Goal: Transaction & Acquisition: Purchase product/service

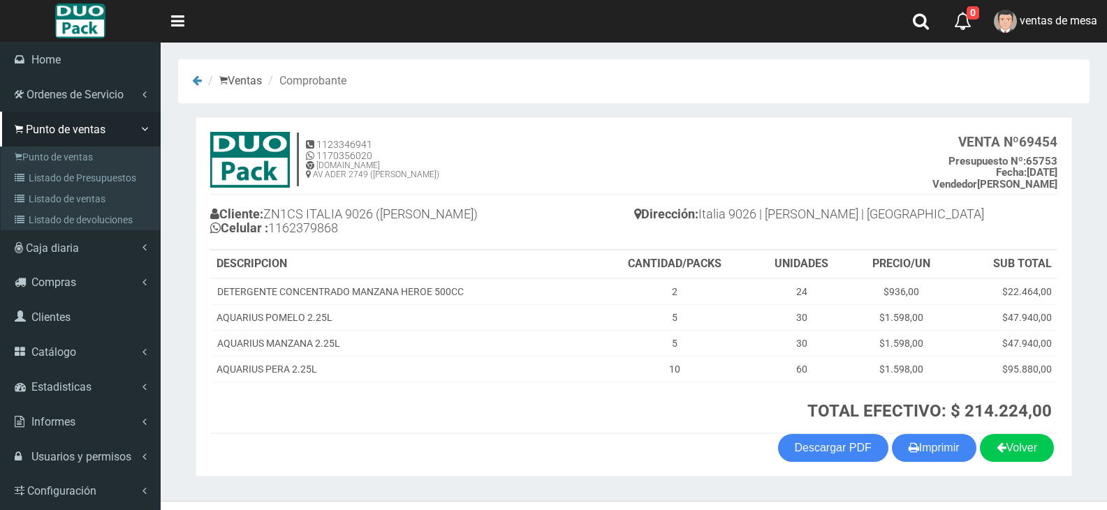
scroll to position [29, 0]
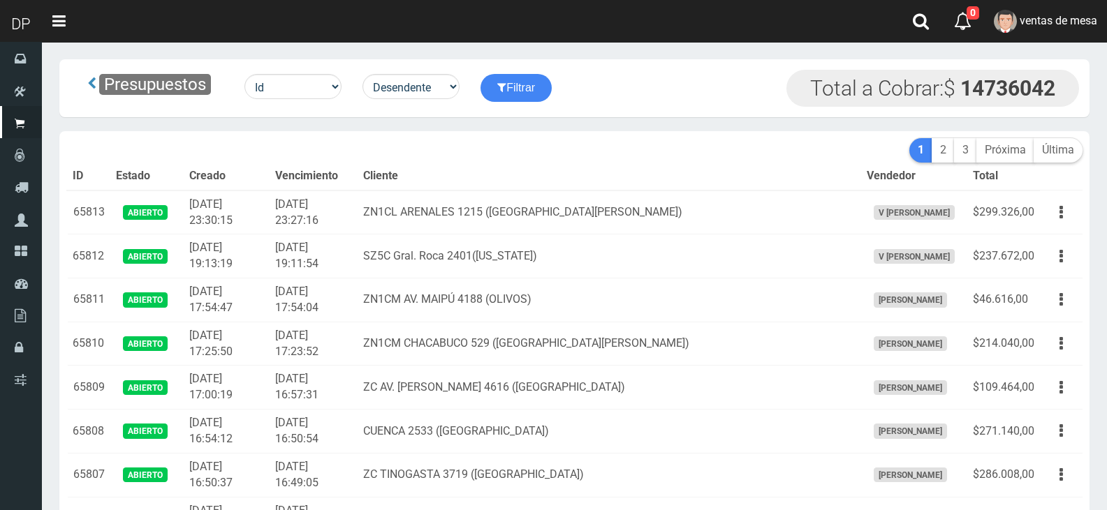
click at [608, 66] on div "Presupuestos Id Facturado Valor vencimiento vendedor cliente Desendente Ascende…" at bounding box center [574, 88] width 1030 height 58
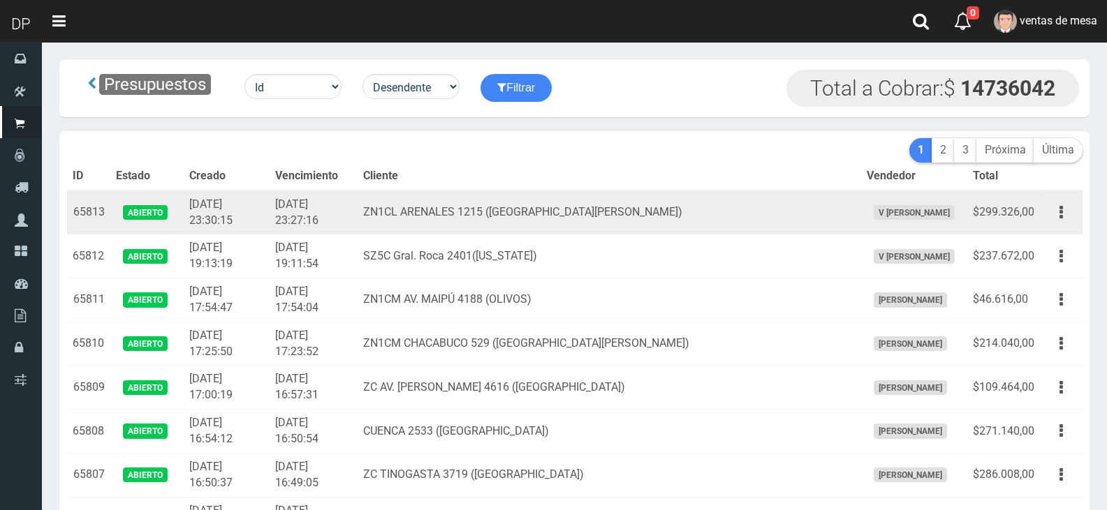
scroll to position [2321, 0]
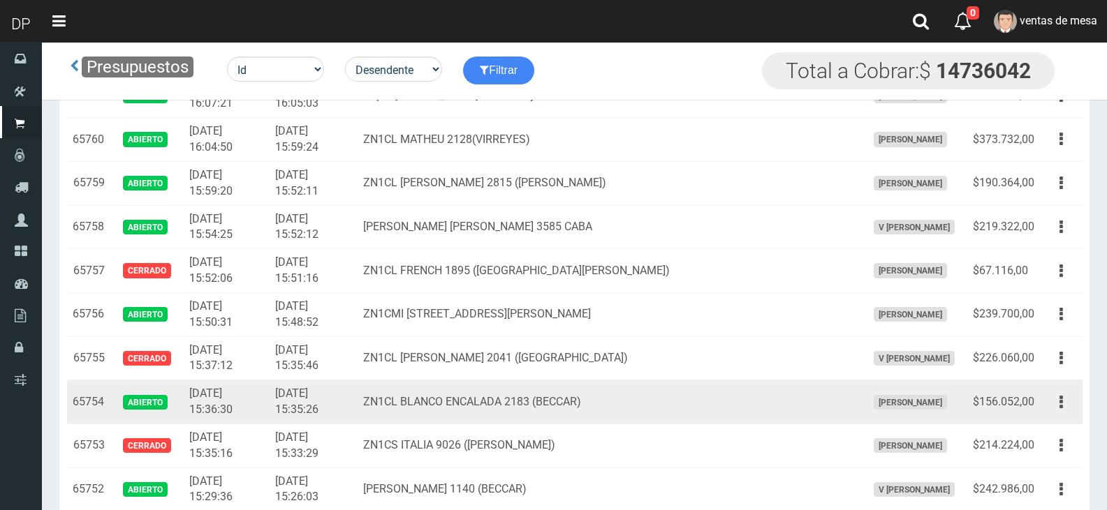
click at [1044, 413] on td "Editar Imprimir Eliminar" at bounding box center [1061, 403] width 43 height 44
click at [1056, 406] on button "button" at bounding box center [1060, 402] width 31 height 24
click at [1061, 408] on button "button" at bounding box center [1060, 402] width 31 height 24
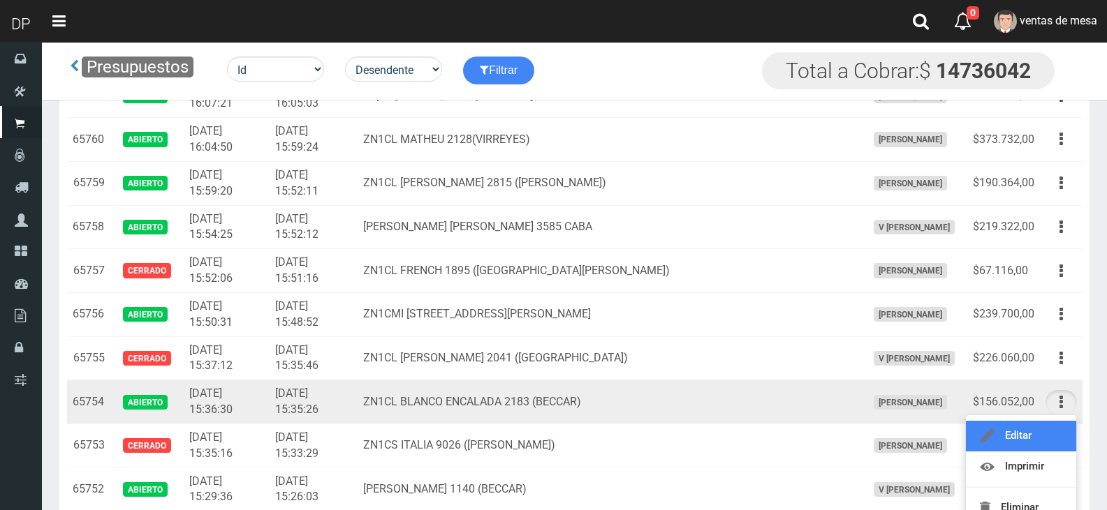
click at [1045, 427] on link "Editar" at bounding box center [1021, 436] width 110 height 31
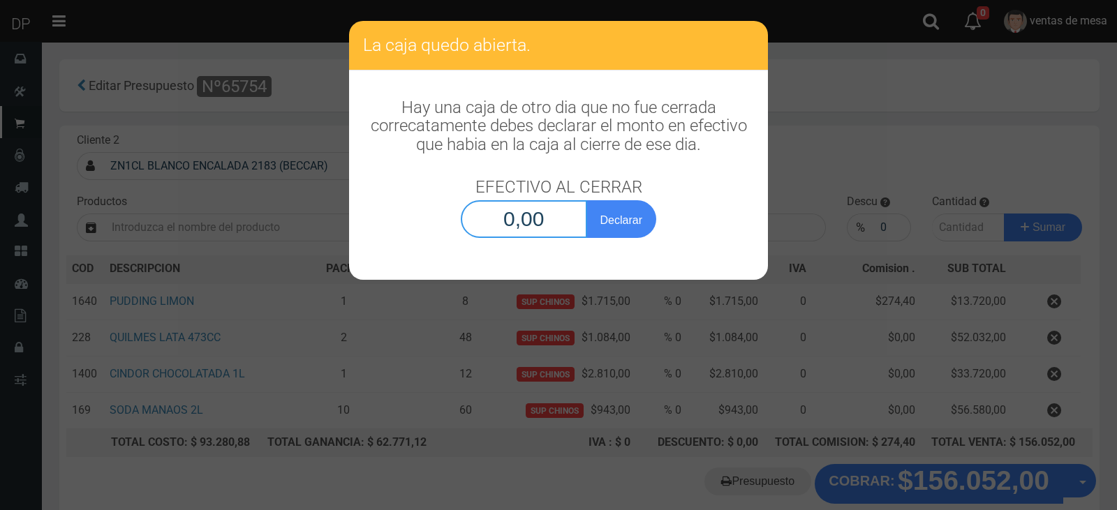
click at [557, 233] on input "0,00" at bounding box center [524, 219] width 126 height 38
type input "1,00"
click at [587, 200] on button "Declarar" at bounding box center [622, 219] width 70 height 38
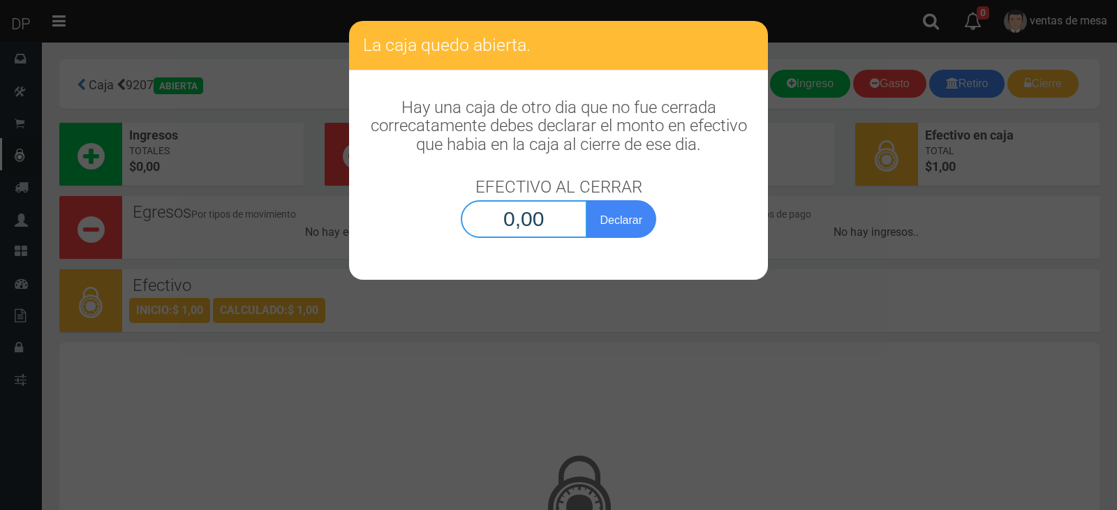
click at [555, 223] on input "0,00" at bounding box center [524, 219] width 126 height 38
click at [587, 200] on button "Declarar" at bounding box center [622, 219] width 70 height 38
click at [528, 229] on input "1,00" at bounding box center [524, 219] width 126 height 38
click at [587, 200] on button "Declarar" at bounding box center [622, 219] width 70 height 38
type input "1,00"
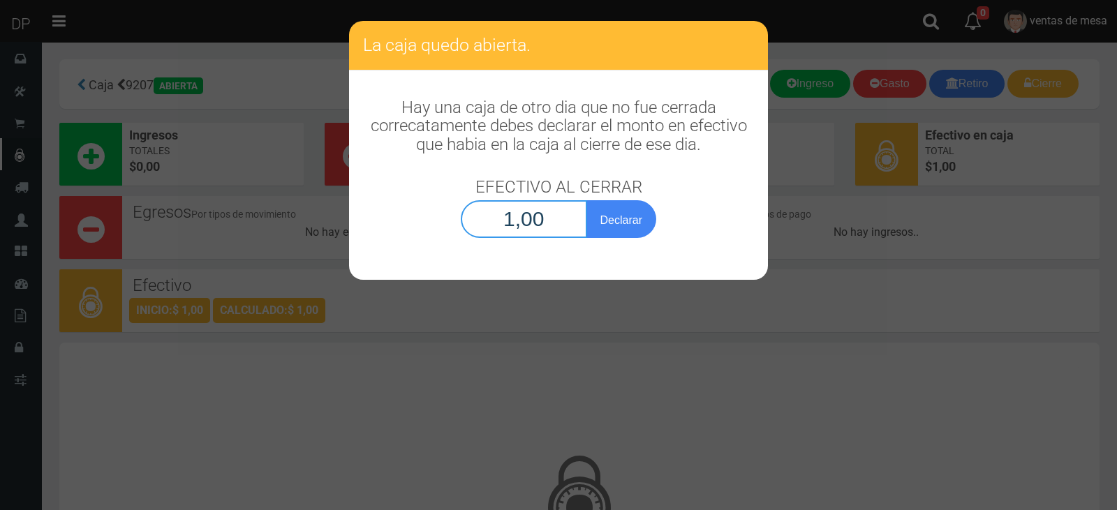
click at [587, 200] on button "Declarar" at bounding box center [622, 219] width 70 height 38
click at [631, 214] on button "Declarar" at bounding box center [622, 219] width 70 height 38
click at [610, 223] on button "Declarar" at bounding box center [622, 219] width 70 height 38
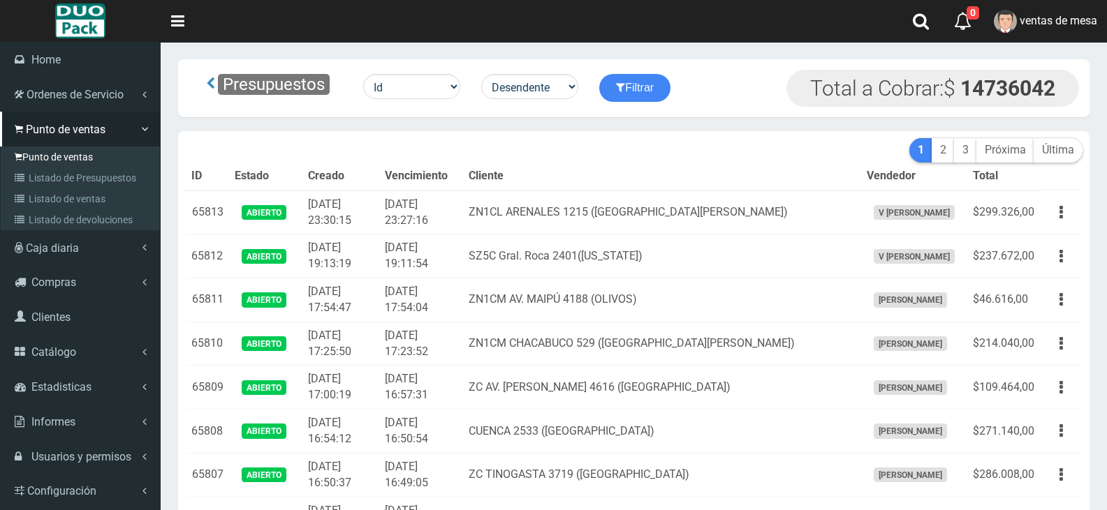
click at [74, 161] on link "Punto de ventas" at bounding box center [82, 157] width 156 height 21
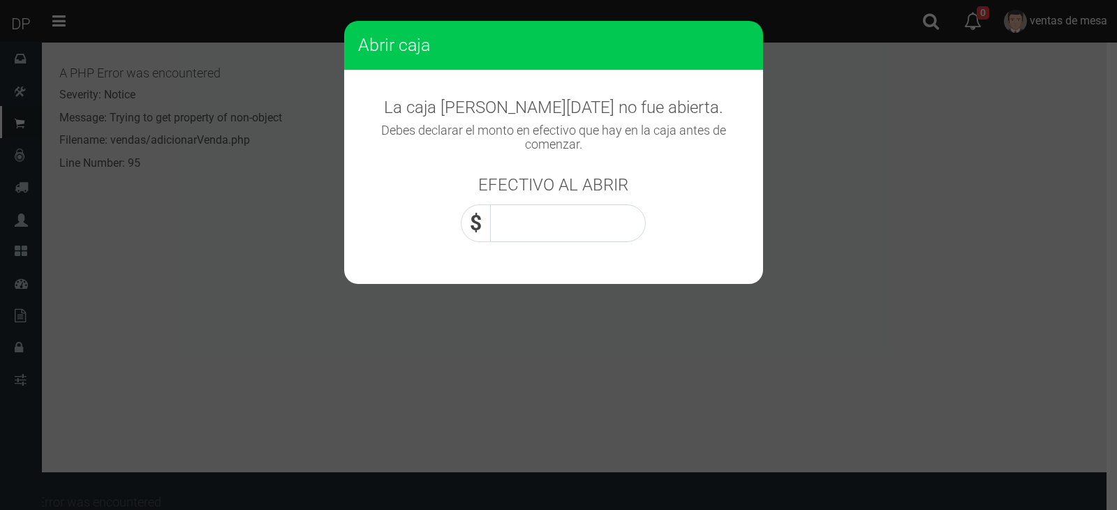
scroll to position [608, 0]
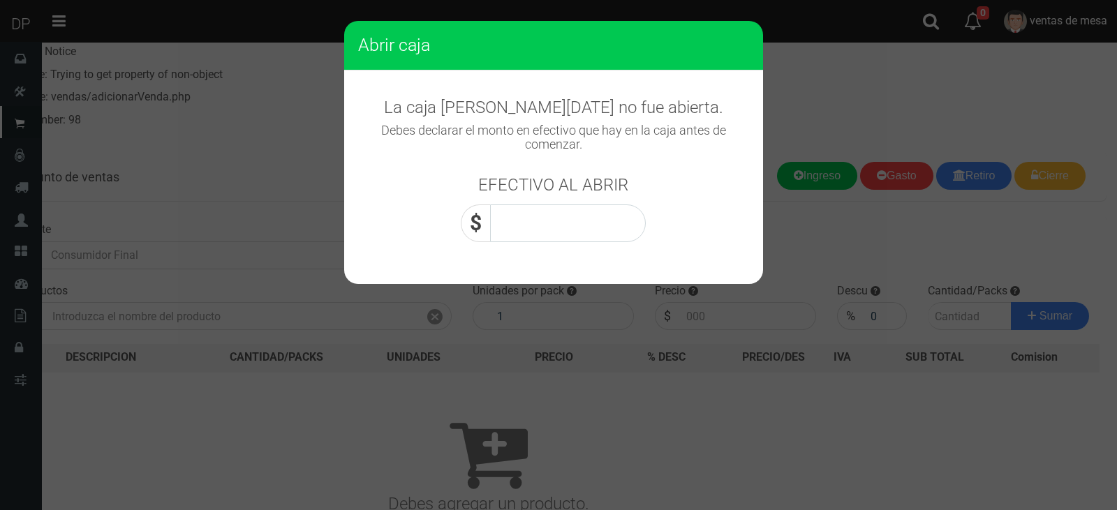
click at [502, 198] on label "EFECTIVO AL ABRIR" at bounding box center [553, 181] width 150 height 39
click at [530, 224] on input "0,00" at bounding box center [568, 224] width 156 height 38
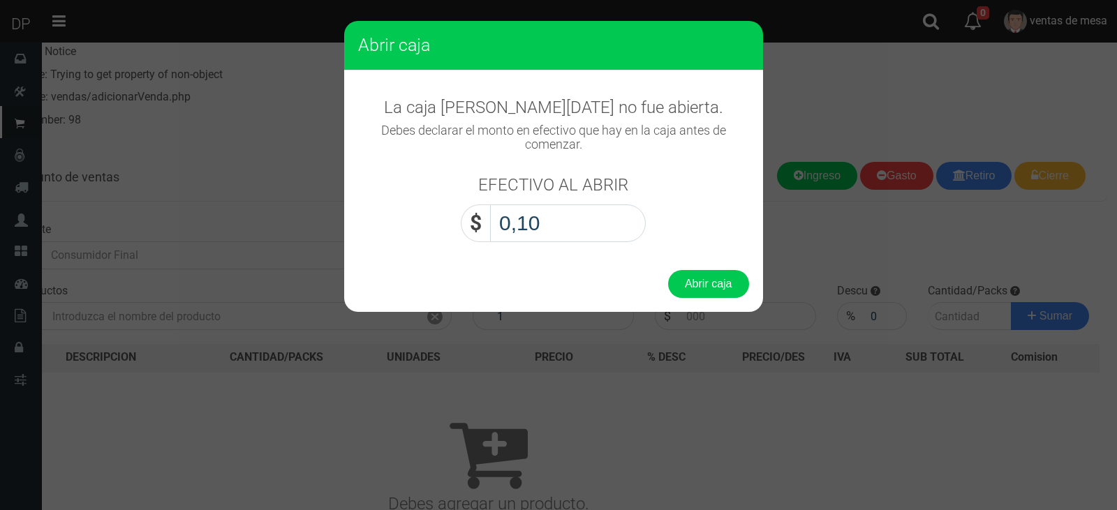
type input "1,00"
click at [668, 270] on button "Abrir caja" at bounding box center [708, 284] width 81 height 28
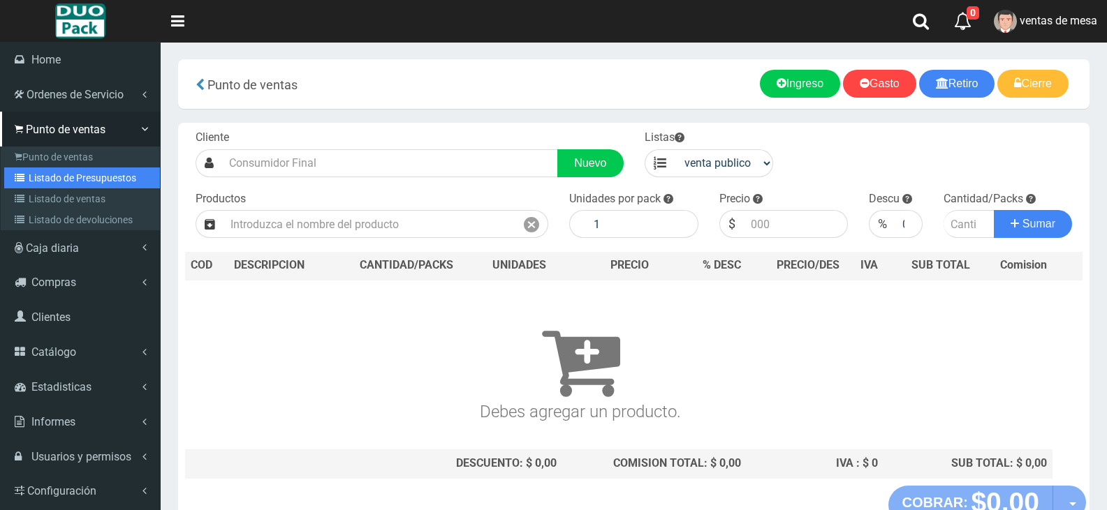
click at [56, 179] on link "Listado de Presupuestos" at bounding box center [82, 178] width 156 height 21
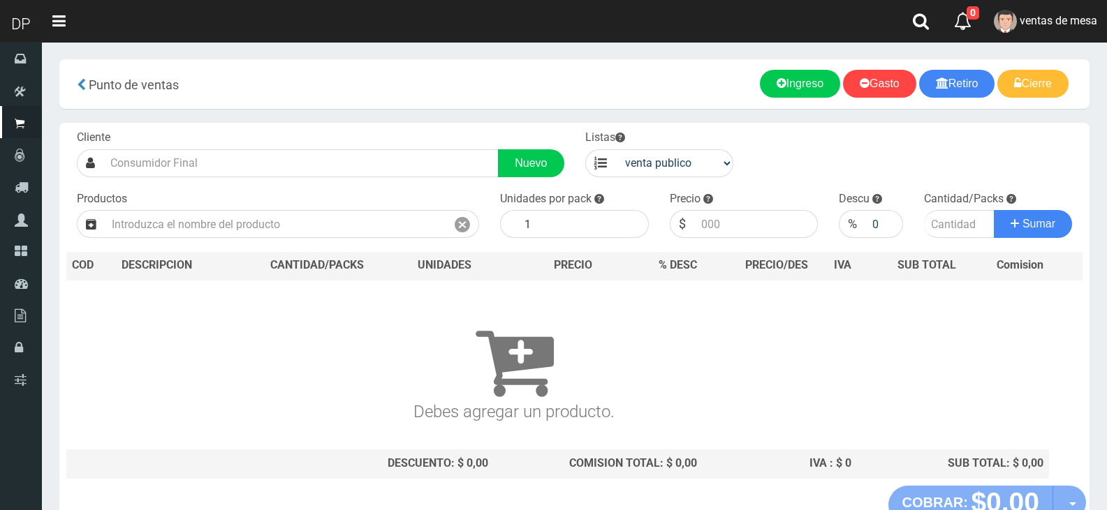
click at [400, 271] on tr "COD DES CRIPCION CANTIDAD/PACKS UNIDADES PRECIO % DESC PRECIO/DES IVA SUB TOTAL…" at bounding box center [574, 266] width 1016 height 28
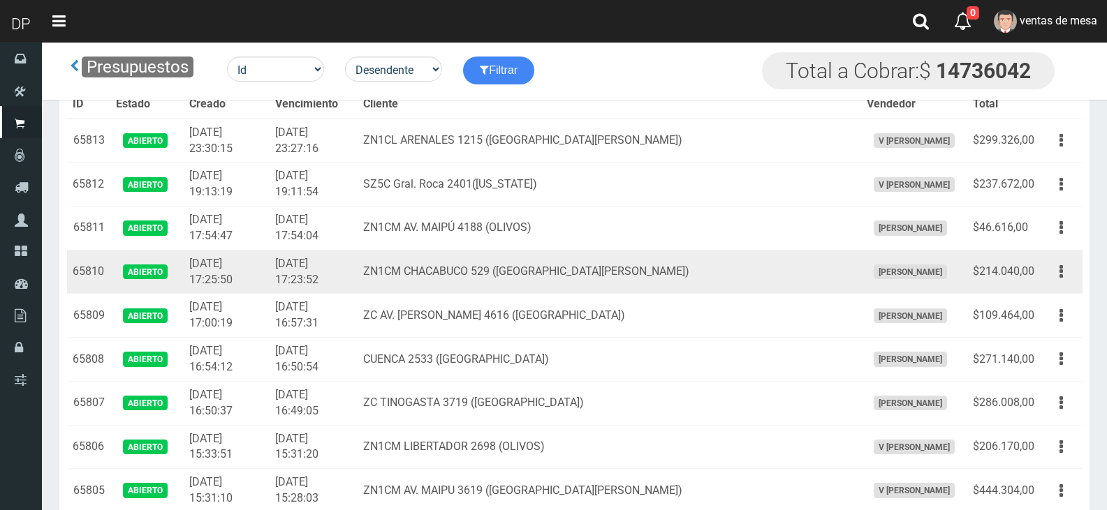
scroll to position [2540, 0]
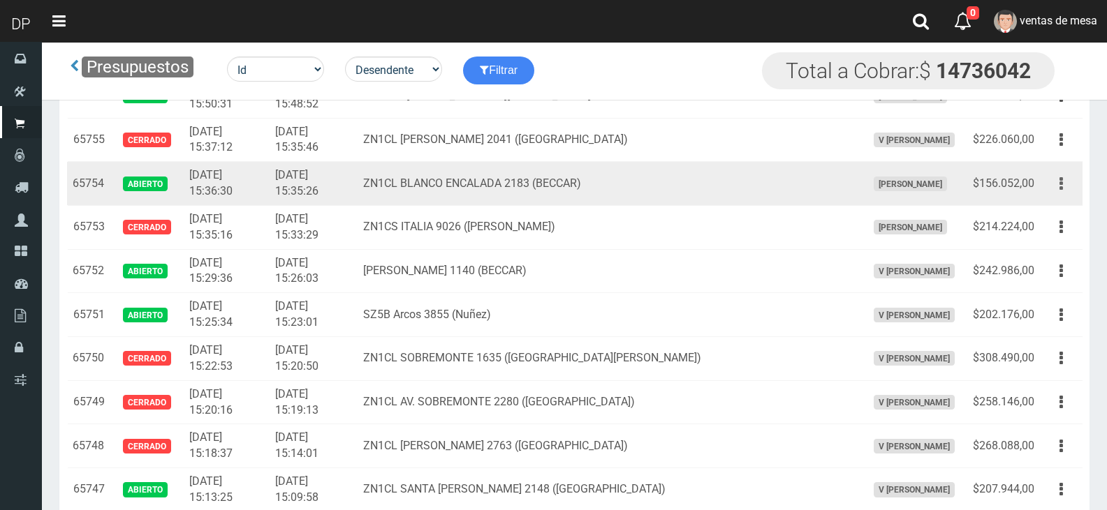
click at [1073, 182] on button "button" at bounding box center [1060, 184] width 31 height 24
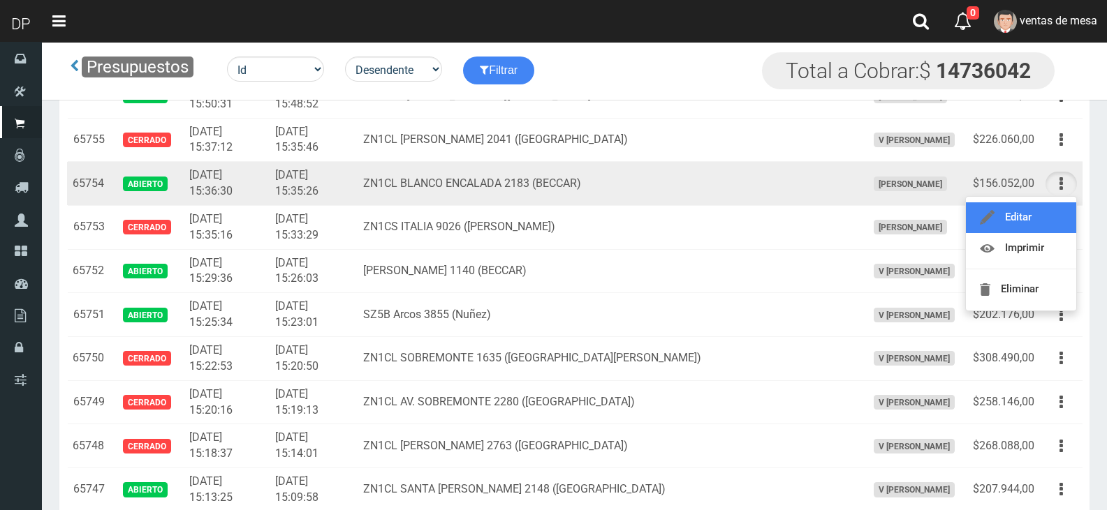
click at [1059, 220] on link "Editar" at bounding box center [1021, 217] width 110 height 31
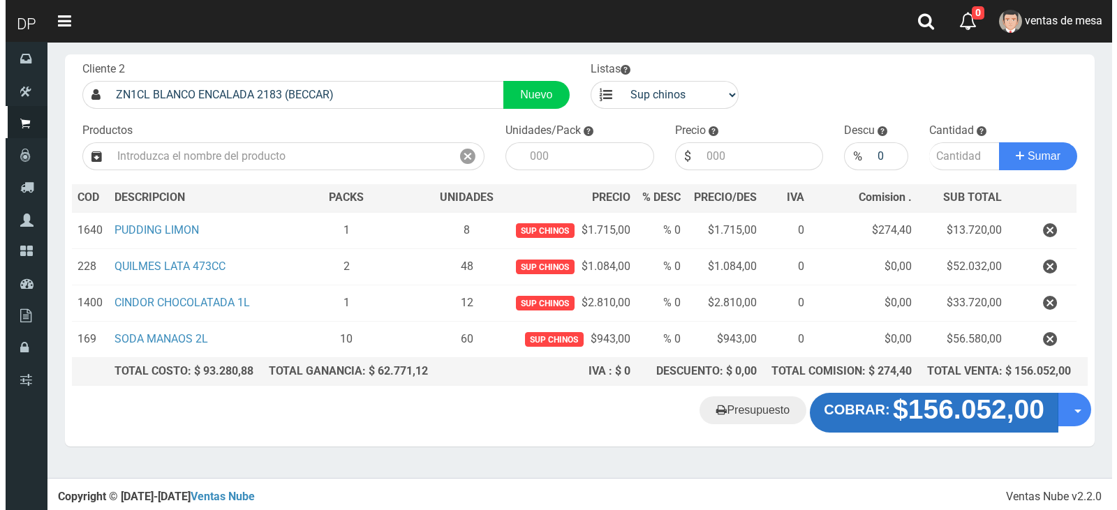
scroll to position [72, 0]
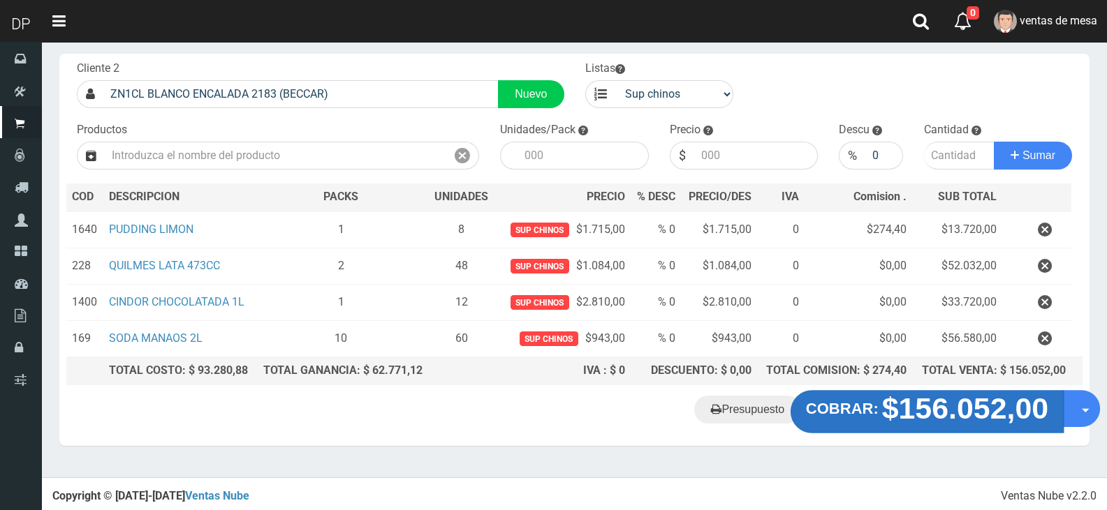
click at [902, 415] on strong "$156.052,00" at bounding box center [965, 408] width 167 height 33
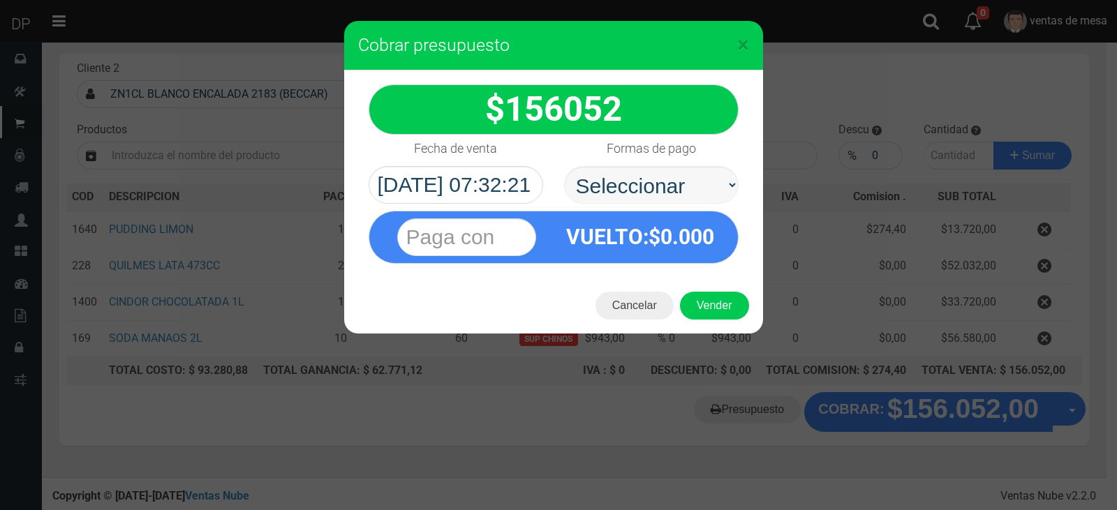
click at [564, 166] on select "Seleccionar Efectivo Tarjeta de Crédito Depósito Débito" at bounding box center [651, 185] width 175 height 38
click at [681, 202] on select "Seleccionar Efectivo Tarjeta de Crédito Depósito Débito" at bounding box center [651, 185] width 175 height 38
select select "Efectivo"
click at [564, 166] on select "Seleccionar Efectivo Tarjeta de Crédito Depósito Débito" at bounding box center [651, 185] width 175 height 38
click at [716, 294] on button "Vender" at bounding box center [714, 306] width 69 height 28
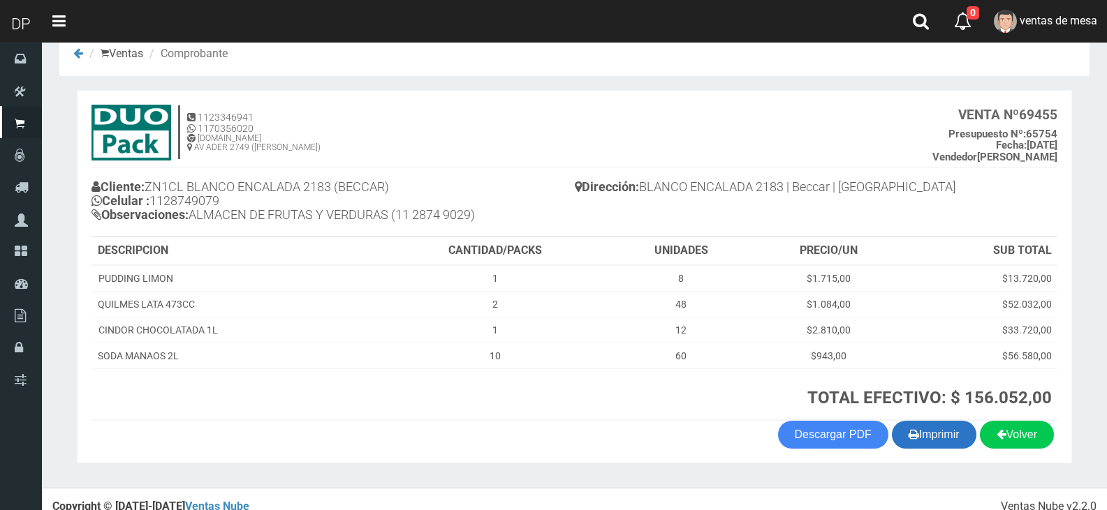
scroll to position [43, 0]
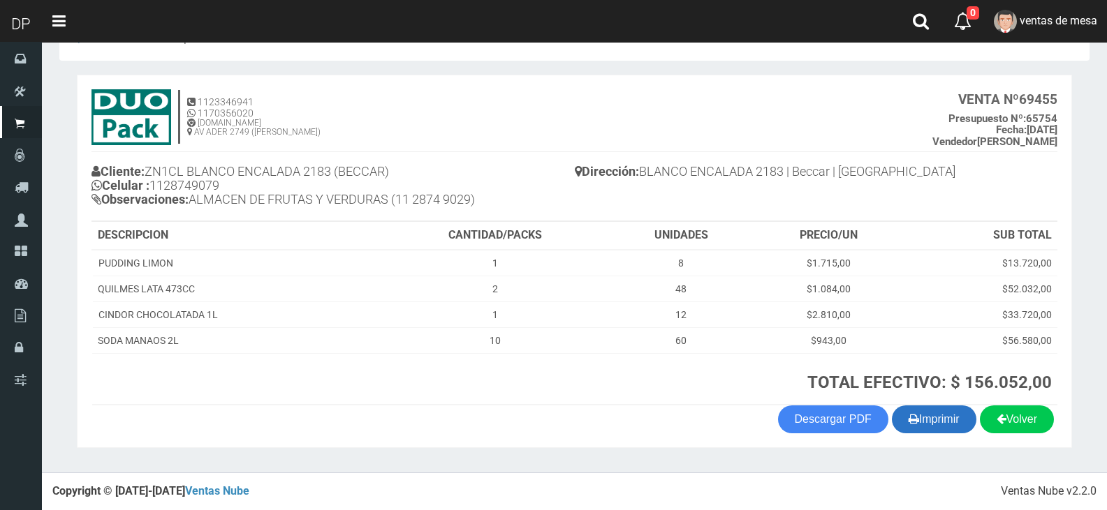
click at [915, 413] on button "Imprimir" at bounding box center [934, 420] width 84 height 28
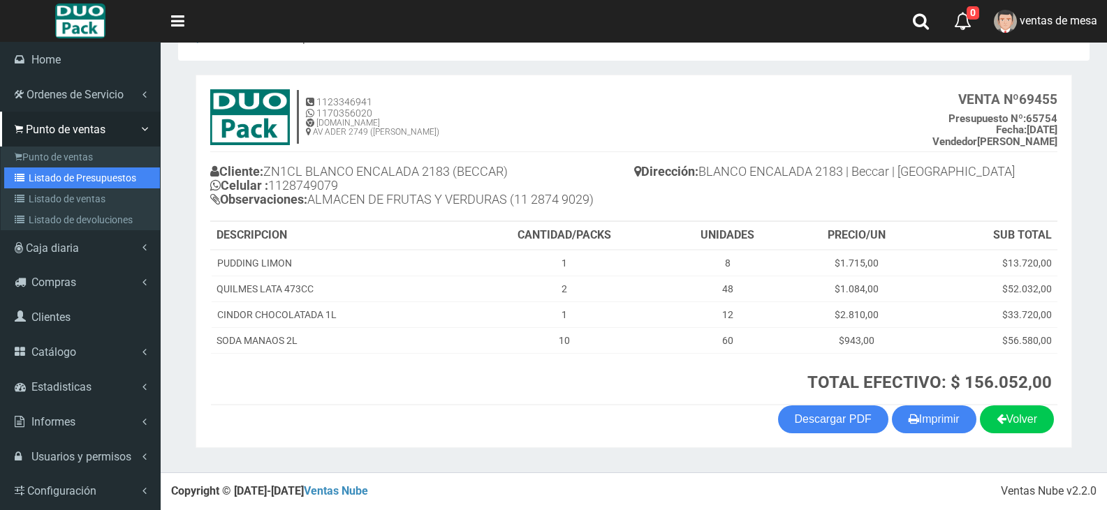
click at [47, 176] on link "Listado de Presupuestos" at bounding box center [82, 178] width 156 height 21
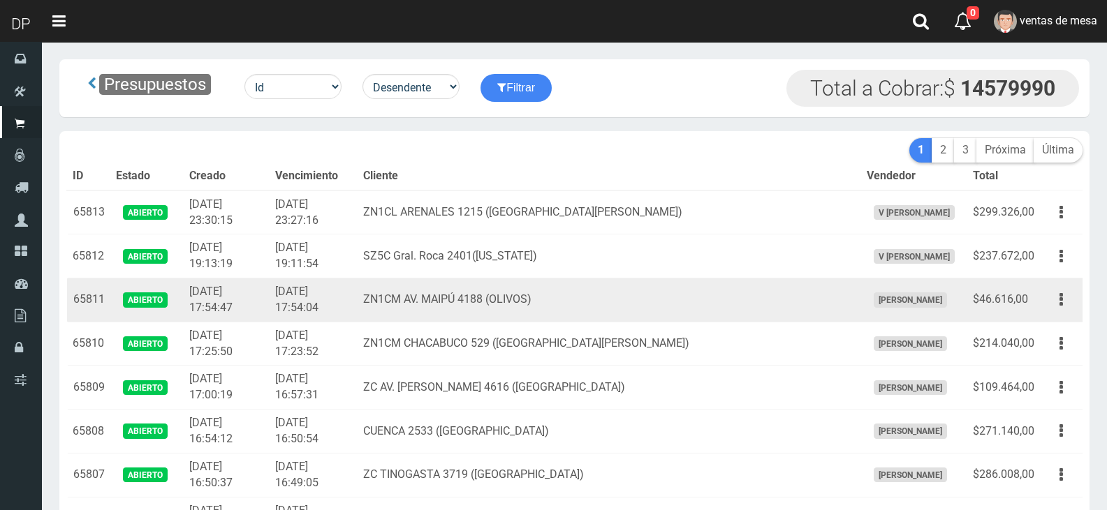
click at [695, 291] on td "ZN1CM AV. MAIPÚ 4188 (OLIVOS)" at bounding box center [609, 301] width 503 height 44
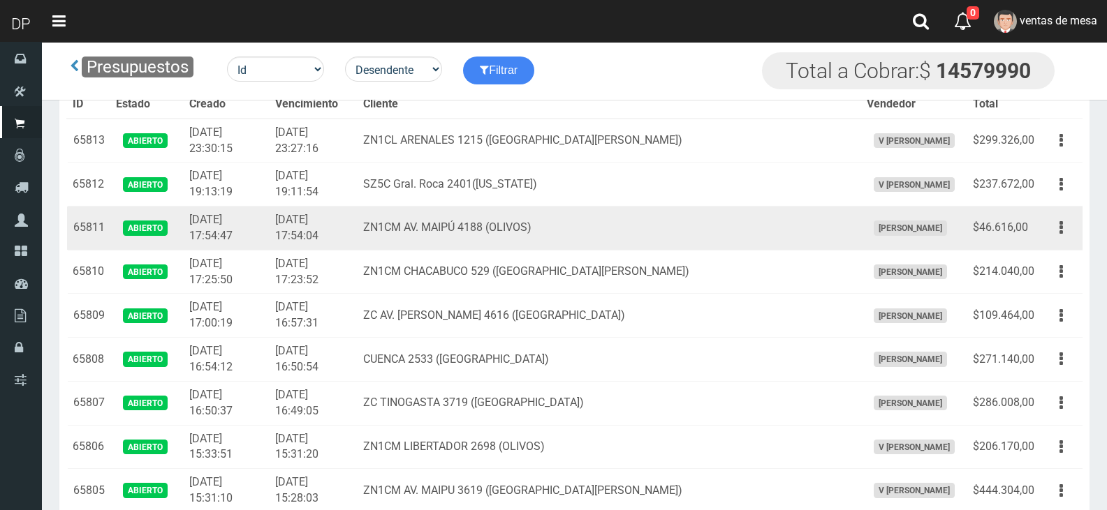
scroll to position [1883, 0]
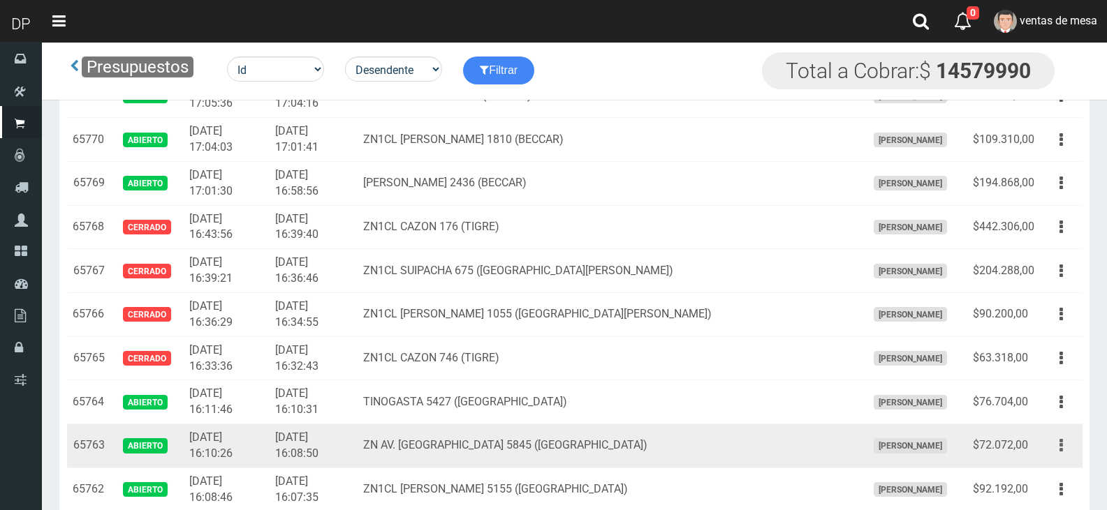
click at [1061, 441] on icon "button" at bounding box center [1060, 446] width 3 height 24
click at [1048, 468] on link "Editar" at bounding box center [1021, 479] width 110 height 31
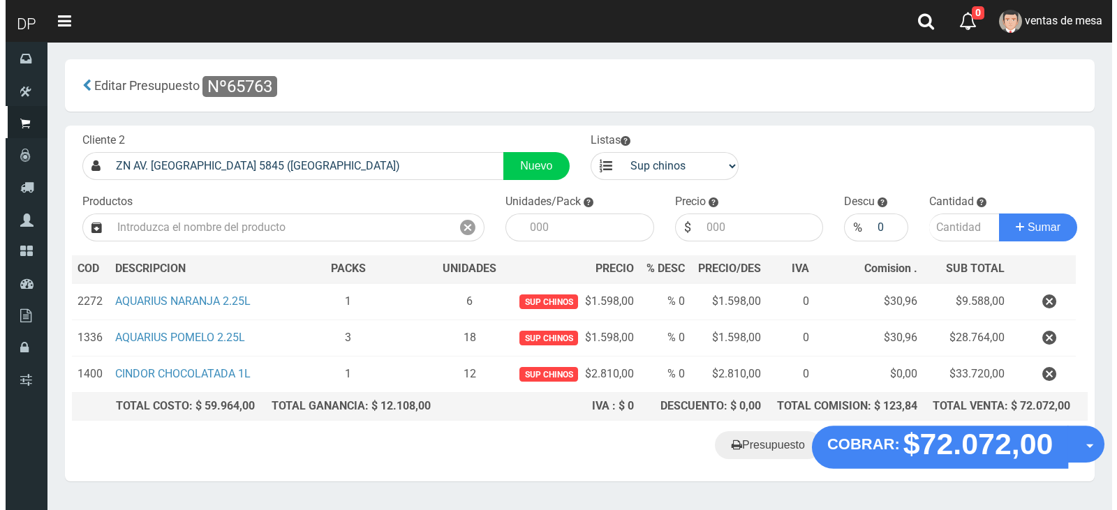
scroll to position [36, 0]
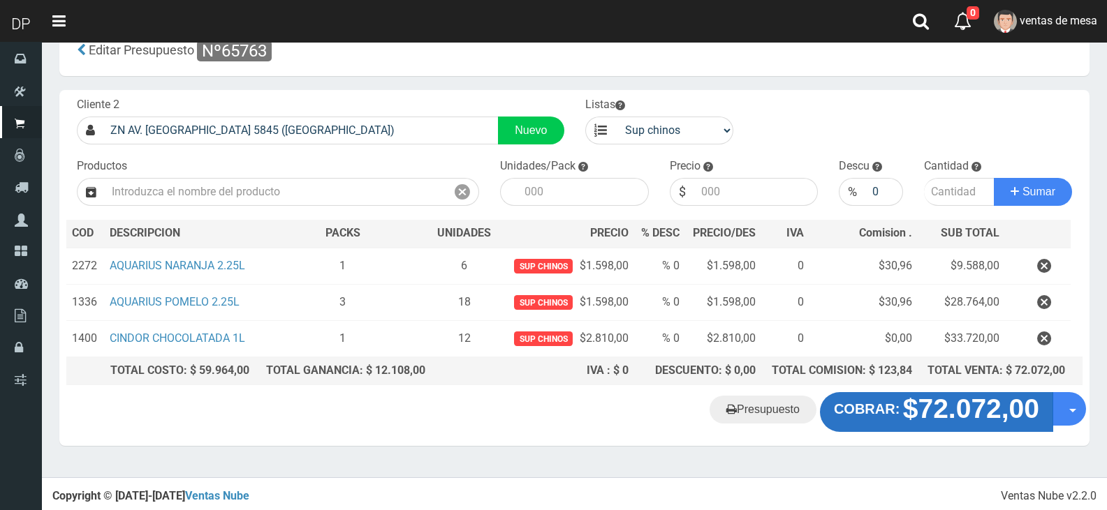
click at [918, 419] on strong "$72.072,00" at bounding box center [971, 410] width 136 height 30
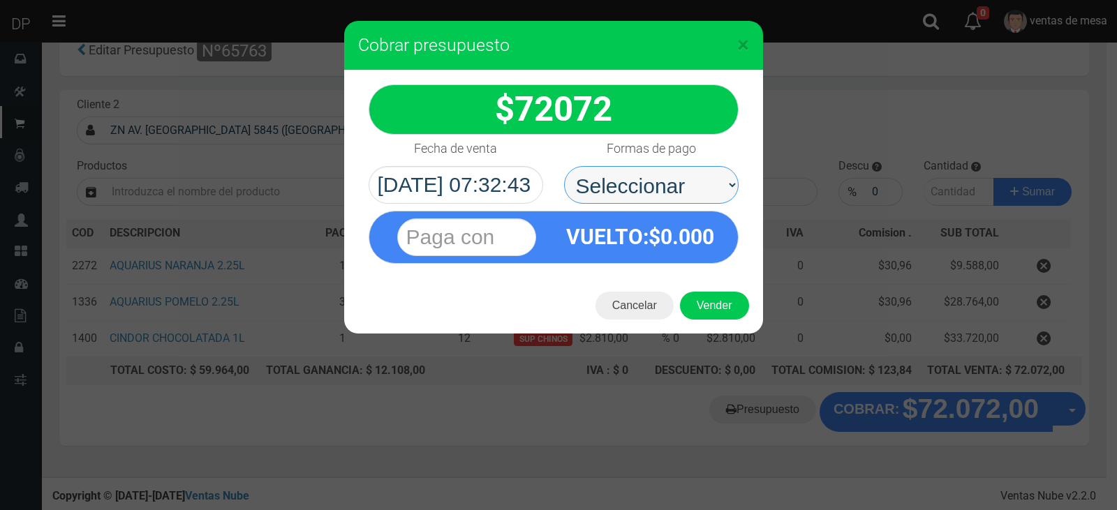
click at [632, 186] on select "Seleccionar Efectivo Tarjeta de Crédito Depósito Débito" at bounding box center [651, 185] width 175 height 38
select select "Efectivo"
click at [564, 166] on select "Seleccionar Efectivo Tarjeta de Crédito Depósito Débito" at bounding box center [651, 185] width 175 height 38
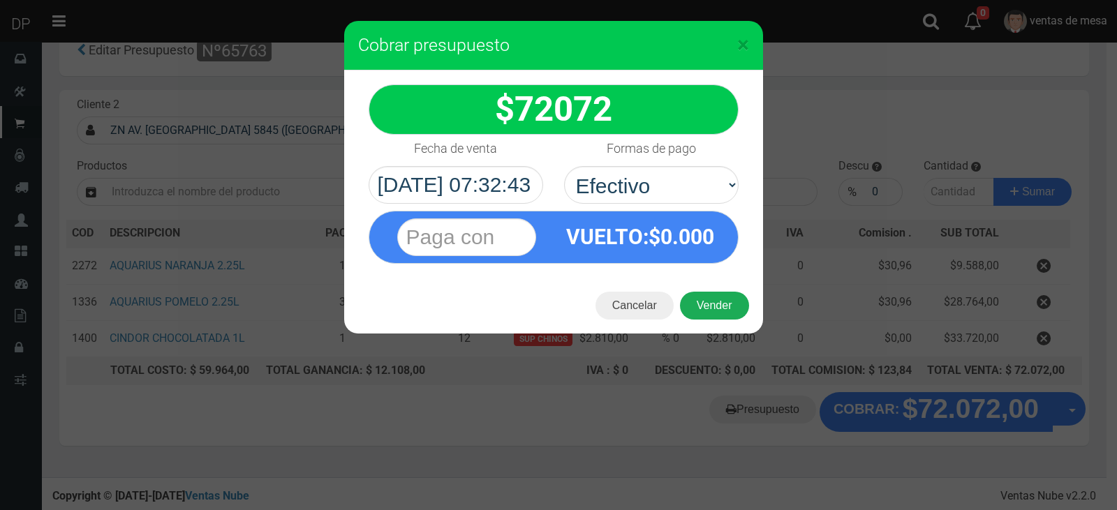
click at [719, 309] on button "Vender" at bounding box center [714, 306] width 69 height 28
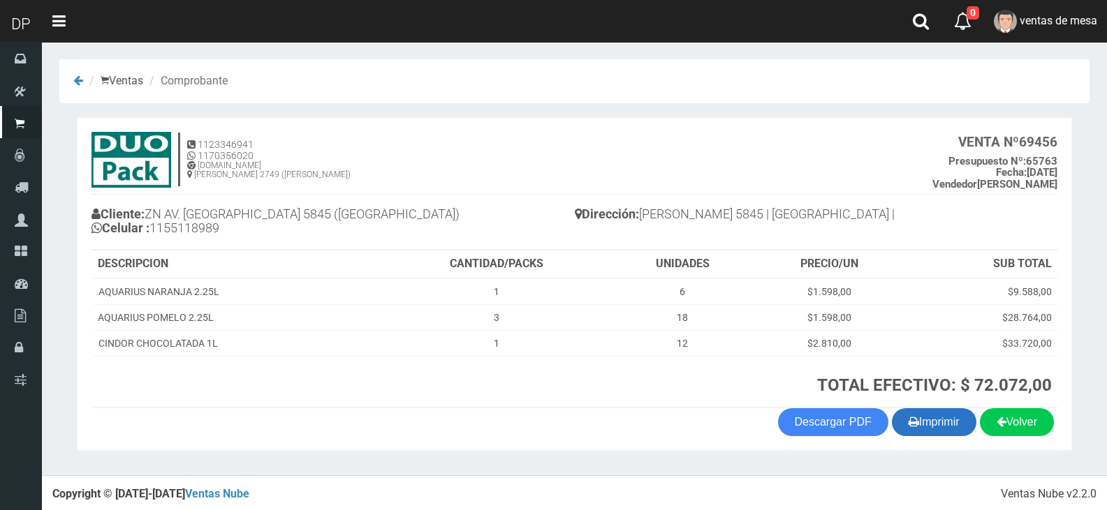
click at [955, 420] on button "Imprimir" at bounding box center [934, 422] width 84 height 28
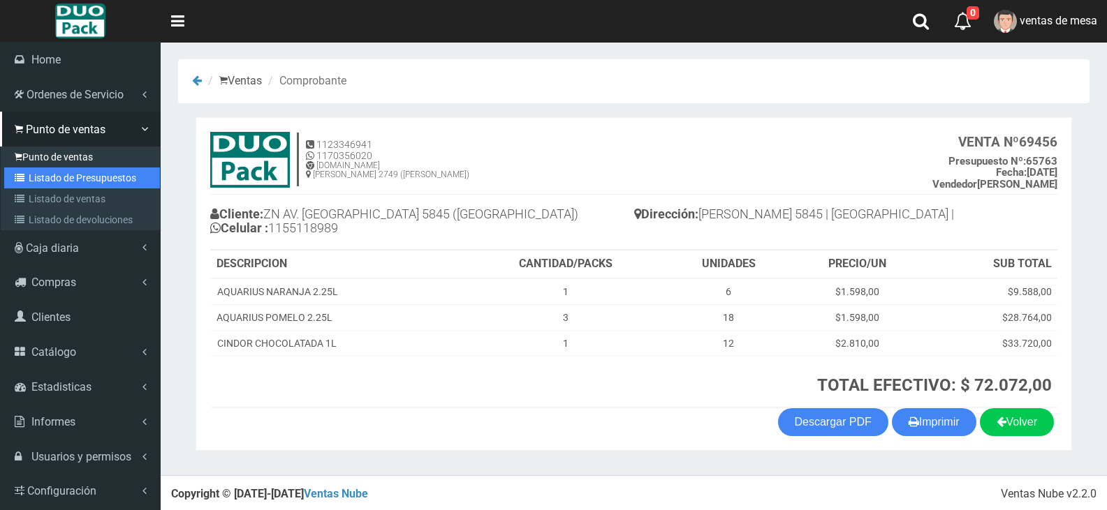
drag, startPoint x: 59, startPoint y: 172, endPoint x: 86, endPoint y: 154, distance: 32.2
click at [59, 172] on link "Listado de Presupuestos" at bounding box center [82, 178] width 156 height 21
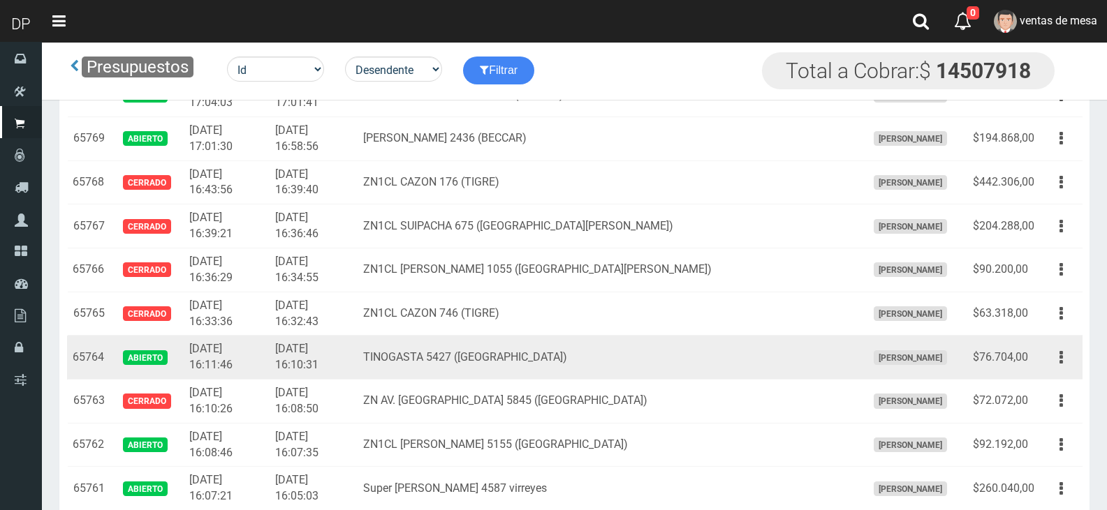
scroll to position [1953, 0]
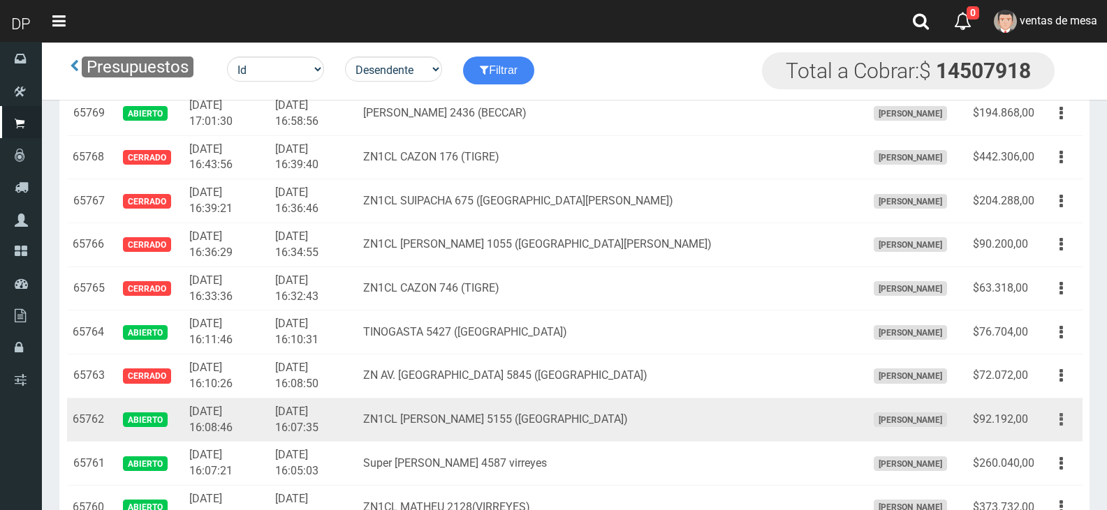
click at [1056, 418] on button "button" at bounding box center [1060, 420] width 31 height 24
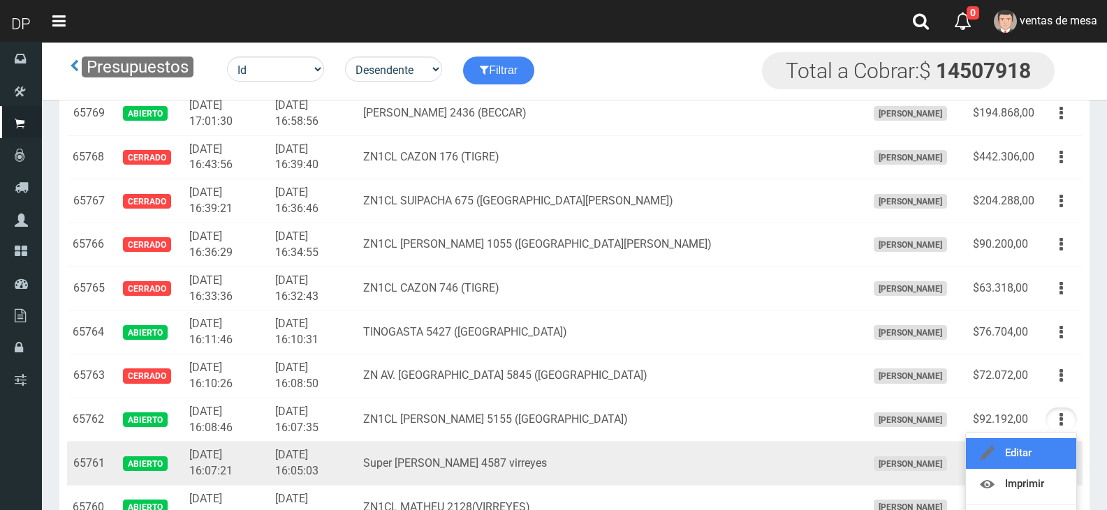
click at [1054, 450] on link "Editar" at bounding box center [1021, 454] width 110 height 31
click at [1054, 450] on td "Editar Imprimir Eliminar" at bounding box center [1061, 464] width 43 height 44
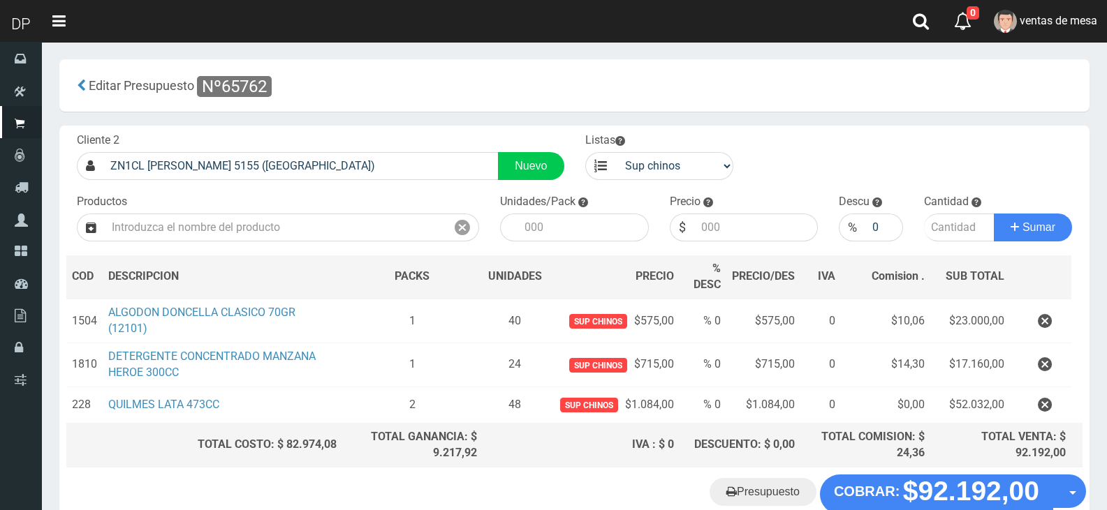
click at [663, 477] on "Presupuesto COBRAR: $92.192,00 Opciones" at bounding box center [574, 494] width 1023 height 39
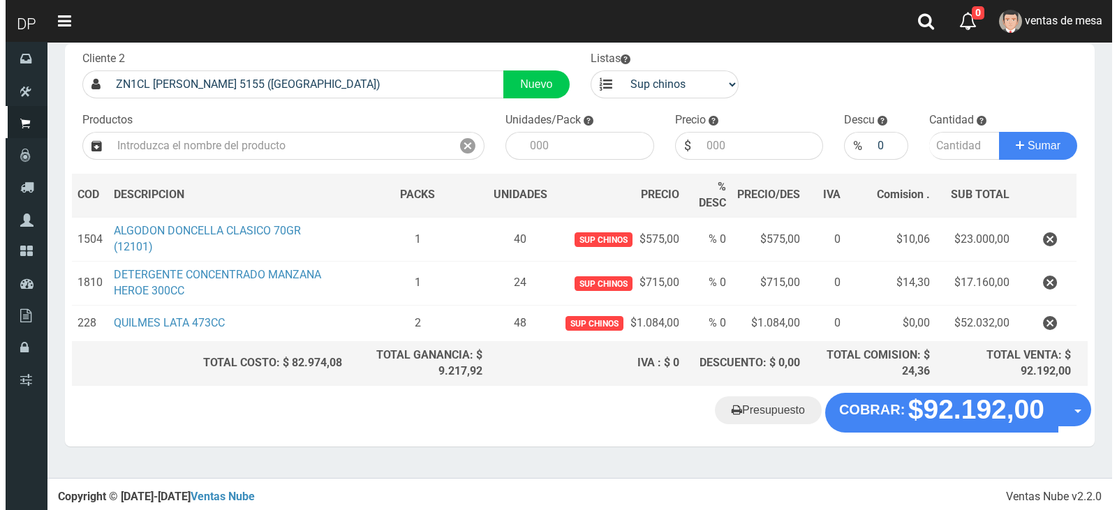
scroll to position [82, 0]
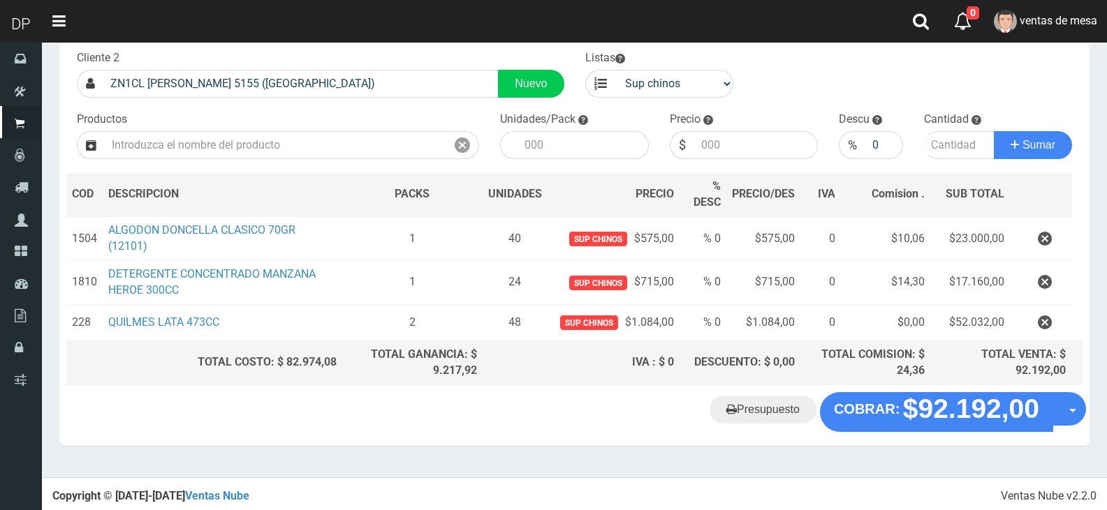
click at [911, 432] on div "Presupuesto COBRAR: $92.192,00 Opciones" at bounding box center [574, 418] width 1030 height 53
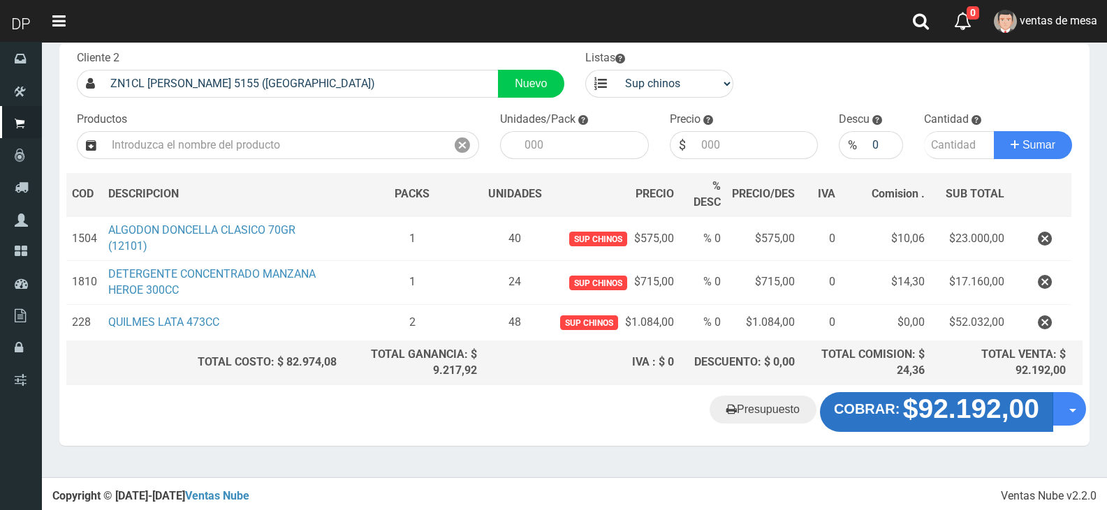
drag, startPoint x: 911, startPoint y: 432, endPoint x: 908, endPoint y: 413, distance: 19.7
click at [911, 432] on div "Presupuesto COBRAR: $92.192,00 Opciones" at bounding box center [574, 418] width 1030 height 53
click at [908, 413] on strong "$92.192,00" at bounding box center [971, 410] width 136 height 30
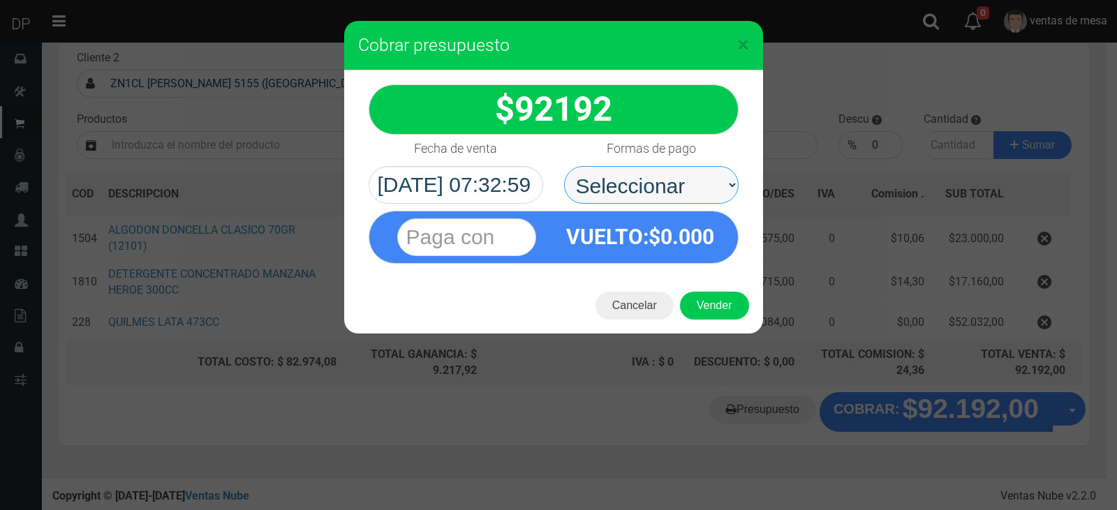
drag, startPoint x: 647, startPoint y: 180, endPoint x: 666, endPoint y: 199, distance: 26.7
click at [661, 173] on select "Seleccionar Efectivo Tarjeta de Crédito Depósito Débito" at bounding box center [651, 185] width 175 height 38
select select "Efectivo"
click at [564, 166] on select "Seleccionar Efectivo Tarjeta de Crédito Depósito Débito" at bounding box center [651, 185] width 175 height 38
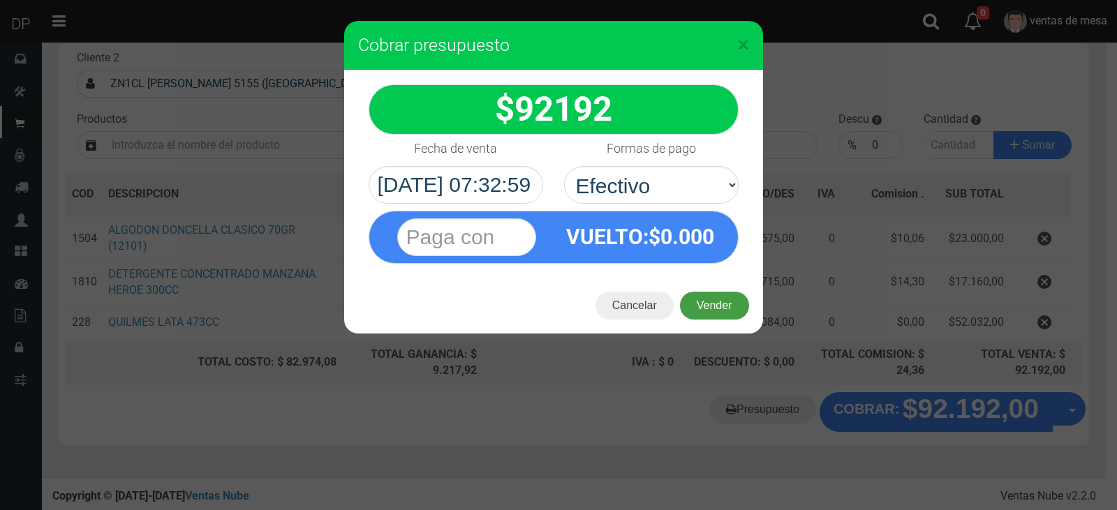
click at [723, 309] on button "Vender" at bounding box center [714, 306] width 69 height 28
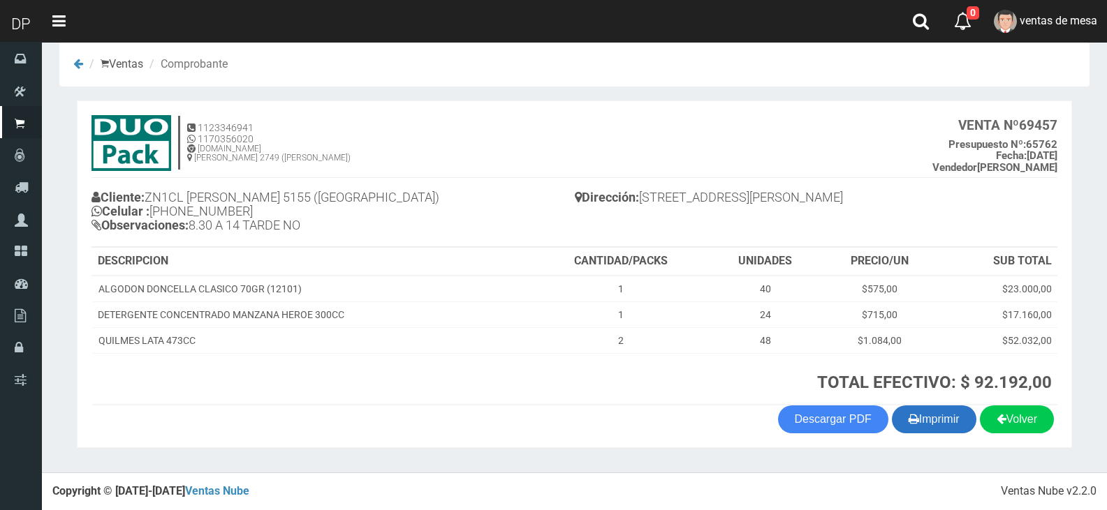
scroll to position [17, 0]
click at [922, 413] on button "Imprimir" at bounding box center [934, 420] width 84 height 28
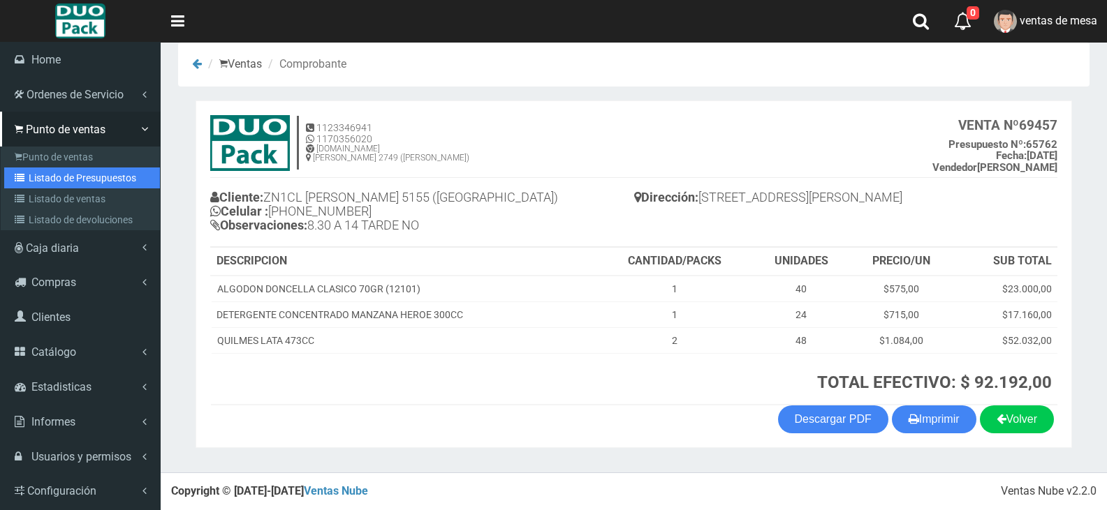
click at [60, 176] on link "Listado de Presupuestos" at bounding box center [82, 178] width 156 height 21
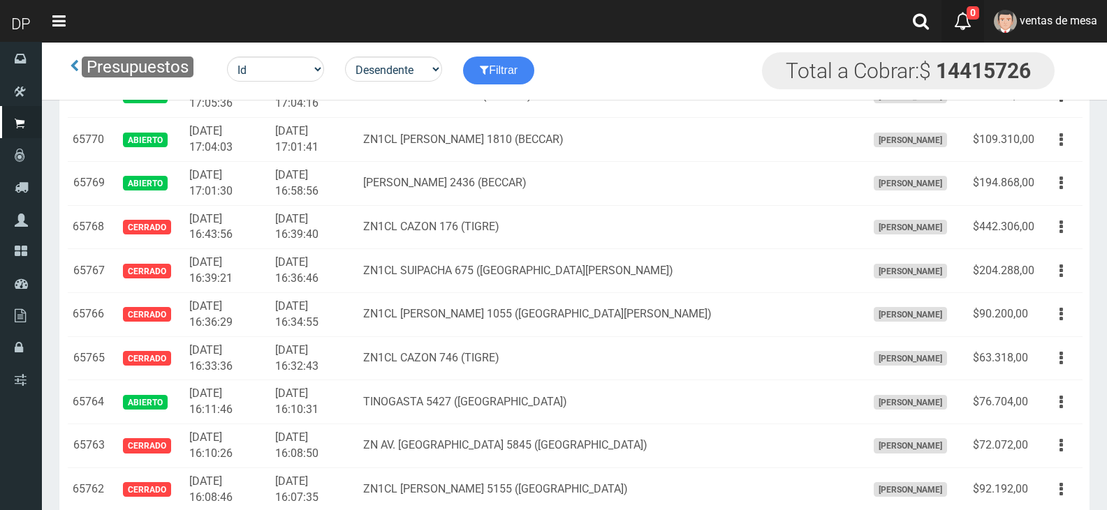
scroll to position [2161, 0]
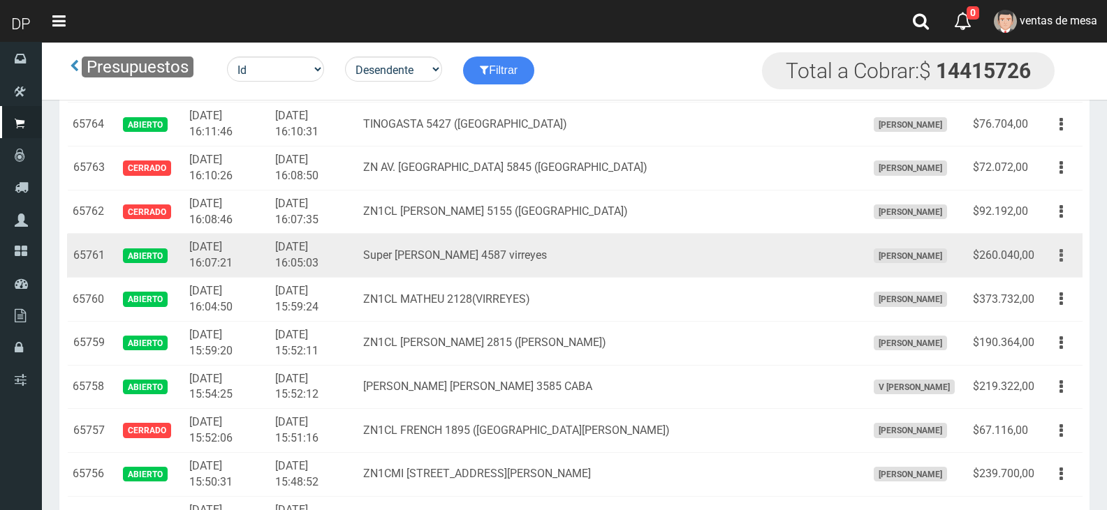
click at [1075, 258] on button "button" at bounding box center [1060, 256] width 31 height 24
click at [1073, 258] on button "button" at bounding box center [1060, 256] width 31 height 24
click at [1060, 258] on button "button" at bounding box center [1060, 256] width 31 height 24
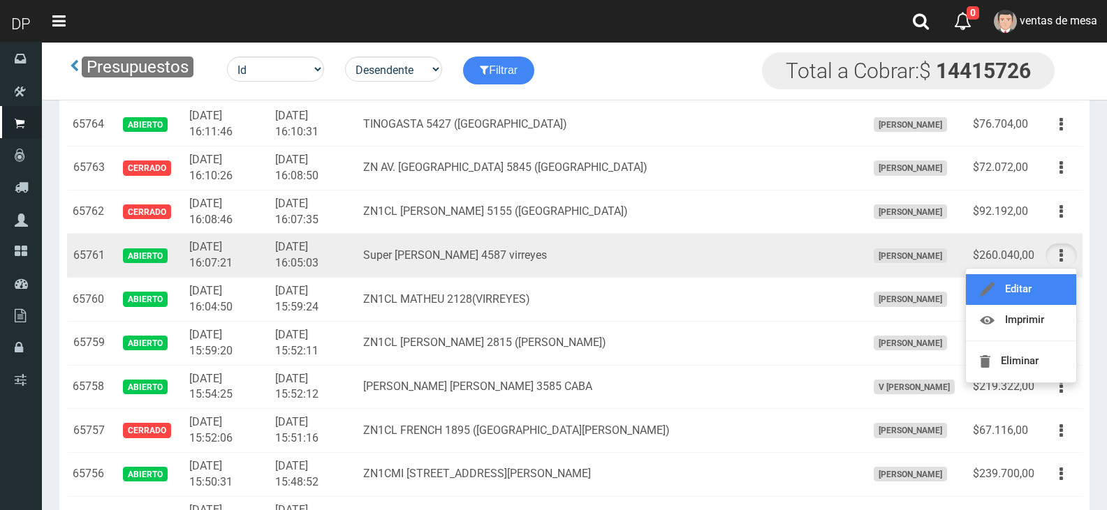
click at [1056, 280] on link "Editar" at bounding box center [1021, 289] width 110 height 31
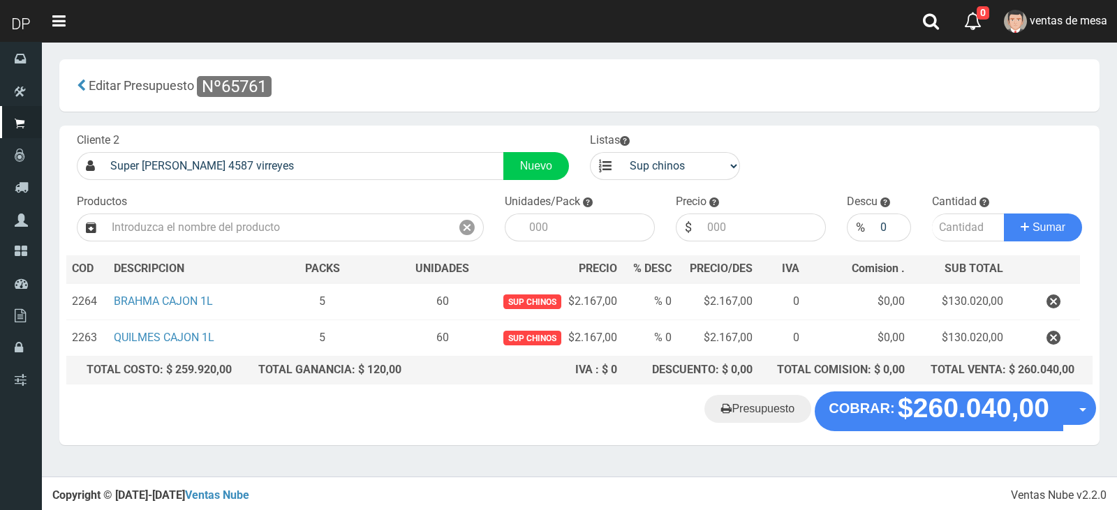
click at [1046, 334] on button "button" at bounding box center [1054, 338] width 42 height 24
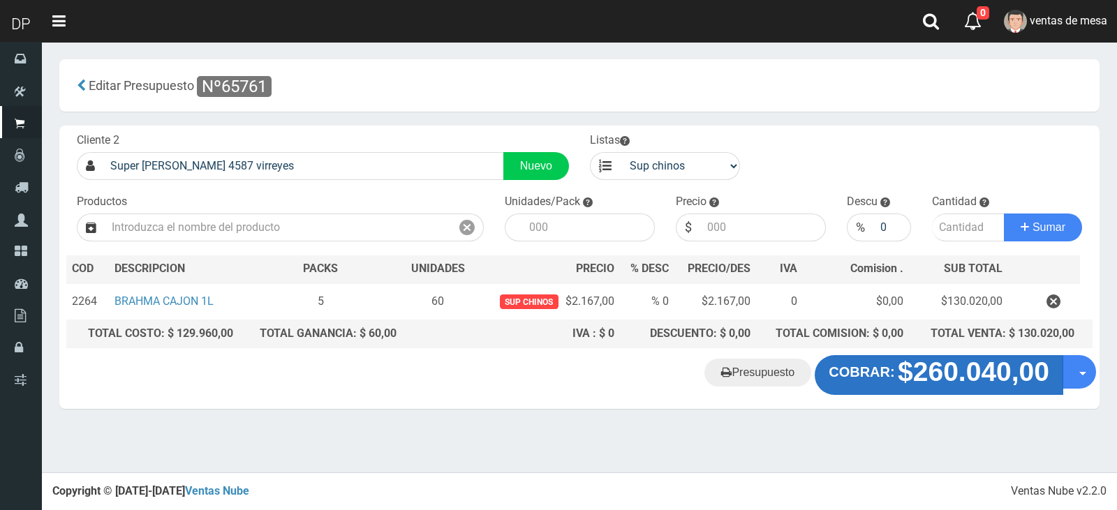
click at [904, 381] on strong "$260.040,00" at bounding box center [974, 373] width 152 height 30
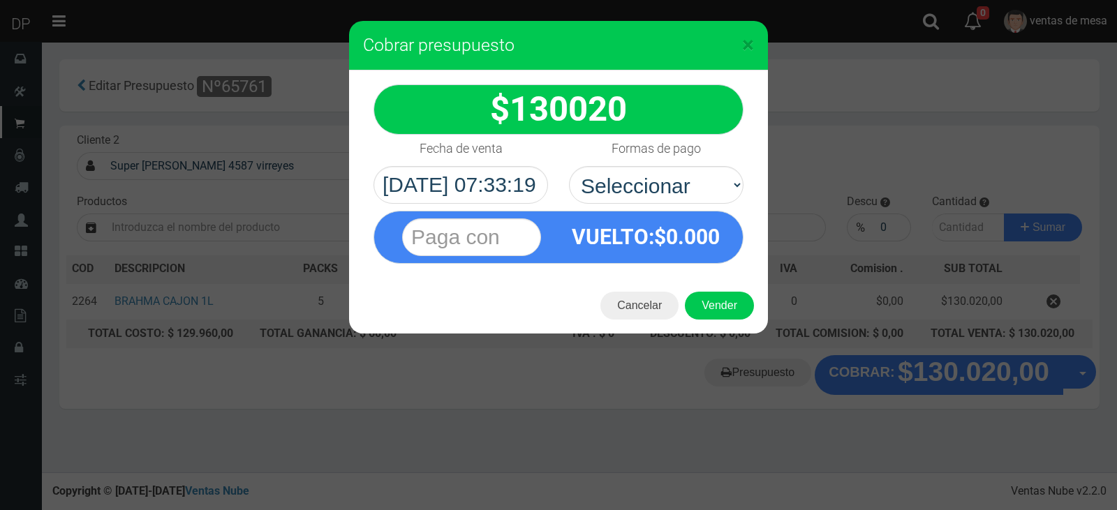
drag, startPoint x: 904, startPoint y: 381, endPoint x: 661, endPoint y: 163, distance: 326.9
click at [661, 163] on div "Formas de pago Seleccionar Efectivo Tarjeta de Crédito Depósito Débito" at bounding box center [657, 169] width 196 height 69
click at [684, 204] on div "VUELTO :$ 0.000" at bounding box center [558, 234] width 391 height 60
click at [688, 204] on div "VUELTO :$ 0.000" at bounding box center [558, 234] width 391 height 60
click at [689, 198] on select "Seleccionar Efectivo Tarjeta de Crédito Depósito Débito" at bounding box center [656, 185] width 175 height 38
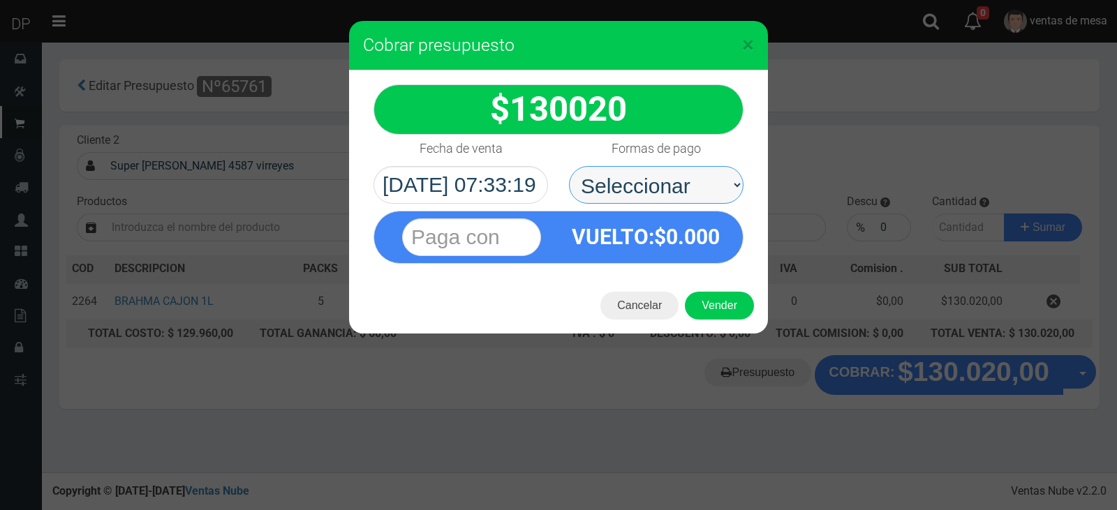
select select "Efectivo"
click at [569, 166] on select "Seleccionar Efectivo Tarjeta de Crédito Depósito Débito" at bounding box center [656, 185] width 175 height 38
click at [716, 302] on button "Vender" at bounding box center [719, 306] width 69 height 28
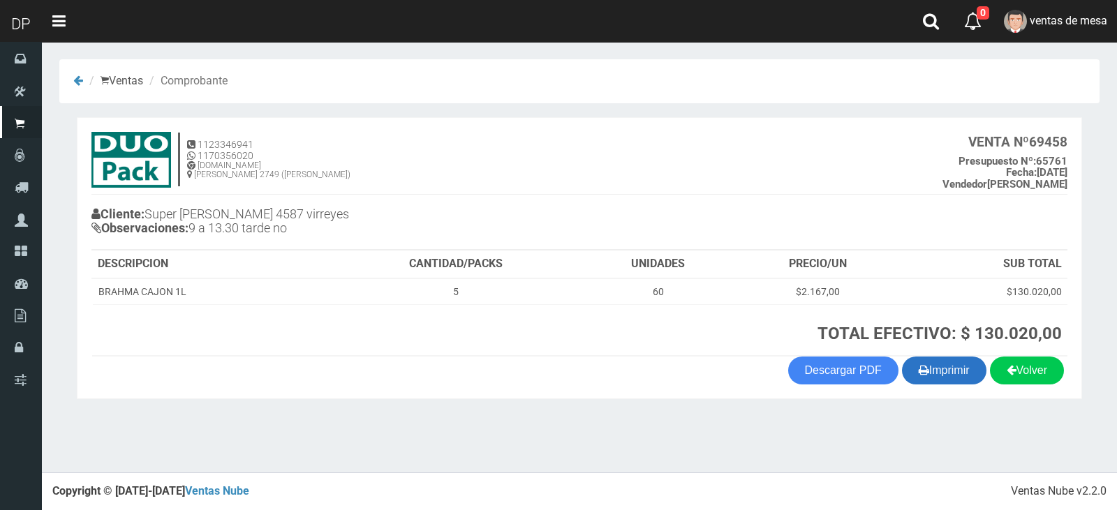
click at [933, 370] on button "Imprimir" at bounding box center [944, 371] width 84 height 28
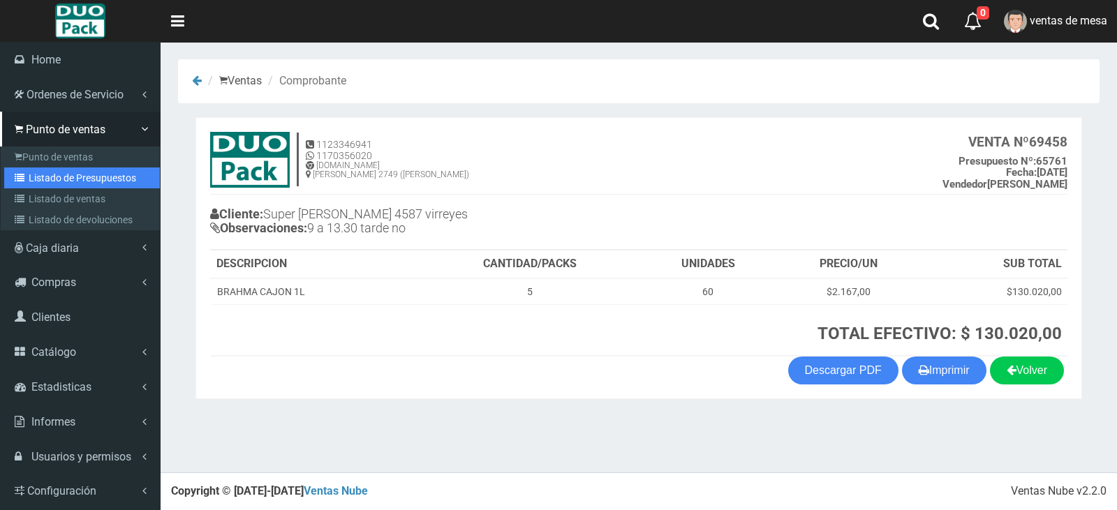
click at [61, 182] on link "Listado de Presupuestos" at bounding box center [82, 178] width 156 height 21
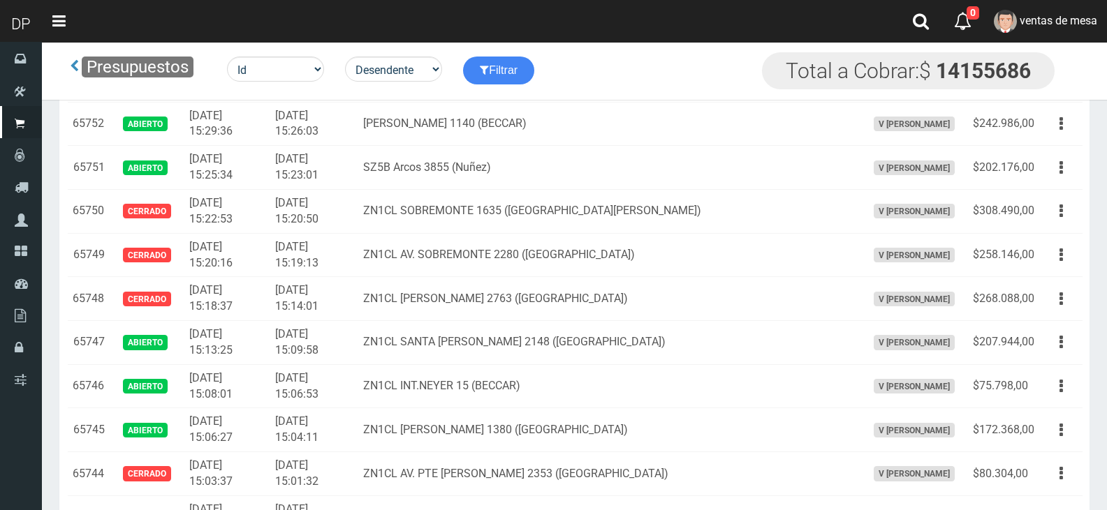
scroll to position [2949, 0]
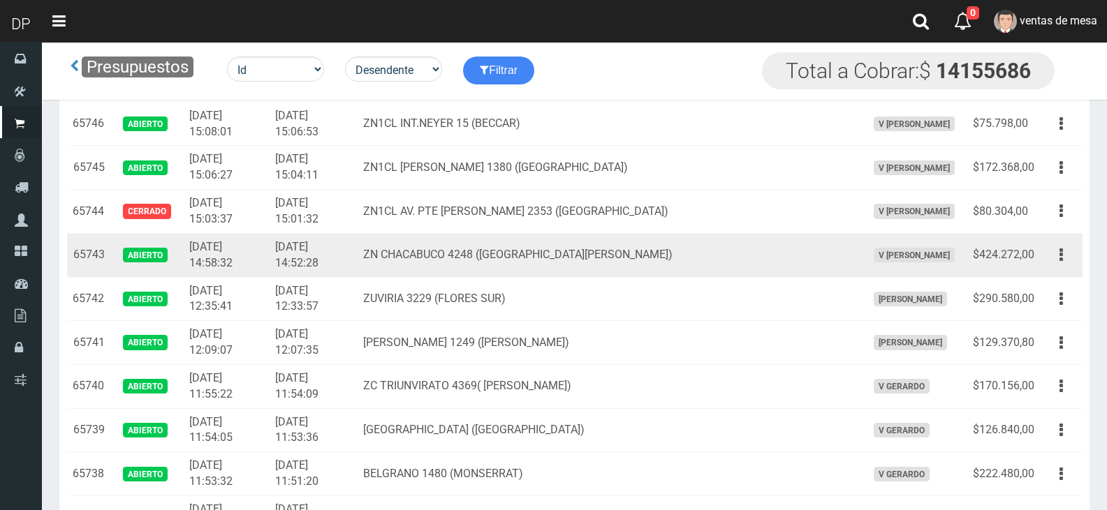
click at [1059, 248] on button "button" at bounding box center [1060, 255] width 31 height 24
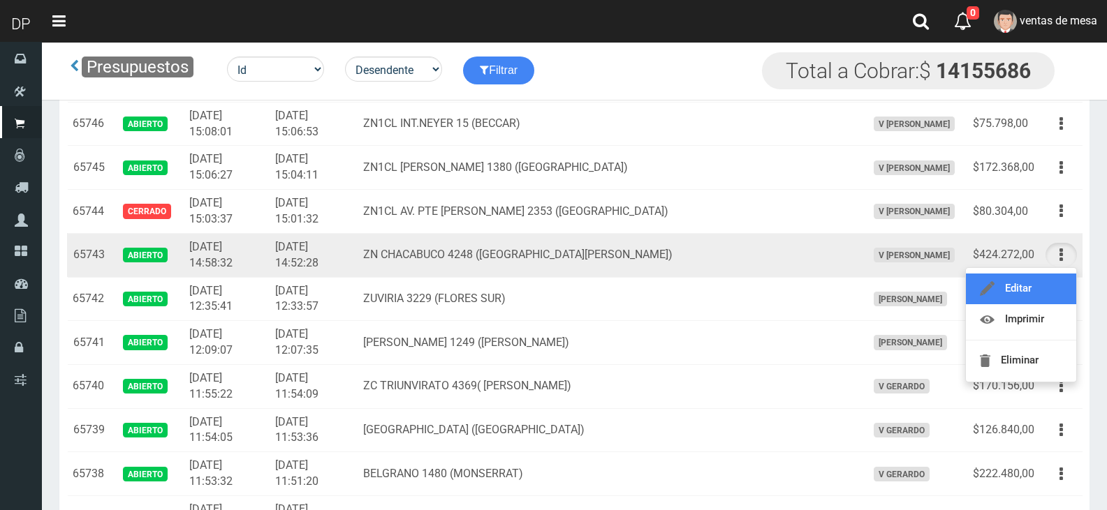
click at [1047, 279] on link "Editar" at bounding box center [1021, 289] width 110 height 31
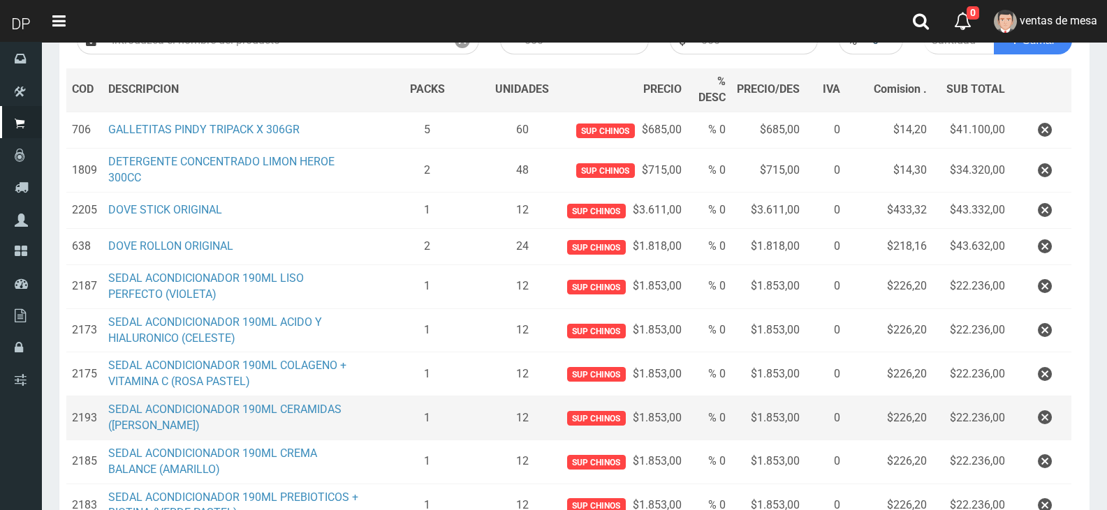
scroll to position [209, 0]
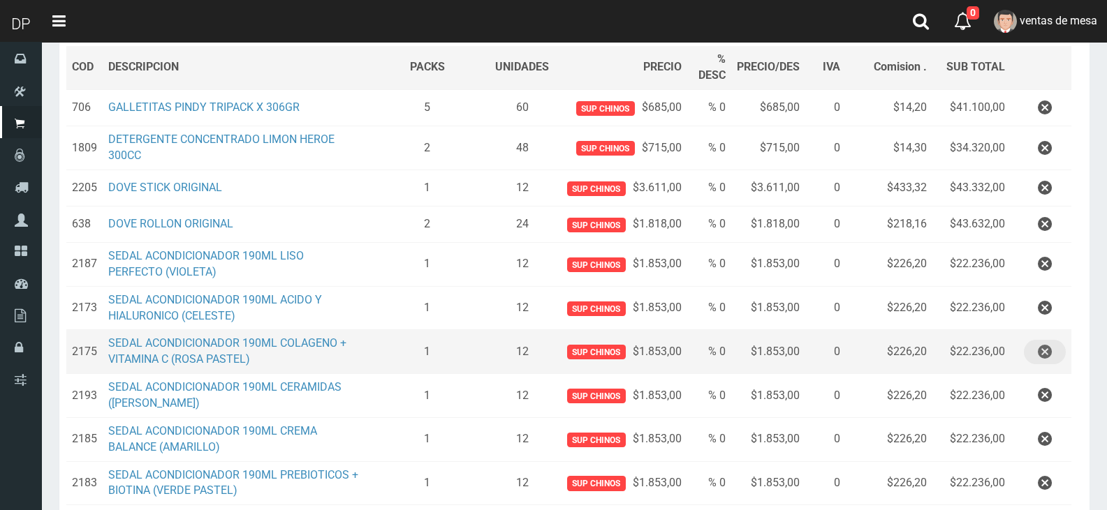
click at [1043, 346] on icon "button" at bounding box center [1045, 352] width 14 height 24
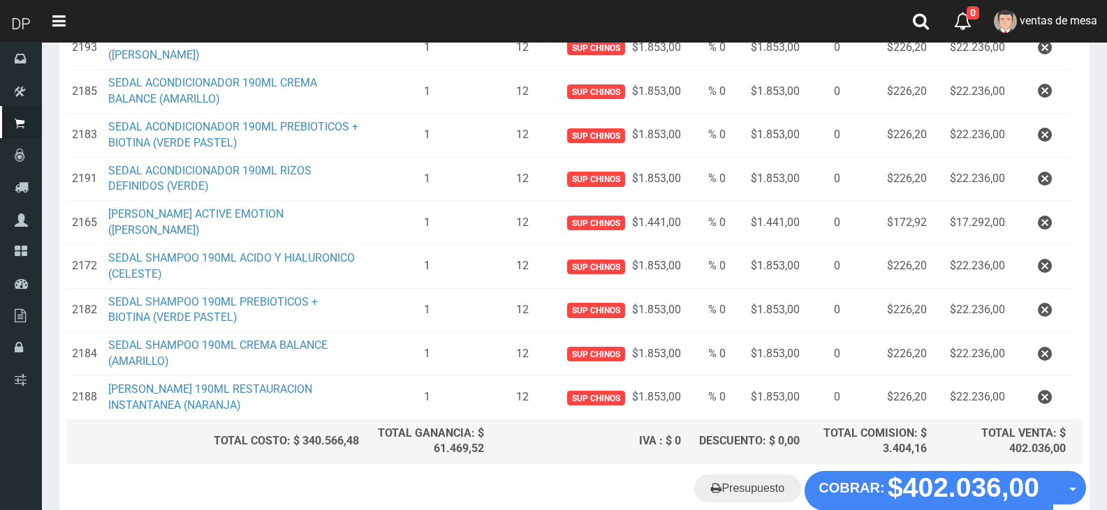
scroll to position [585, 0]
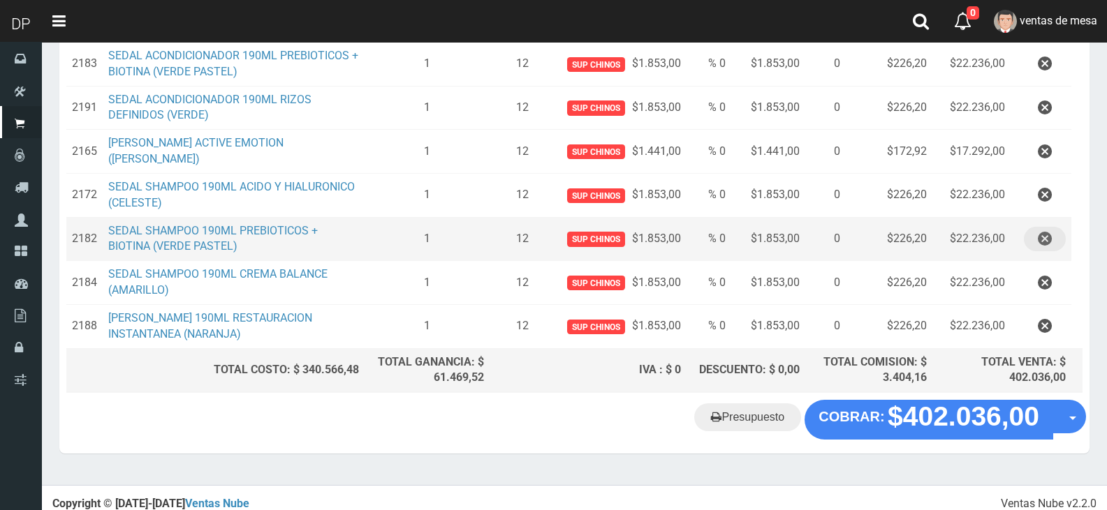
click at [1033, 236] on button "button" at bounding box center [1045, 239] width 42 height 24
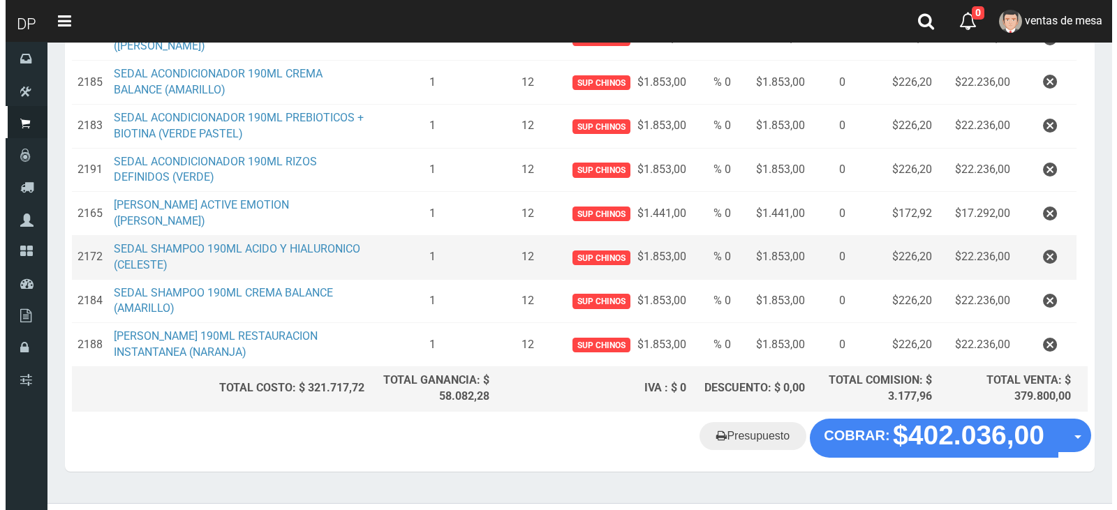
scroll to position [542, 0]
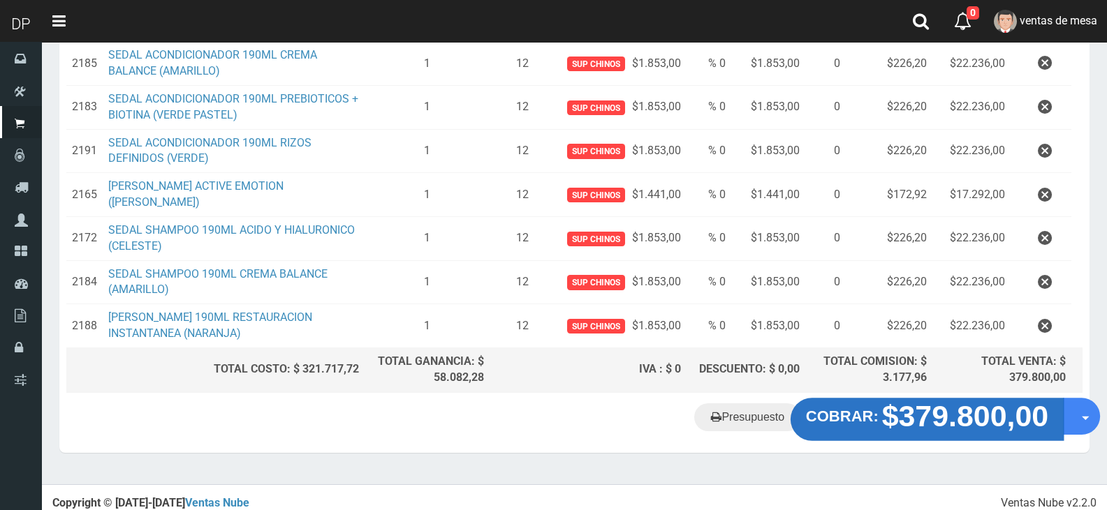
click at [890, 400] on strong "$379.800,00" at bounding box center [965, 415] width 167 height 33
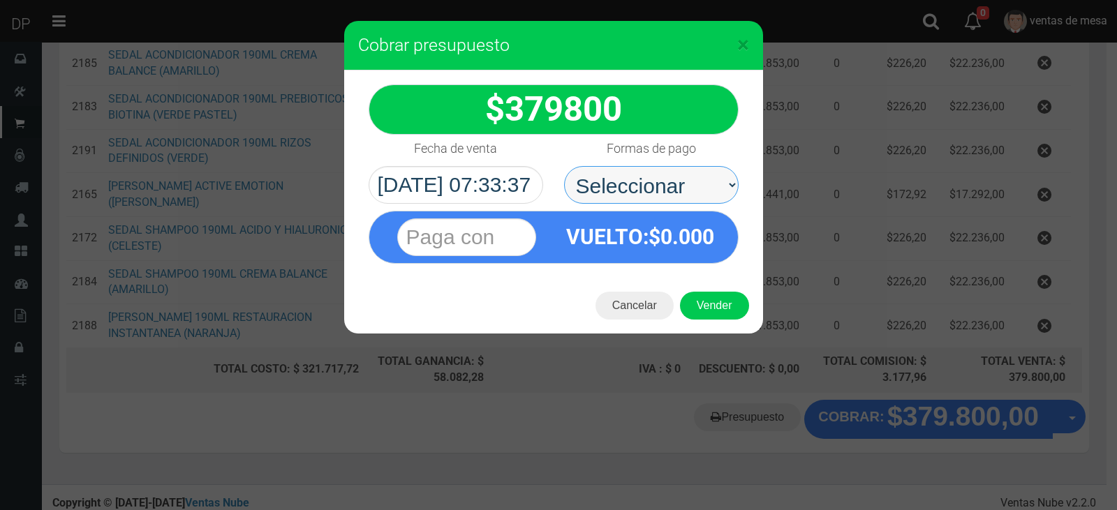
drag, startPoint x: 687, startPoint y: 185, endPoint x: 688, endPoint y: 196, distance: 11.2
click at [687, 189] on select "Seleccionar Efectivo Tarjeta de Crédito Depósito Débito" at bounding box center [651, 185] width 175 height 38
select select "Efectivo"
click at [564, 166] on select "Seleccionar Efectivo Tarjeta de Crédito Depósito Débito" at bounding box center [651, 185] width 175 height 38
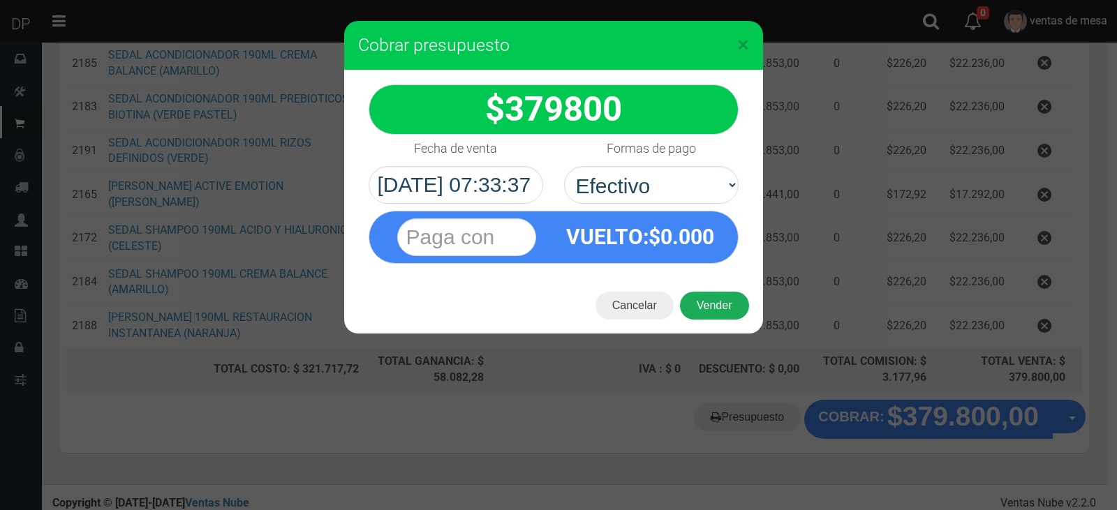
click at [729, 313] on button "Vender" at bounding box center [714, 306] width 69 height 28
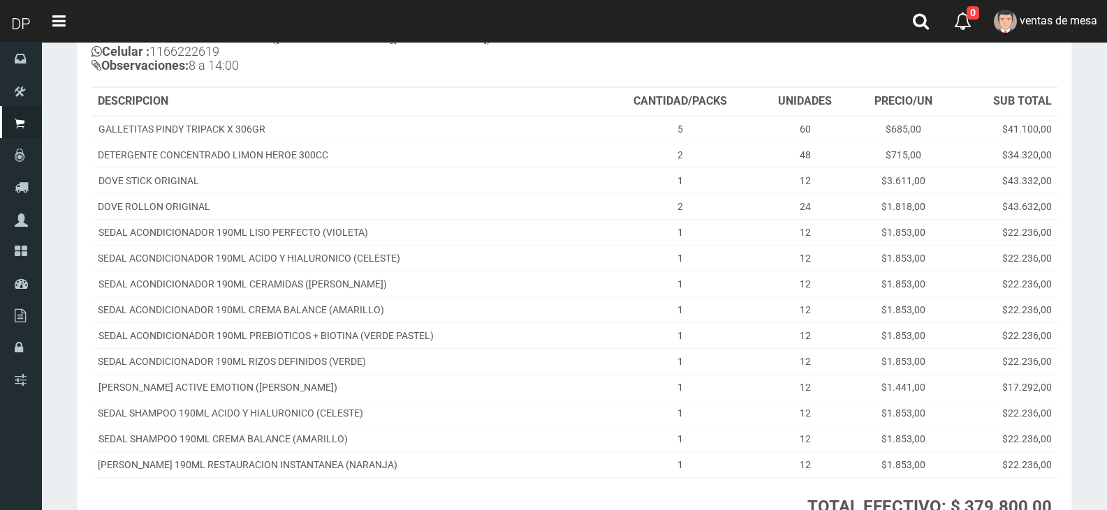
scroll to position [301, 0]
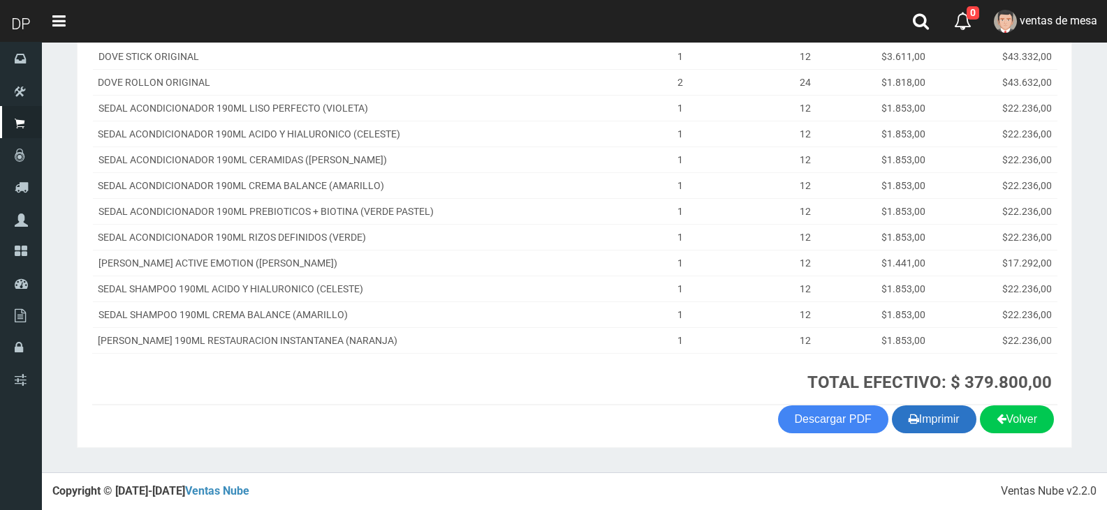
click at [939, 419] on button "Imprimir" at bounding box center [934, 420] width 84 height 28
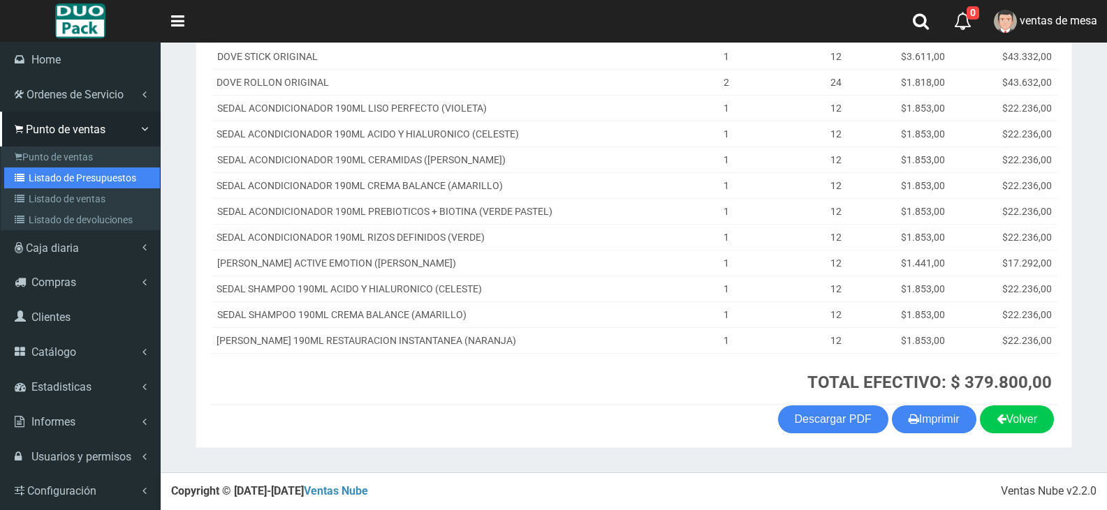
click at [40, 172] on link "Listado de Presupuestos" at bounding box center [82, 178] width 156 height 21
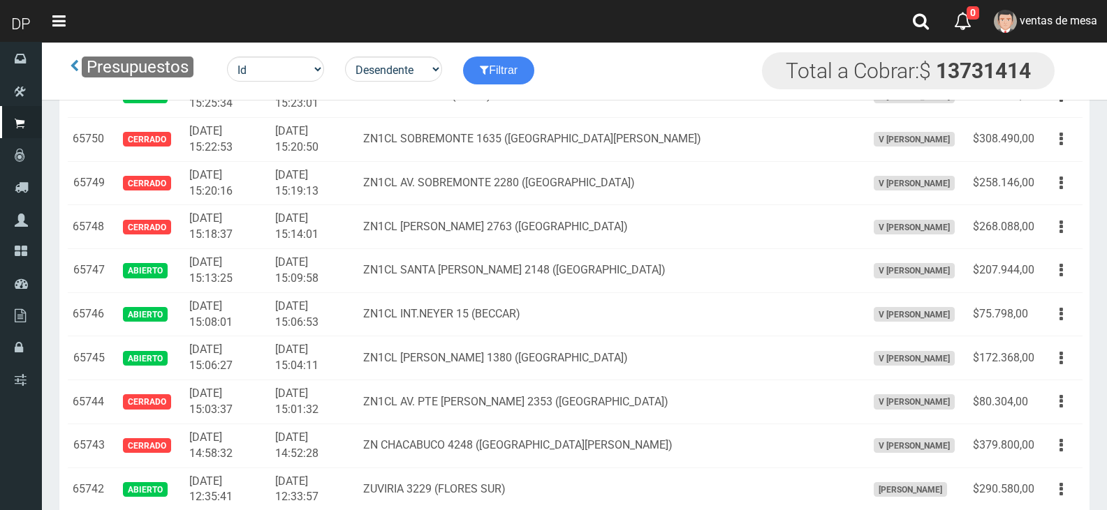
scroll to position [2205, 0]
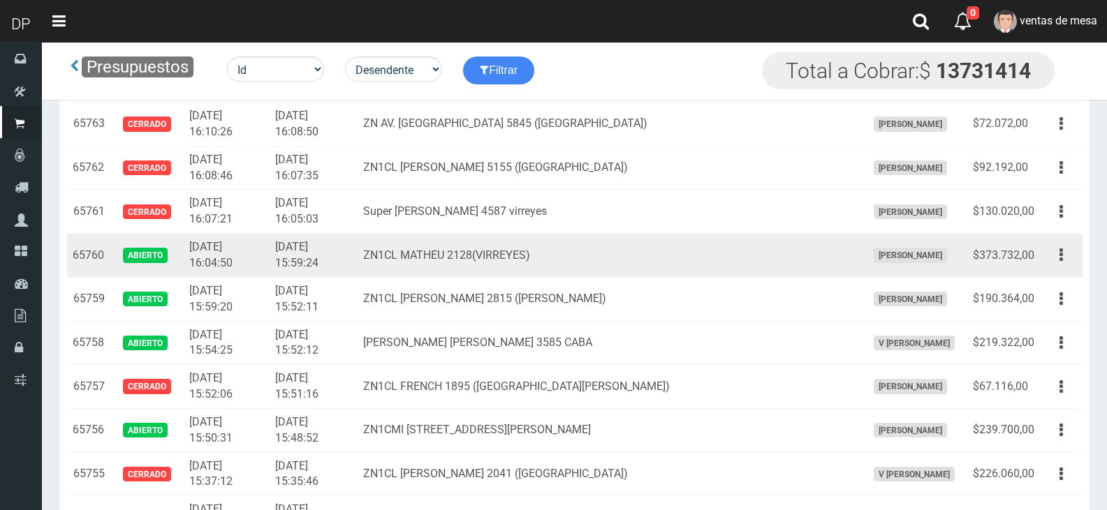
click at [1078, 262] on td "Editar Imprimir Eliminar" at bounding box center [1061, 256] width 43 height 44
click at [1040, 253] on td "Editar Imprimir Eliminar" at bounding box center [1061, 256] width 43 height 44
drag, startPoint x: 1061, startPoint y: 262, endPoint x: 1052, endPoint y: 282, distance: 22.5
click at [1062, 262] on icon "button" at bounding box center [1060, 255] width 3 height 24
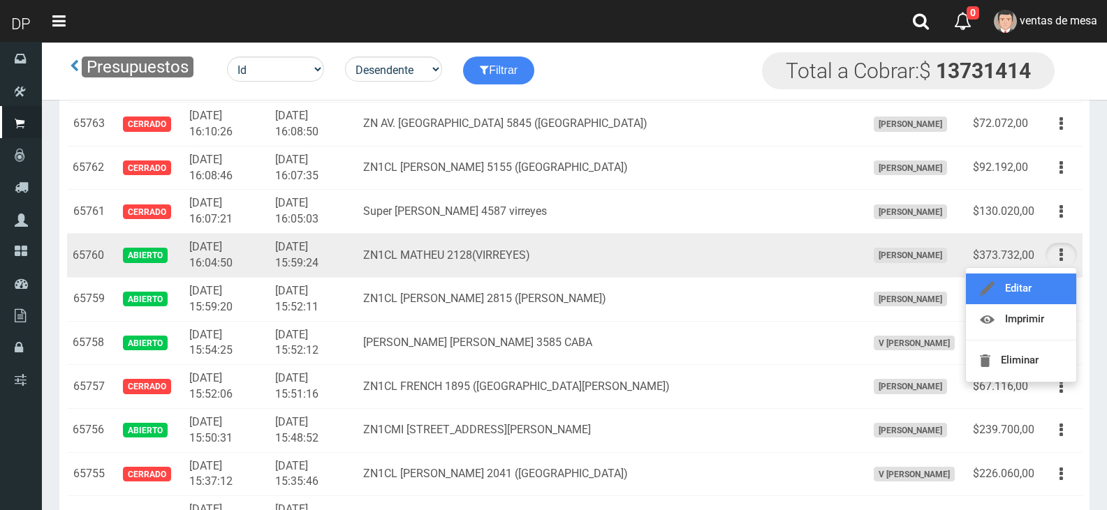
click at [1052, 282] on link "Editar" at bounding box center [1021, 289] width 110 height 31
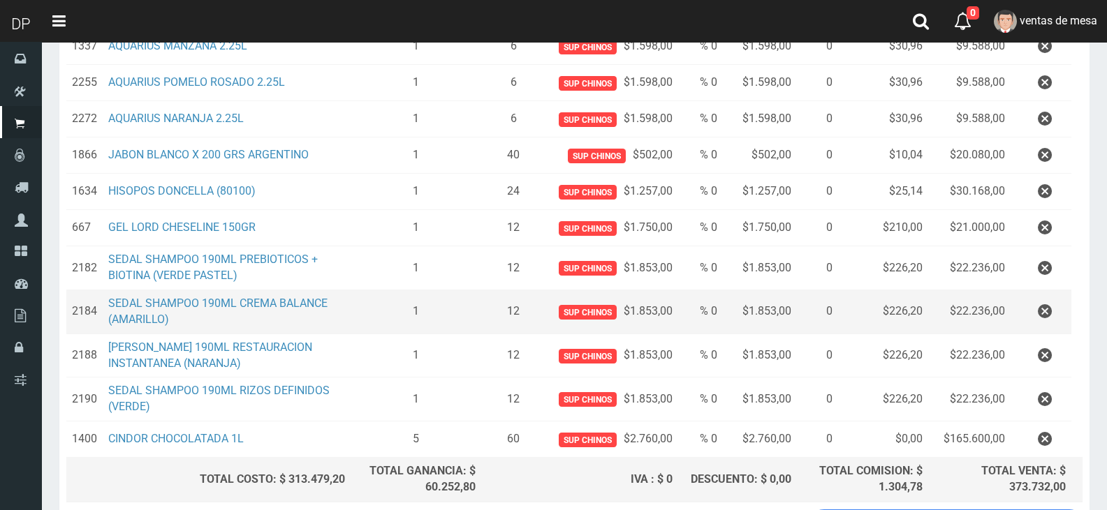
scroll to position [349, 0]
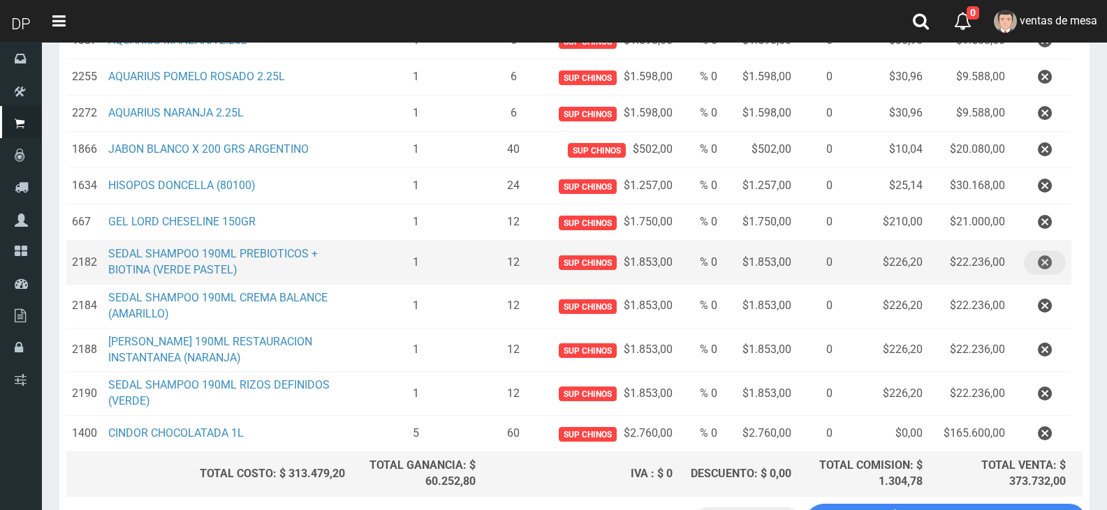
click at [1040, 272] on icon "button" at bounding box center [1045, 263] width 14 height 24
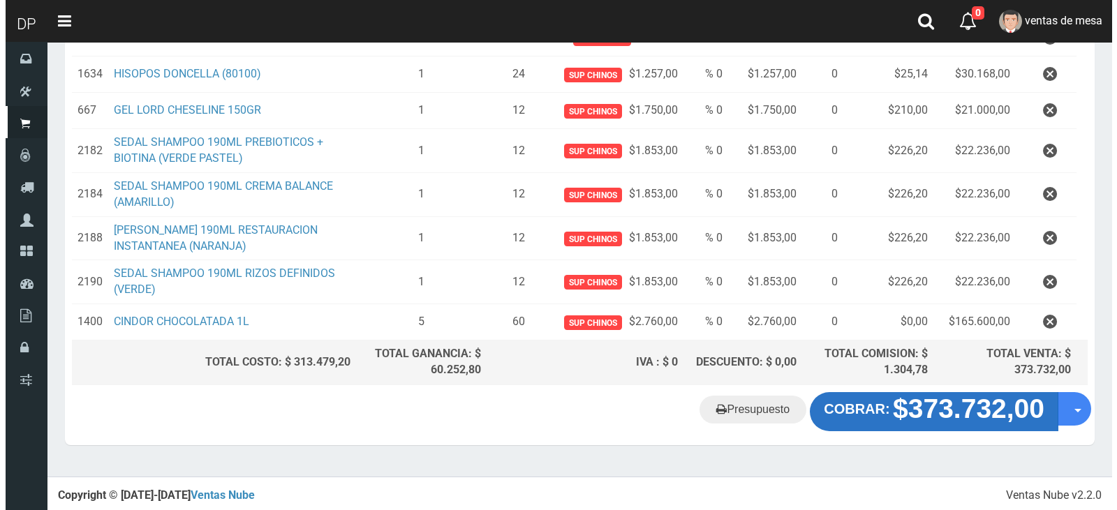
scroll to position [417, 0]
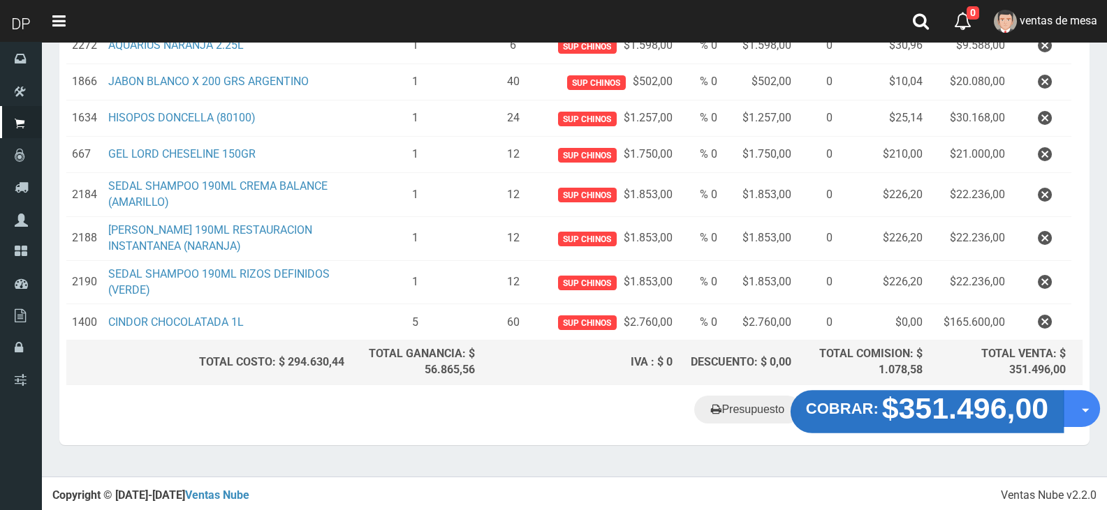
click at [903, 399] on strong "$351.496,00" at bounding box center [965, 408] width 167 height 33
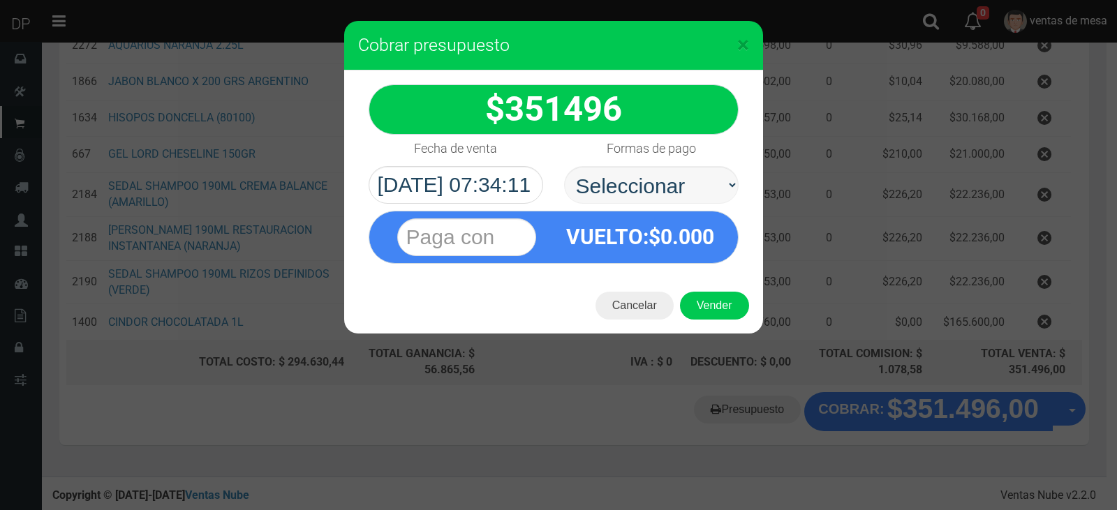
click at [703, 193] on select "Seleccionar Efectivo Tarjeta de Crédito Depósito Débito" at bounding box center [651, 185] width 175 height 38
click at [564, 166] on select "Seleccionar Efectivo Tarjeta de Crédito Depósito Débito" at bounding box center [651, 185] width 175 height 38
click at [682, 177] on select "Seleccionar Efectivo Tarjeta de Crédito Depósito Débito" at bounding box center [651, 185] width 175 height 38
click at [564, 166] on select "Seleccionar Efectivo Tarjeta de Crédito Depósito Débito" at bounding box center [651, 185] width 175 height 38
drag, startPoint x: 693, startPoint y: 176, endPoint x: 693, endPoint y: 188, distance: 11.9
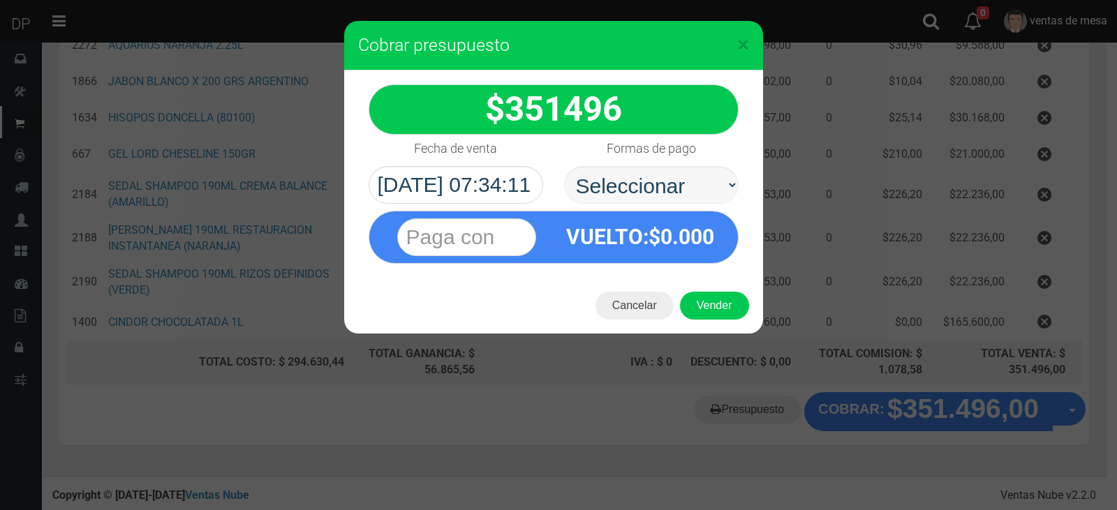
click at [693, 178] on select "Seleccionar Efectivo Tarjeta de Crédito Depósito Débito" at bounding box center [651, 185] width 175 height 38
select select "Efectivo"
click at [564, 166] on select "Seleccionar Efectivo Tarjeta de Crédito Depósito Débito" at bounding box center [651, 185] width 175 height 38
click at [718, 294] on button "Vender" at bounding box center [714, 306] width 69 height 28
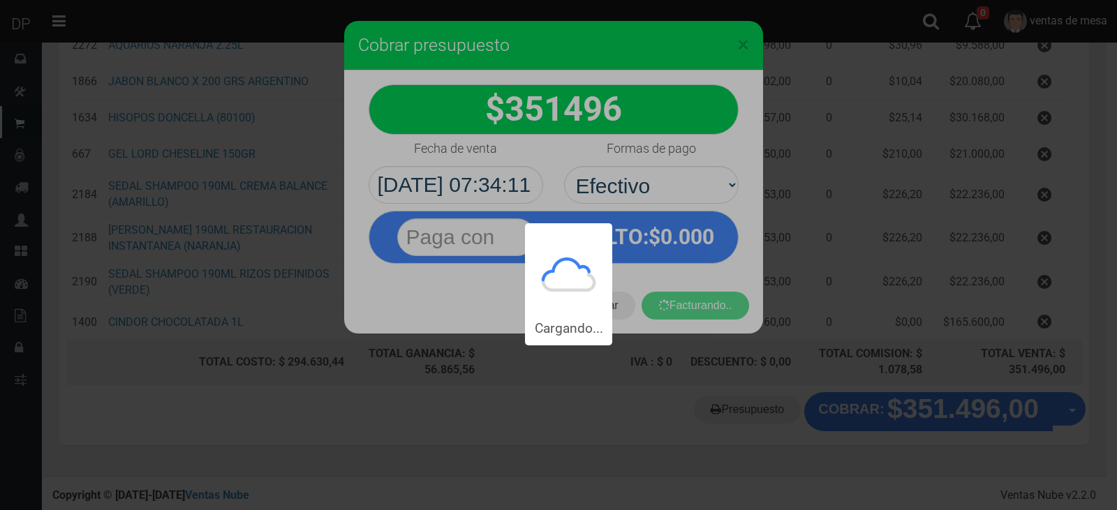
drag, startPoint x: 719, startPoint y: 294, endPoint x: 722, endPoint y: 304, distance: 10.4
click at [720, 295] on div "Cargando..." at bounding box center [558, 173] width 1117 height 346
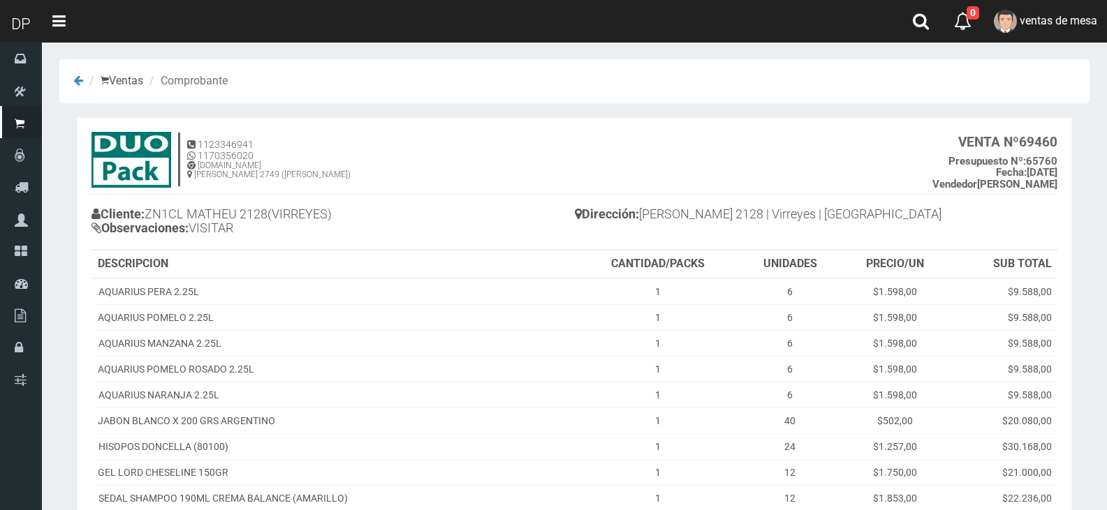
scroll to position [235, 0]
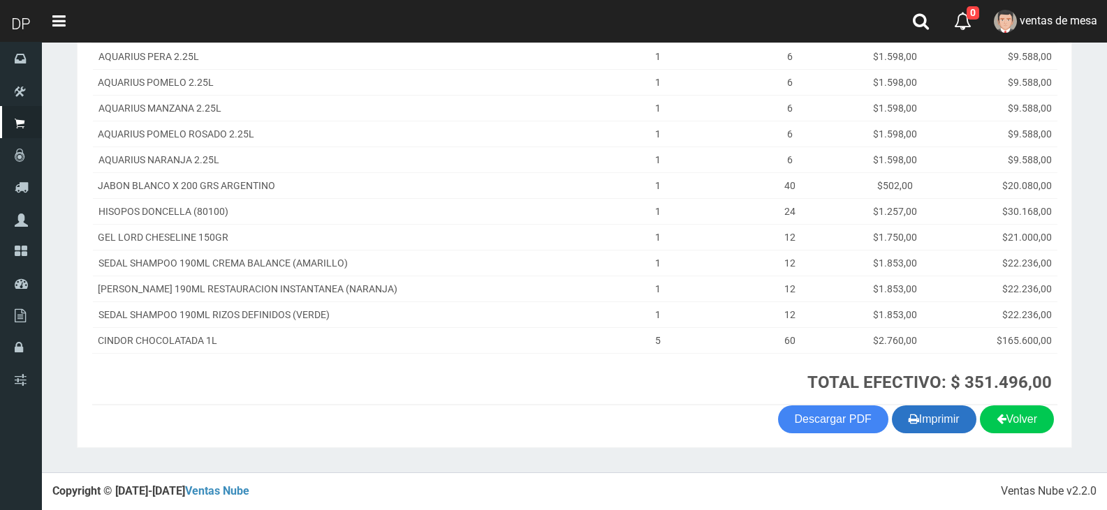
click at [945, 415] on button "Imprimir" at bounding box center [934, 420] width 84 height 28
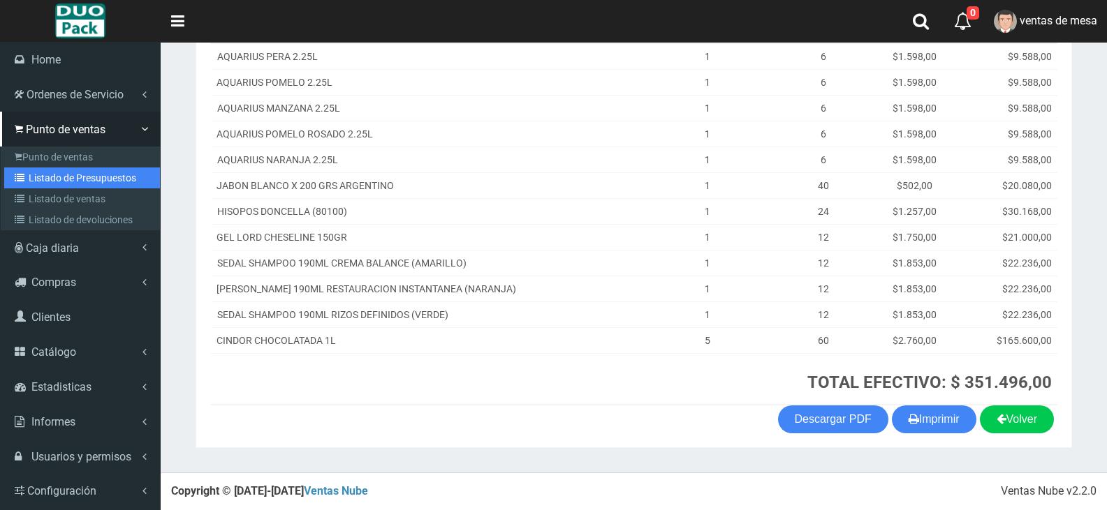
click at [38, 177] on link "Listado de Presupuestos" at bounding box center [82, 178] width 156 height 21
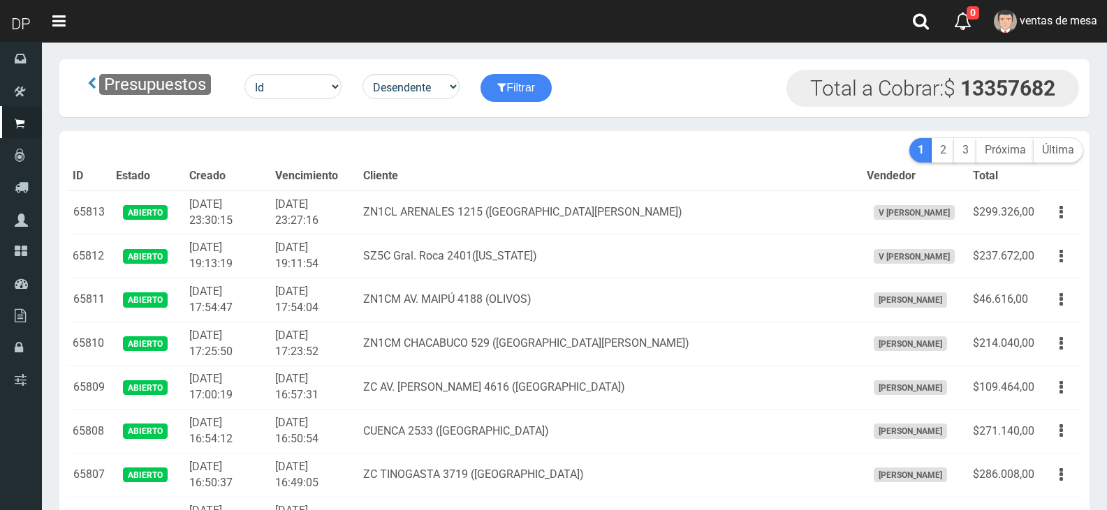
click at [496, 242] on td "SZ5C Gral. Roca 2401([US_STATE])" at bounding box center [609, 257] width 503 height 44
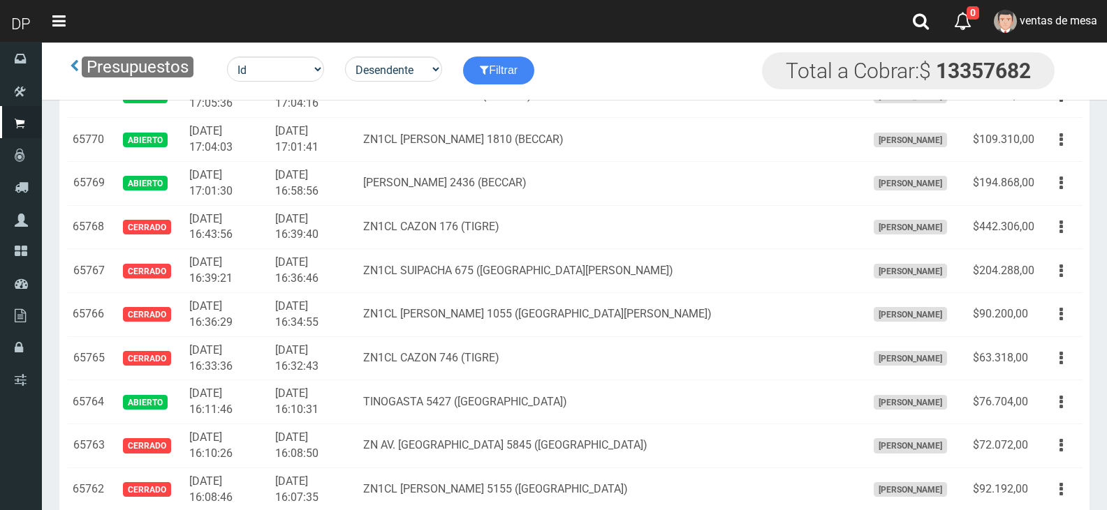
scroll to position [2249, 0]
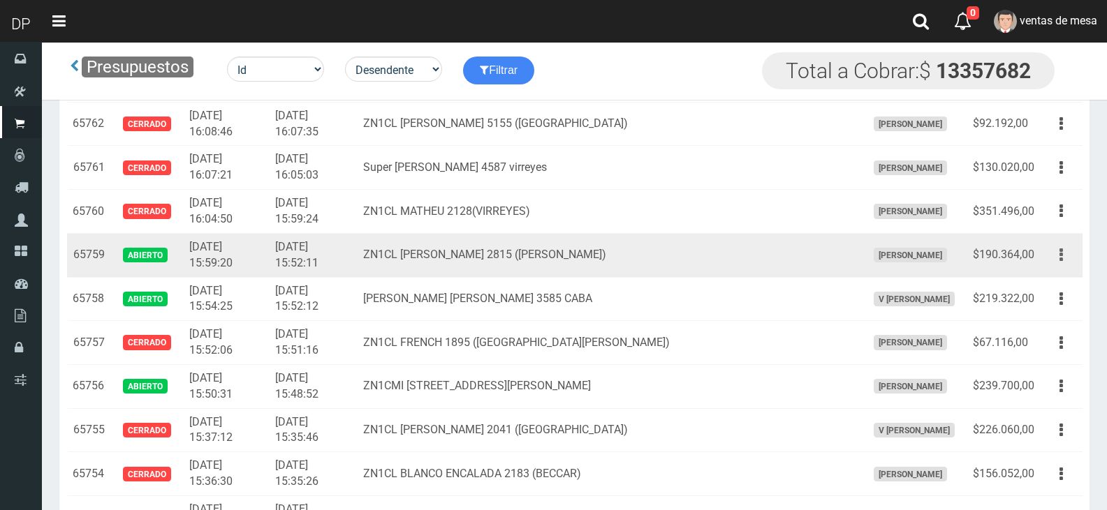
click at [1069, 253] on button "button" at bounding box center [1060, 255] width 31 height 24
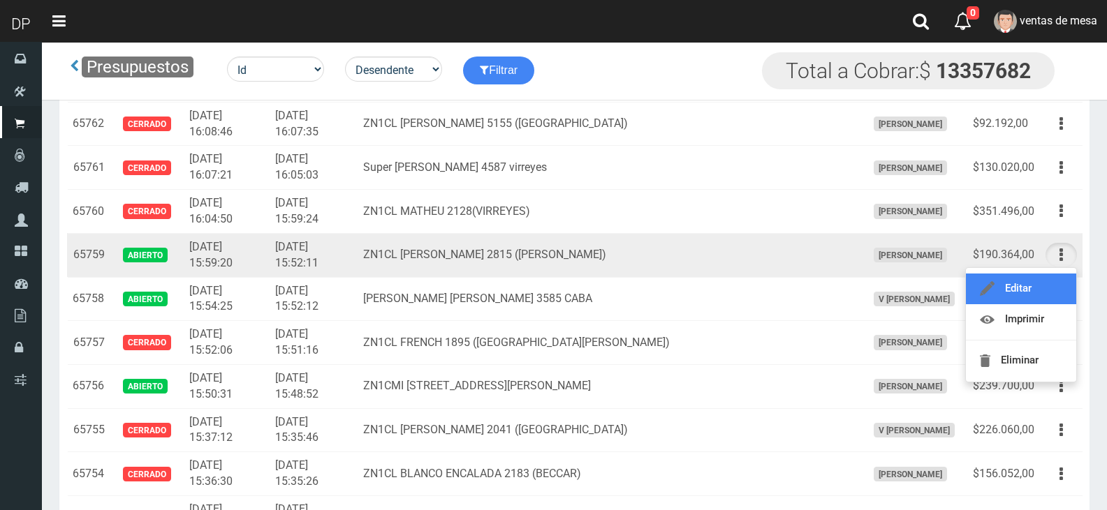
click at [1057, 281] on link "Editar" at bounding box center [1021, 289] width 110 height 31
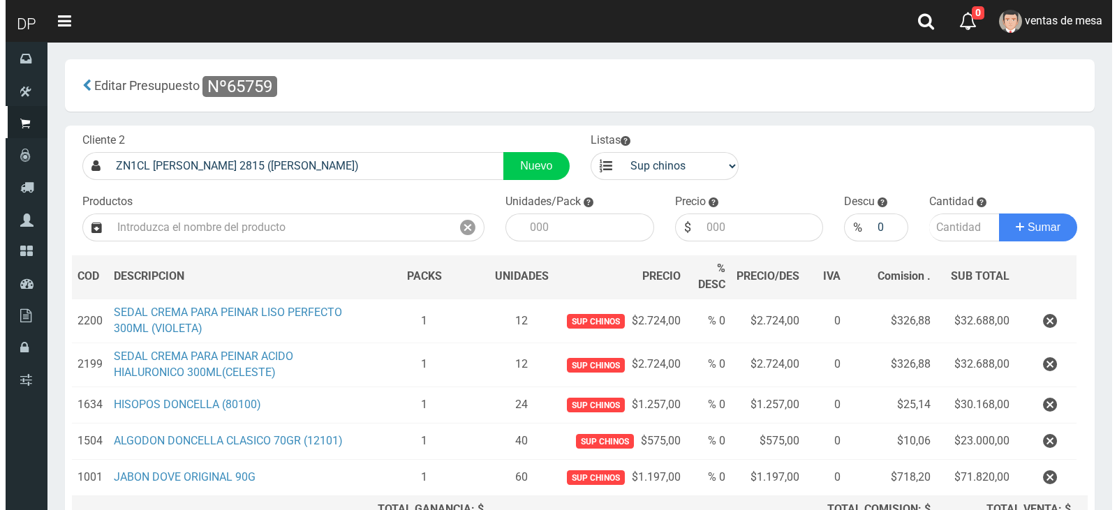
scroll to position [155, 0]
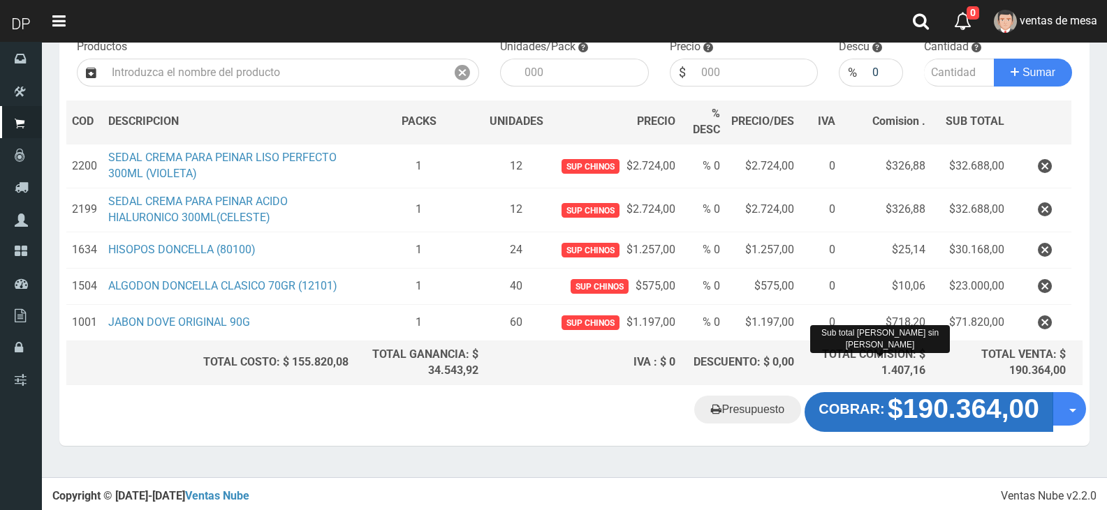
click at [869, 411] on strong "COBRAR:" at bounding box center [851, 409] width 66 height 15
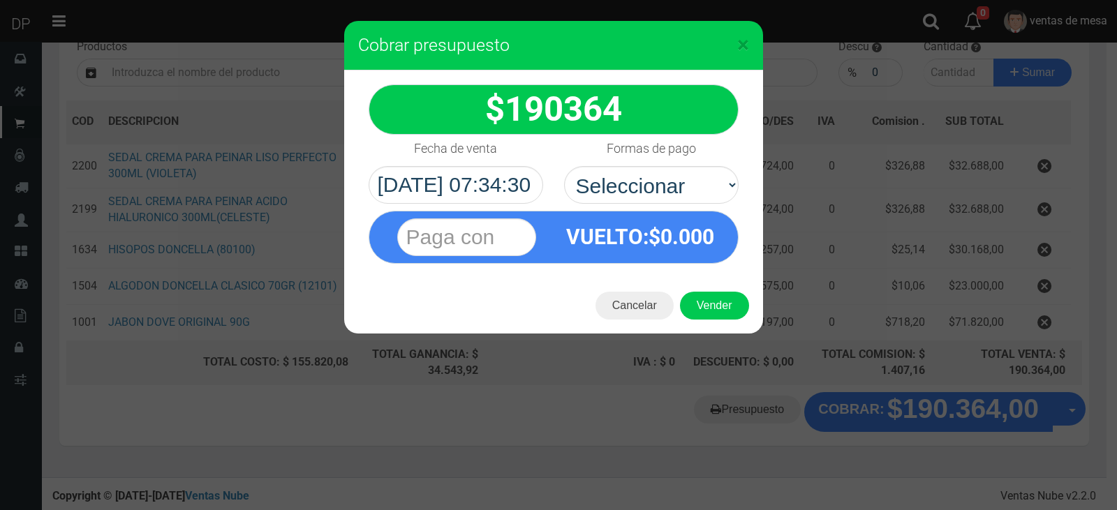
click at [591, 208] on div "VUELTO :$ 0.000" at bounding box center [553, 234] width 391 height 60
drag, startPoint x: 610, startPoint y: 193, endPoint x: 612, endPoint y: 200, distance: 8.0
click at [610, 193] on select "Seleccionar Efectivo Tarjeta de Crédito Depósito Débito" at bounding box center [651, 185] width 175 height 38
click at [564, 166] on select "Seleccionar Efectivo Tarjeta de Crédito Depósito Débito" at bounding box center [651, 185] width 175 height 38
click at [637, 207] on div "VUELTO :$ 0.000" at bounding box center [553, 234] width 391 height 60
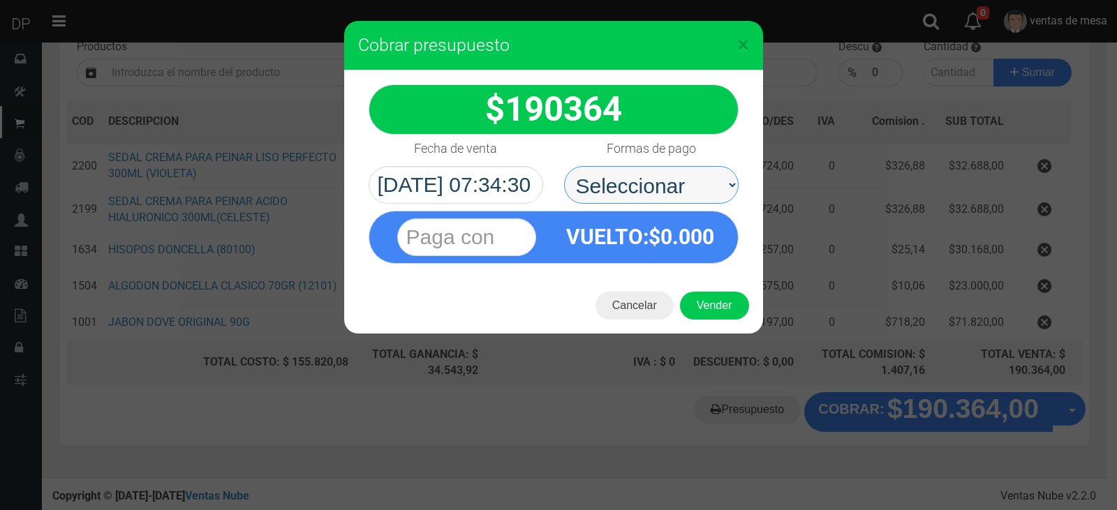
drag, startPoint x: 647, startPoint y: 179, endPoint x: 648, endPoint y: 196, distance: 17.5
click at [647, 179] on select "Seleccionar Efectivo Tarjeta de Crédito Depósito Débito" at bounding box center [651, 185] width 175 height 38
select select "Efectivo"
click at [564, 166] on select "Seleccionar Efectivo Tarjeta de Crédito Depósito Débito" at bounding box center [651, 185] width 175 height 38
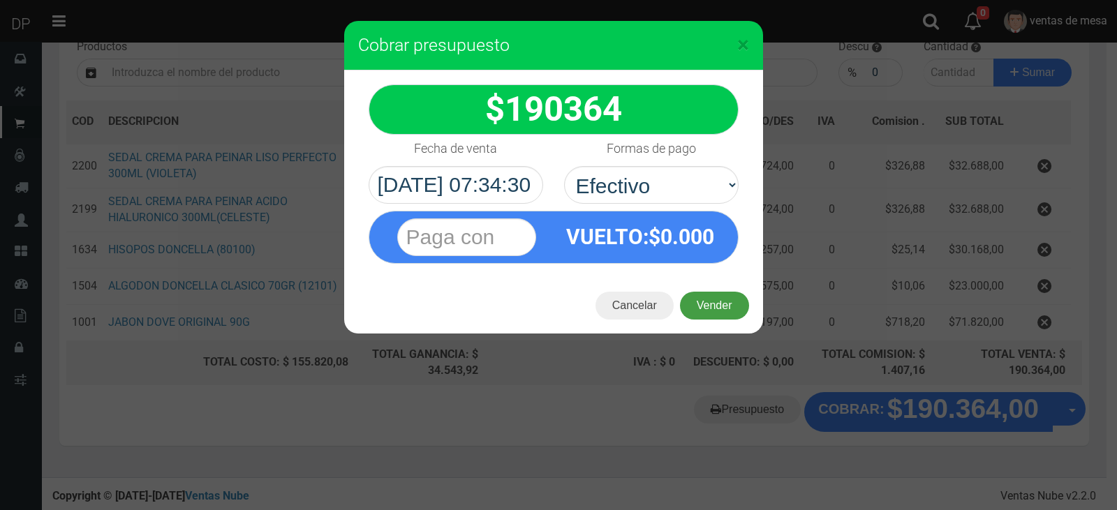
click at [696, 299] on button "Vender" at bounding box center [714, 306] width 69 height 28
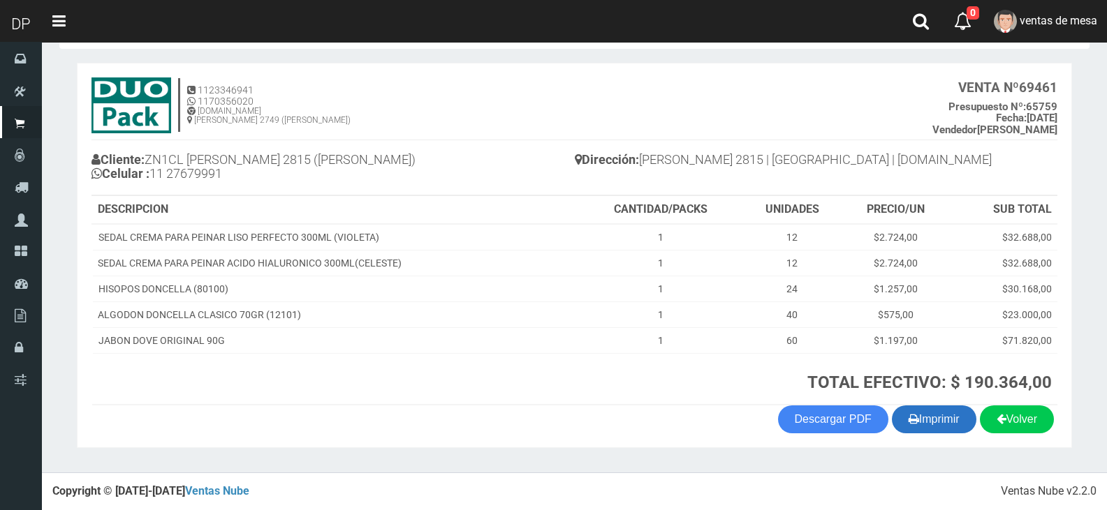
scroll to position [54, 0]
click at [928, 431] on button "Imprimir" at bounding box center [934, 420] width 84 height 28
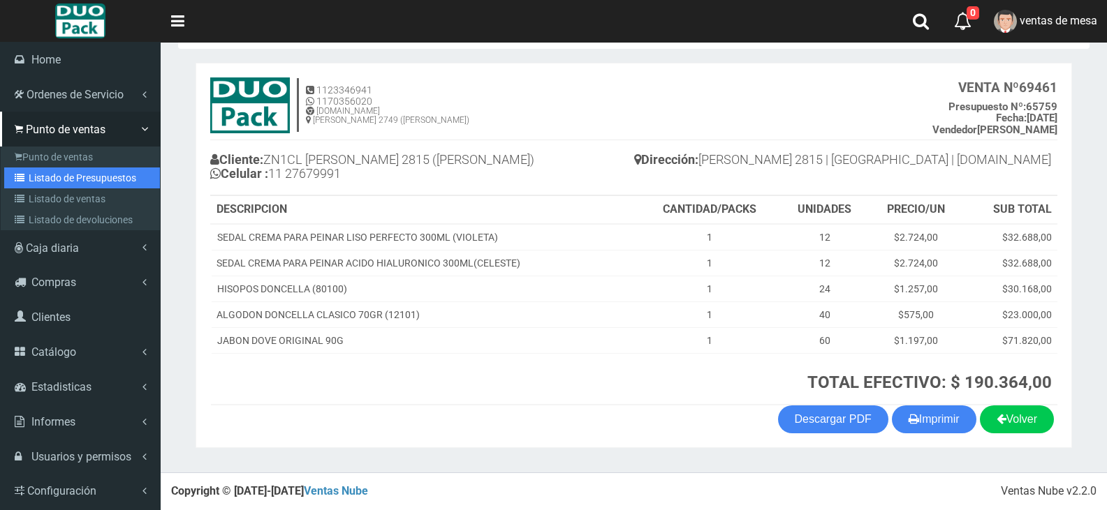
click at [22, 180] on icon at bounding box center [22, 178] width 14 height 10
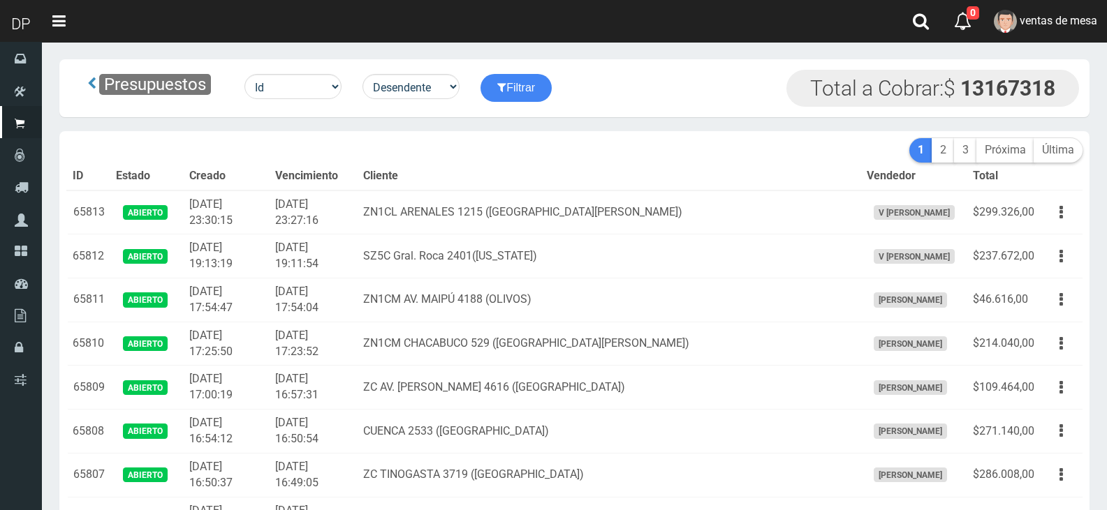
drag, startPoint x: 0, startPoint y: 0, endPoint x: 480, endPoint y: 135, distance: 498.5
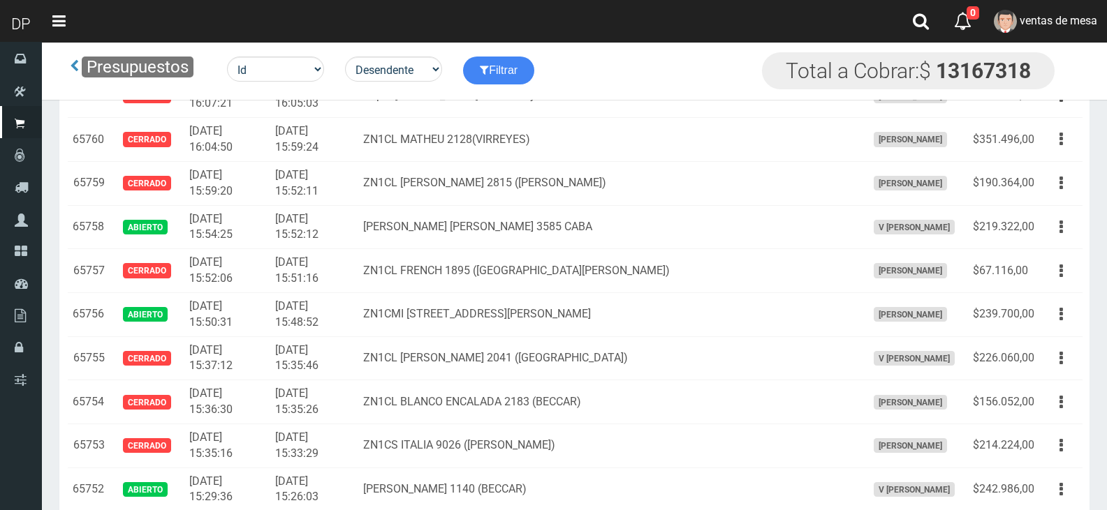
scroll to position [2687, 0]
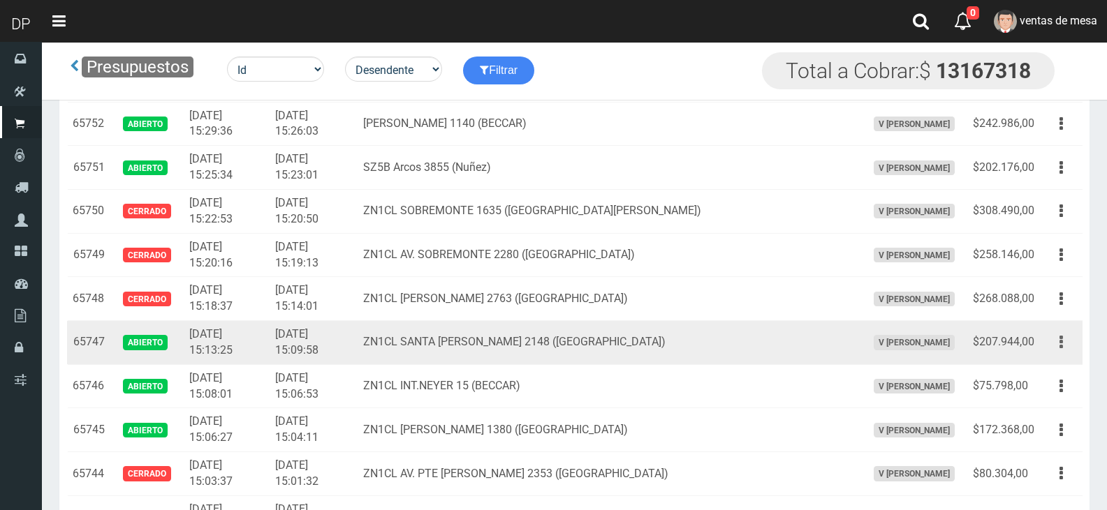
click at [1069, 348] on button "button" at bounding box center [1060, 342] width 31 height 24
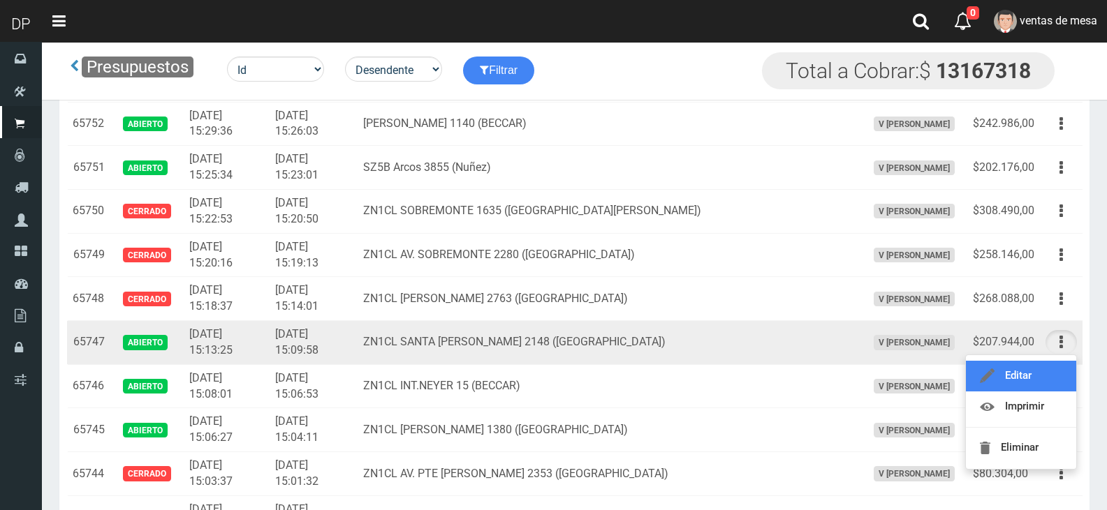
click at [1061, 369] on link "Editar" at bounding box center [1021, 376] width 110 height 31
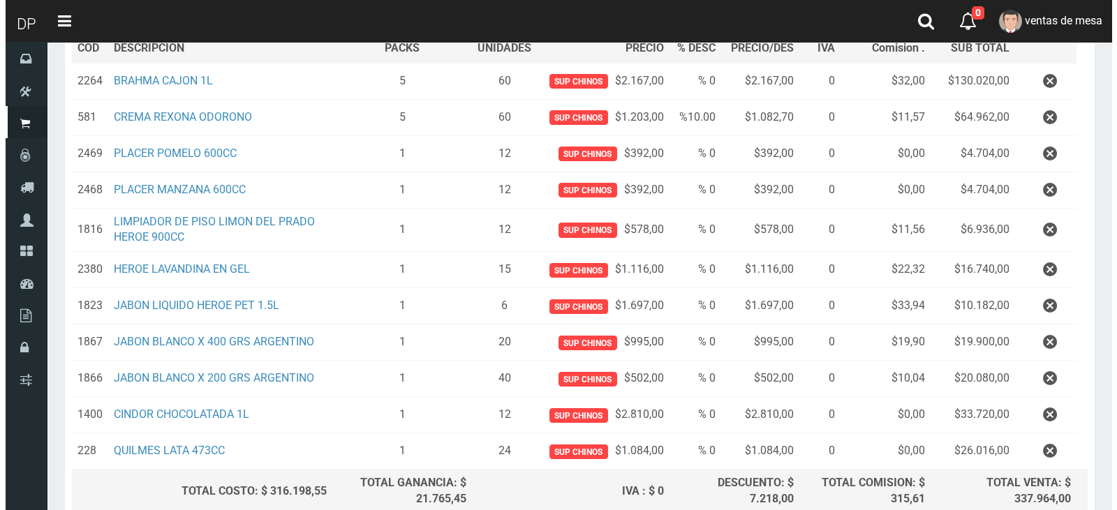
scroll to position [350, 0]
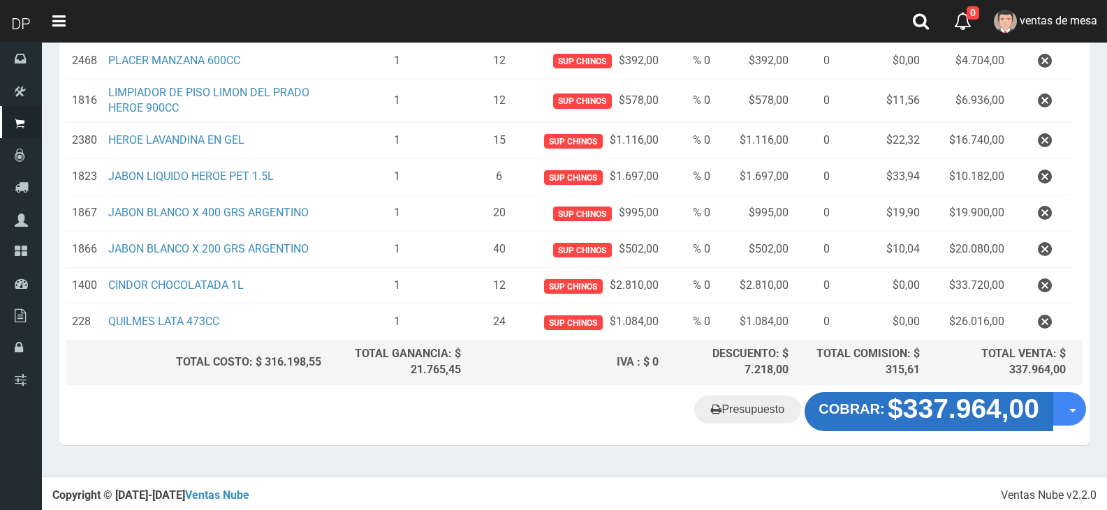
click at [946, 422] on strong "$337.964,00" at bounding box center [963, 409] width 152 height 30
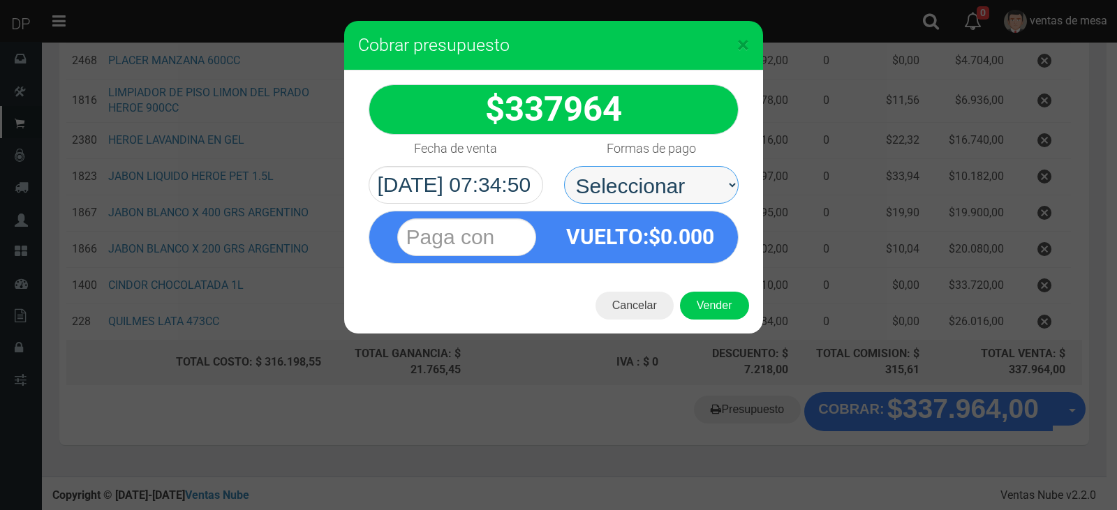
click at [661, 196] on select "Seleccionar Efectivo Tarjeta de Crédito Depósito Débito" at bounding box center [651, 185] width 175 height 38
select select "Efectivo"
click at [564, 166] on select "Seleccionar Efectivo Tarjeta de Crédito Depósito Débito" at bounding box center [651, 185] width 175 height 38
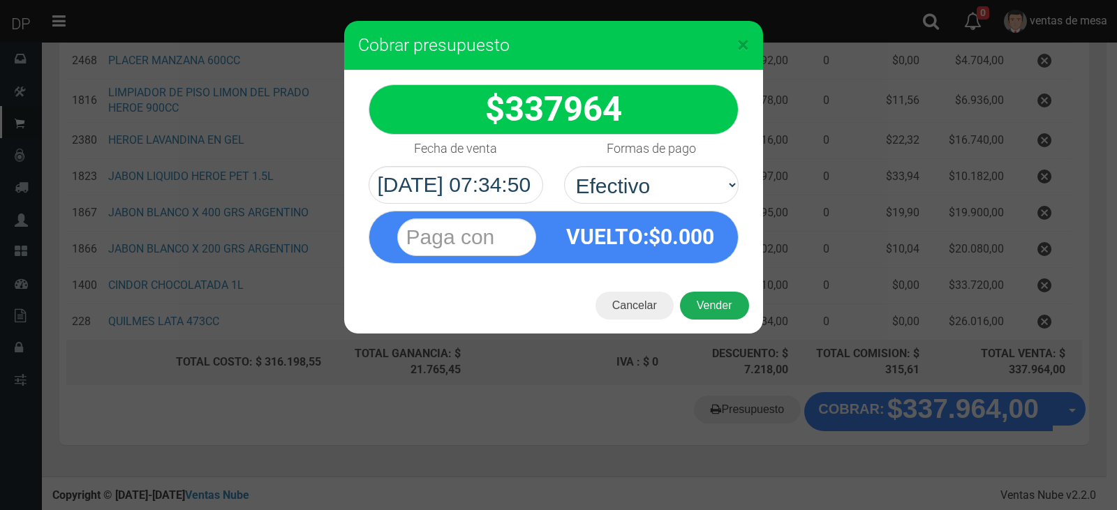
click at [716, 313] on button "Vender" at bounding box center [714, 306] width 69 height 28
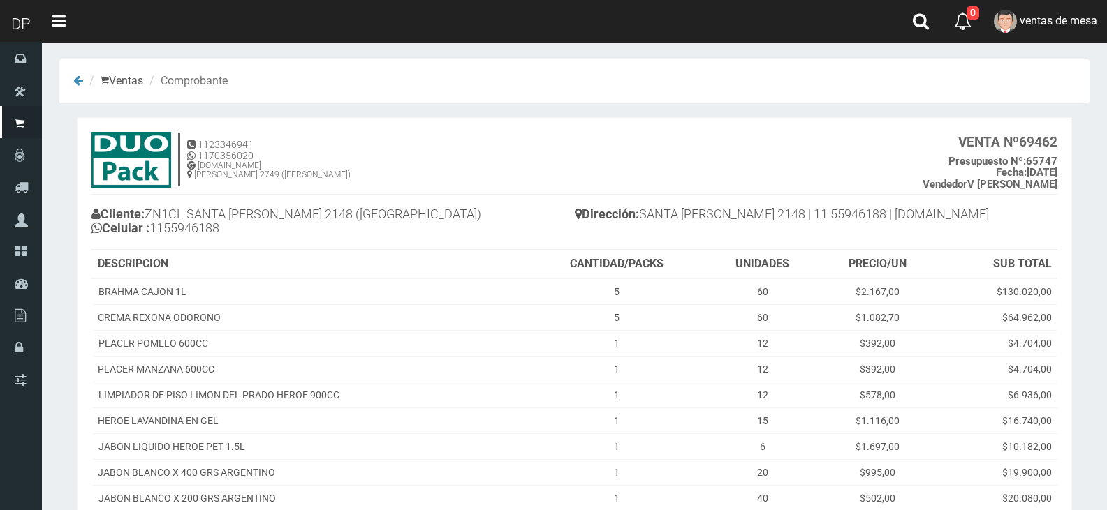
scroll to position [230, 0]
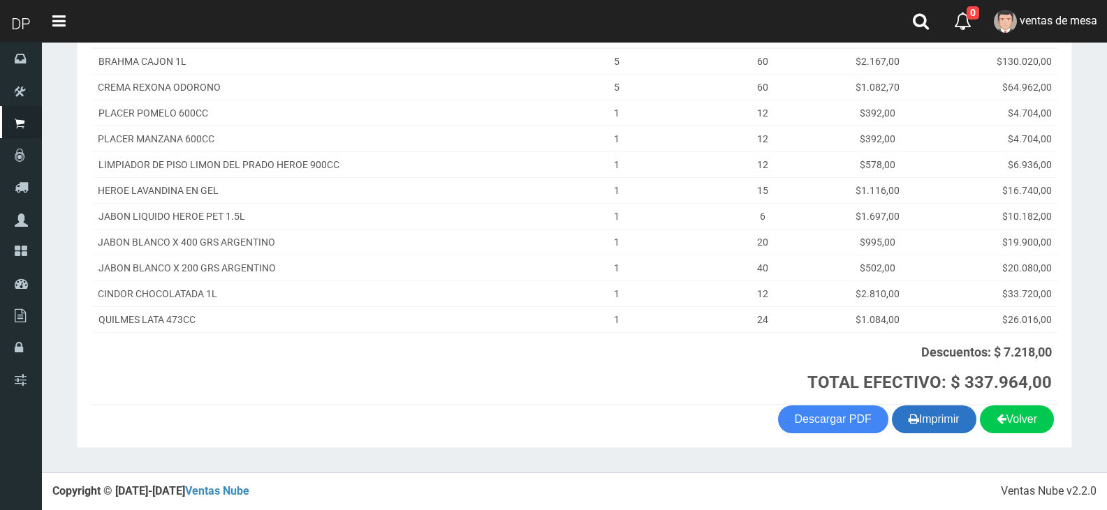
click at [934, 428] on button "Imprimir" at bounding box center [934, 420] width 84 height 28
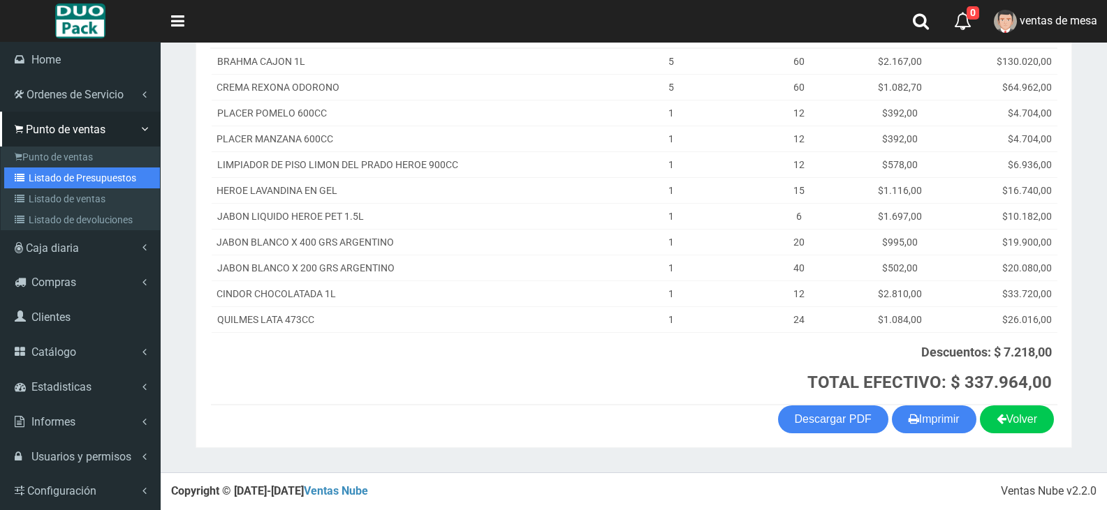
click at [47, 182] on link "Listado de Presupuestos" at bounding box center [82, 178] width 156 height 21
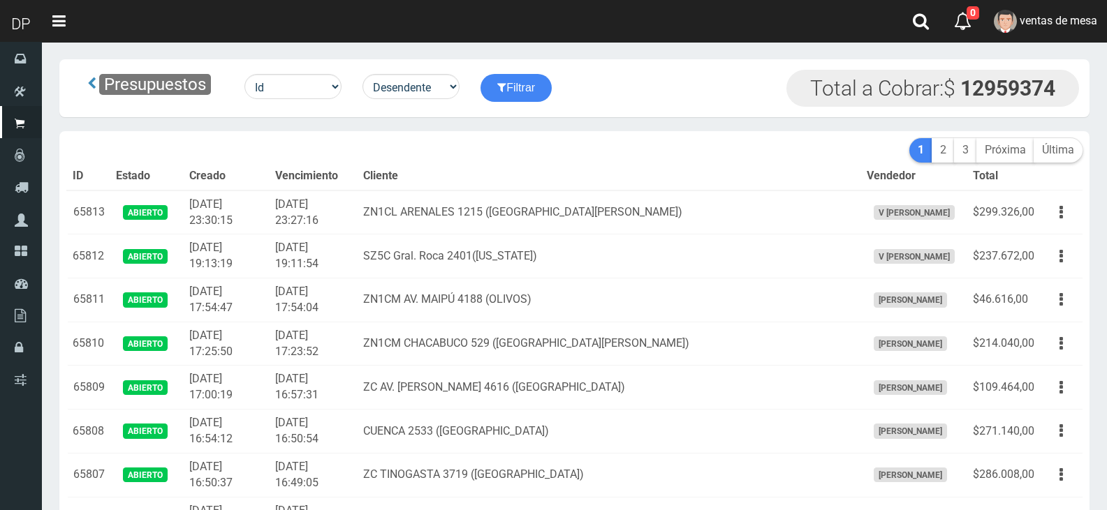
drag, startPoint x: 0, startPoint y: 0, endPoint x: 624, endPoint y: 149, distance: 641.7
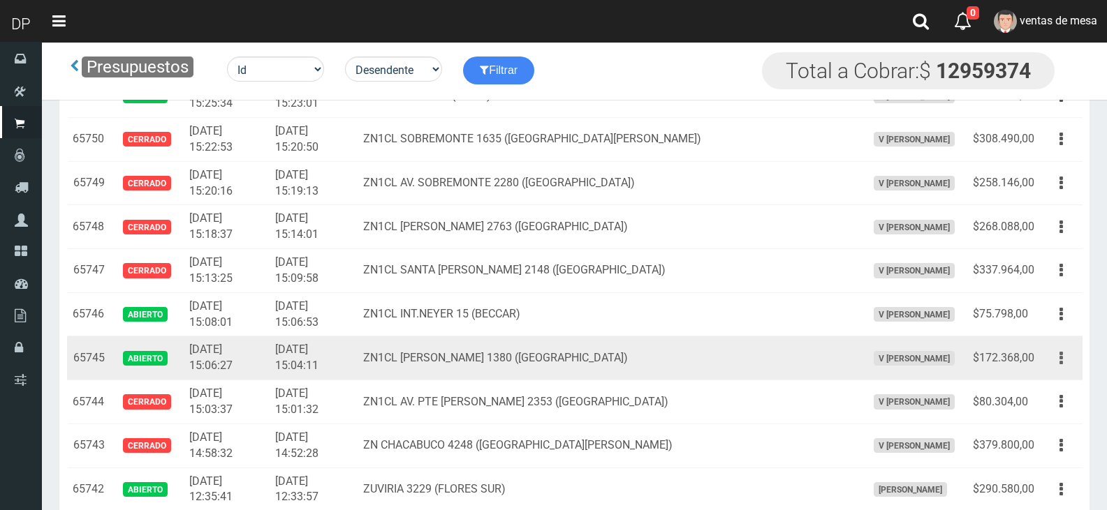
click at [1061, 368] on icon "button" at bounding box center [1060, 358] width 3 height 24
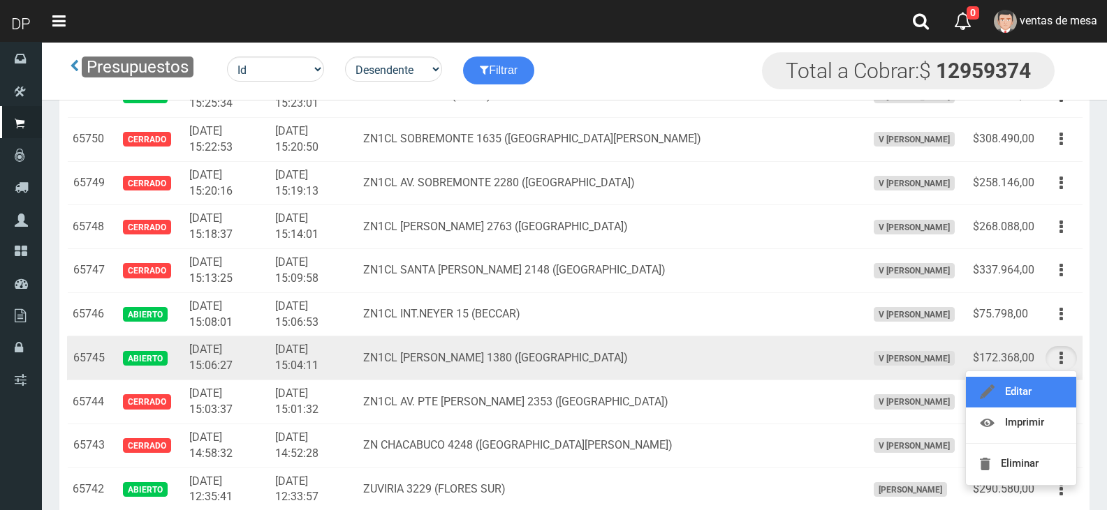
click at [1045, 406] on link "Editar" at bounding box center [1021, 392] width 110 height 31
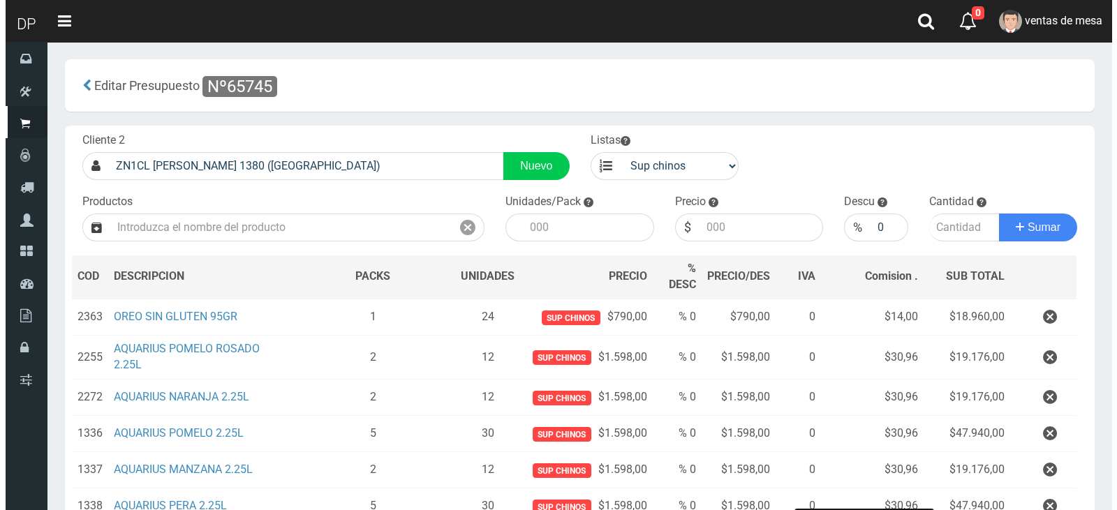
scroll to position [184, 0]
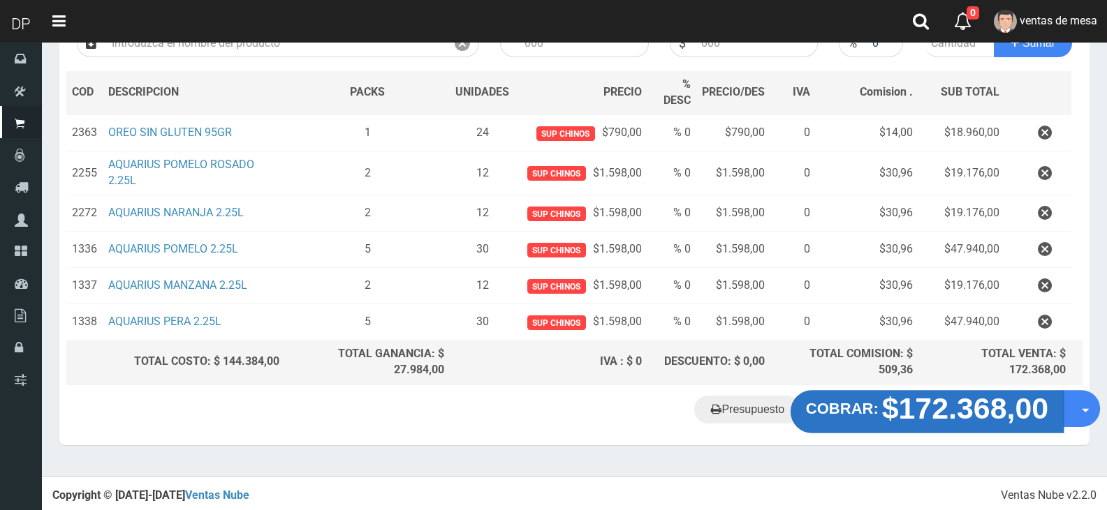
click at [867, 395] on button "COBRAR: $172.368,00" at bounding box center [926, 411] width 273 height 43
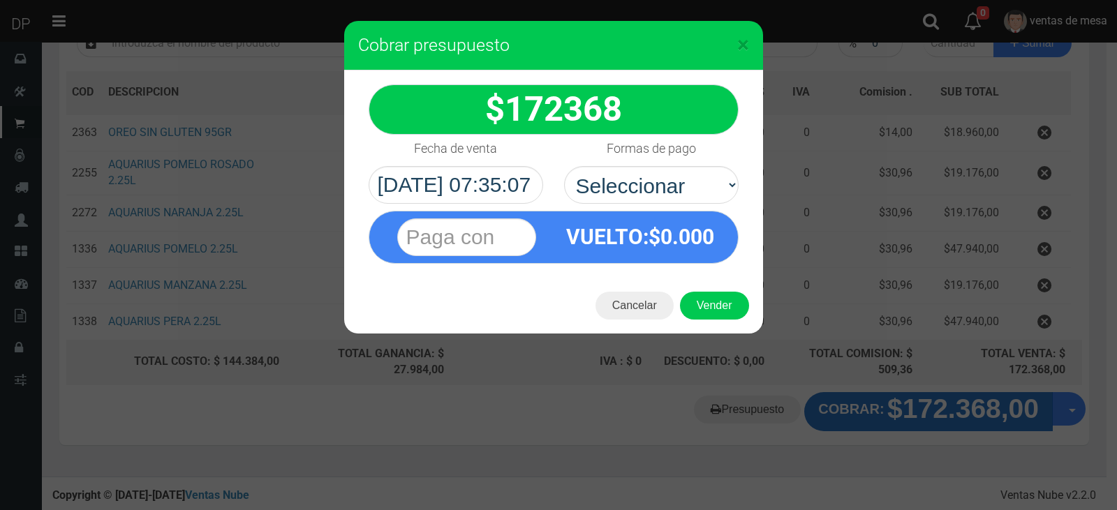
click at [867, 406] on div "× Cobrar presupuesto 172368 :$" at bounding box center [558, 255] width 1117 height 510
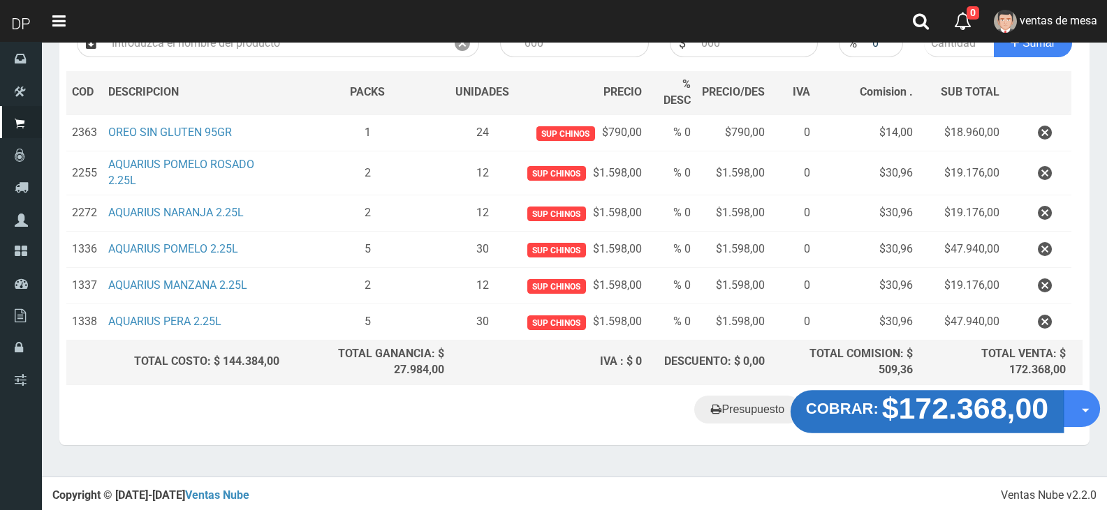
click at [867, 422] on button "COBRAR: $172.368,00" at bounding box center [926, 411] width 273 height 43
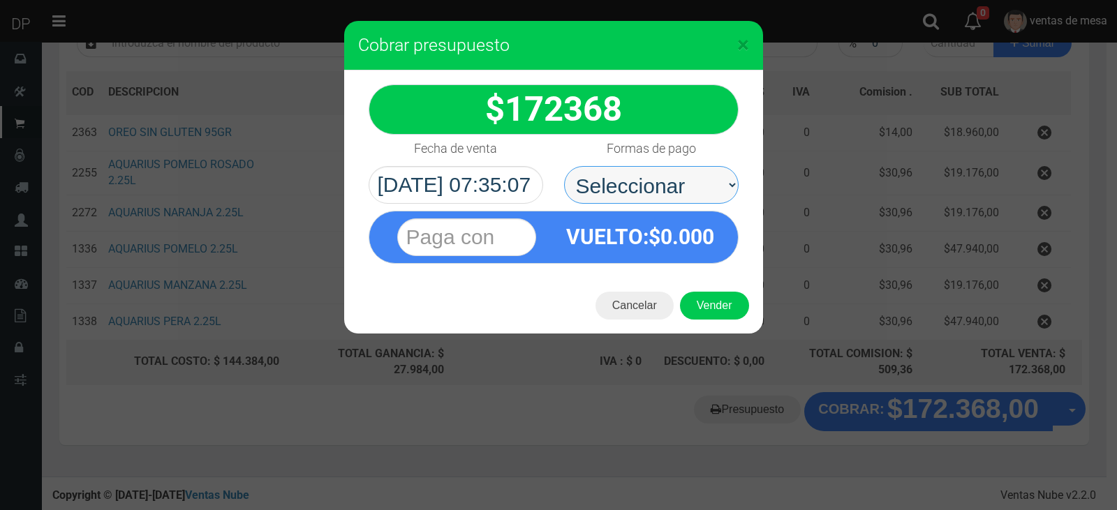
click at [654, 198] on select "Seleccionar Efectivo Tarjeta de Crédito Depósito Débito" at bounding box center [651, 185] width 175 height 38
select select "Efectivo"
click at [564, 166] on select "Seleccionar Efectivo Tarjeta de Crédito Depósito Débito" at bounding box center [651, 185] width 175 height 38
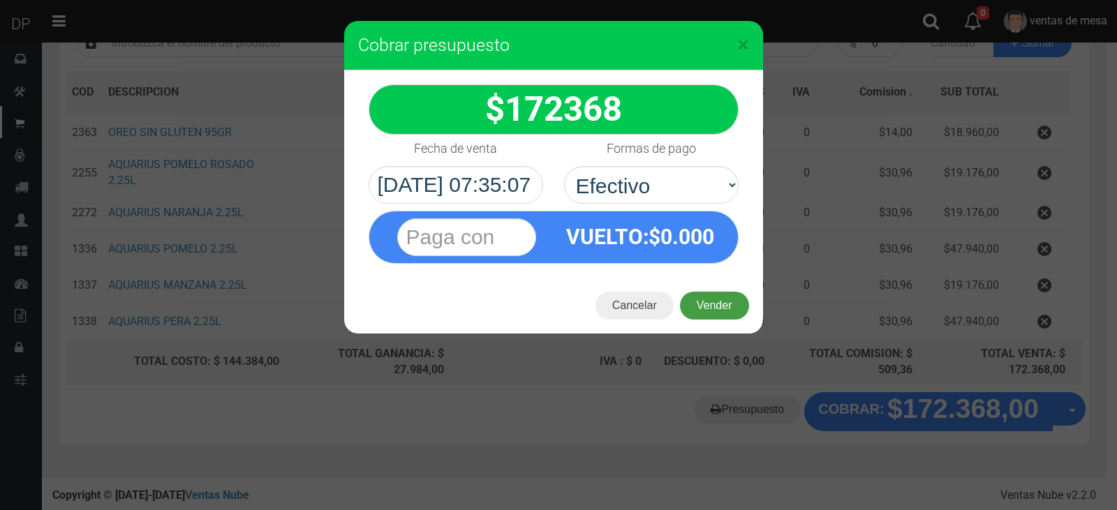
click at [702, 307] on button "Vender" at bounding box center [714, 306] width 69 height 28
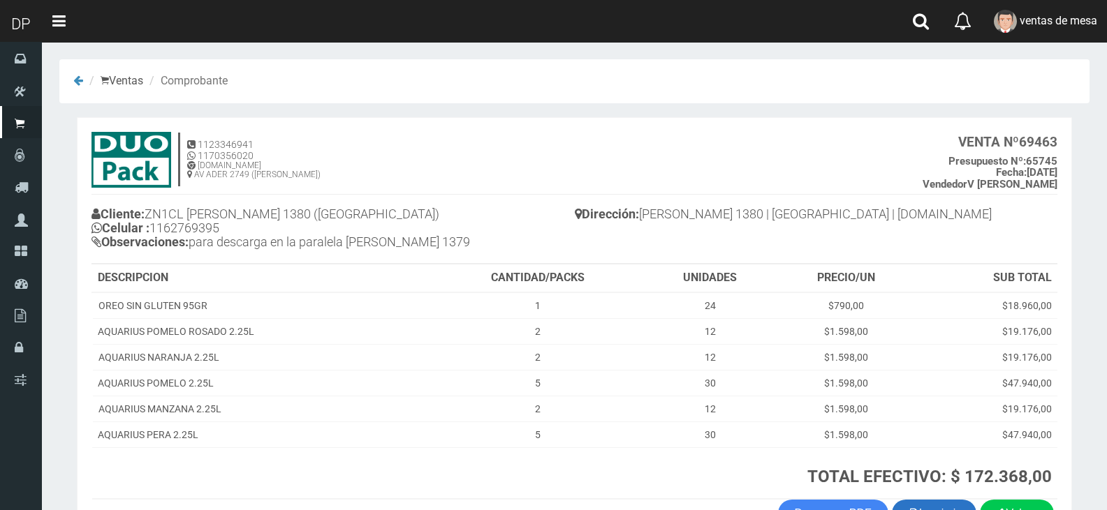
scroll to position [94, 0]
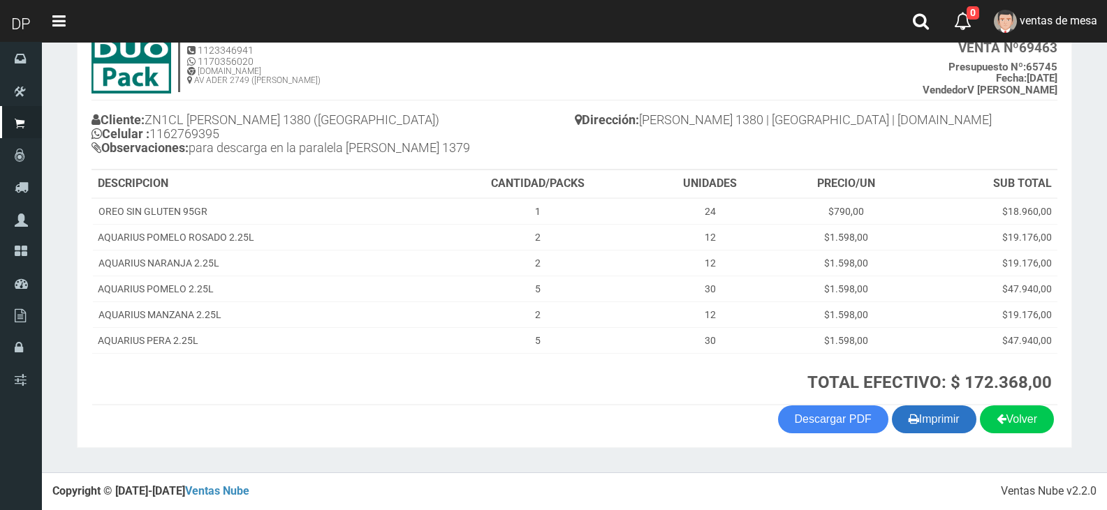
click at [950, 418] on button "Imprimir" at bounding box center [934, 420] width 84 height 28
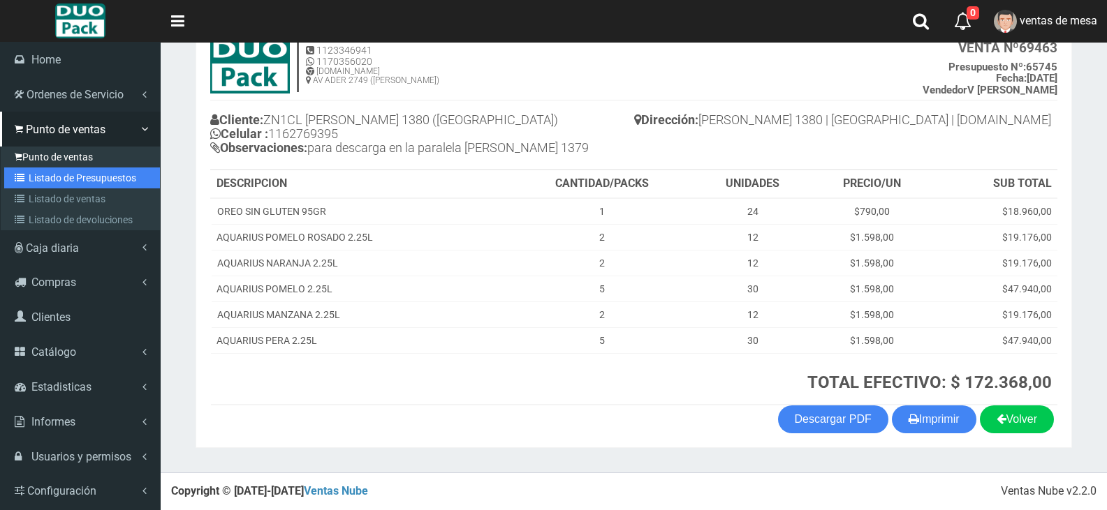
drag, startPoint x: 54, startPoint y: 177, endPoint x: 89, endPoint y: 147, distance: 46.5
click at [54, 177] on link "Listado de Presupuestos" at bounding box center [82, 178] width 156 height 21
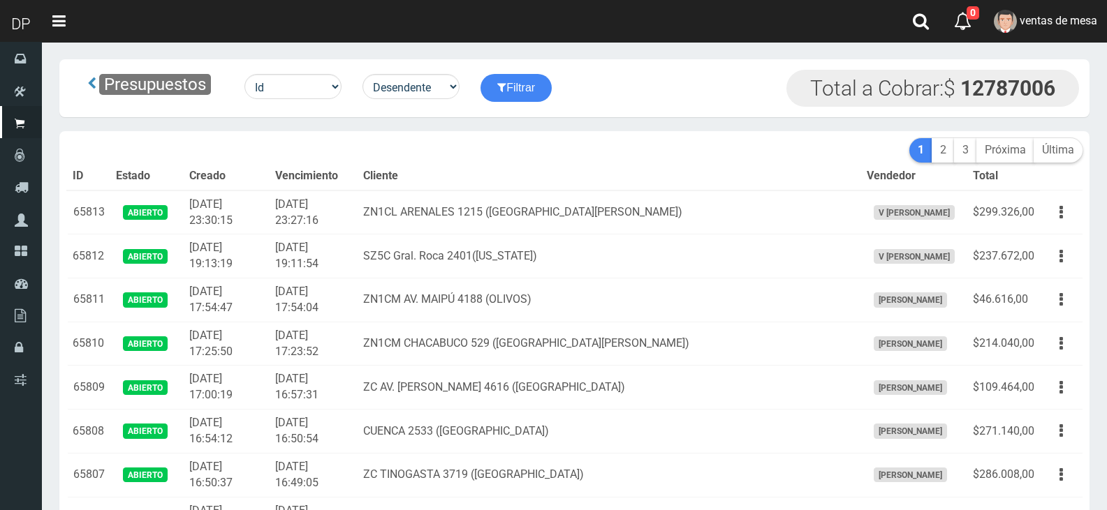
scroll to position [2759, 0]
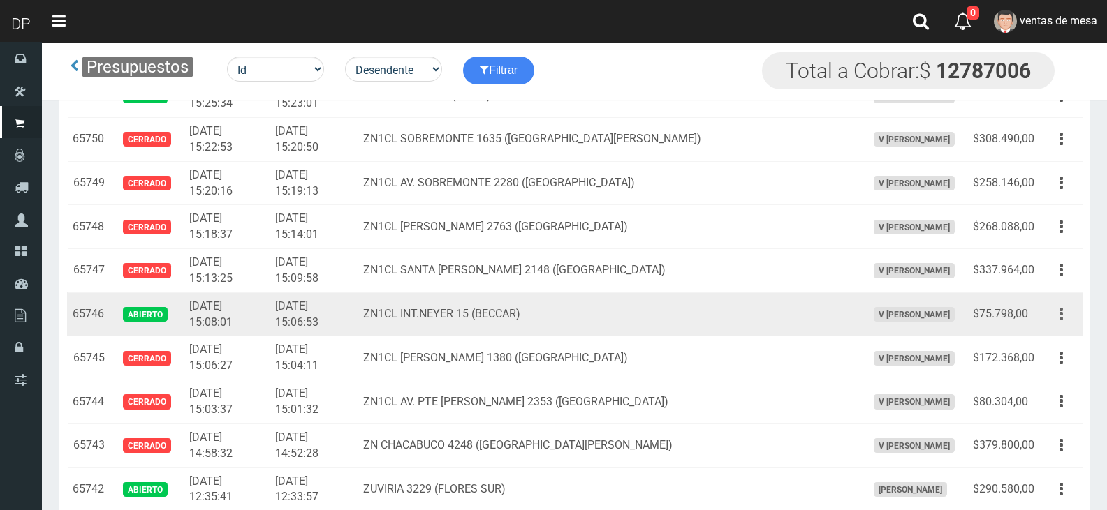
click at [1061, 311] on icon "button" at bounding box center [1060, 314] width 3 height 24
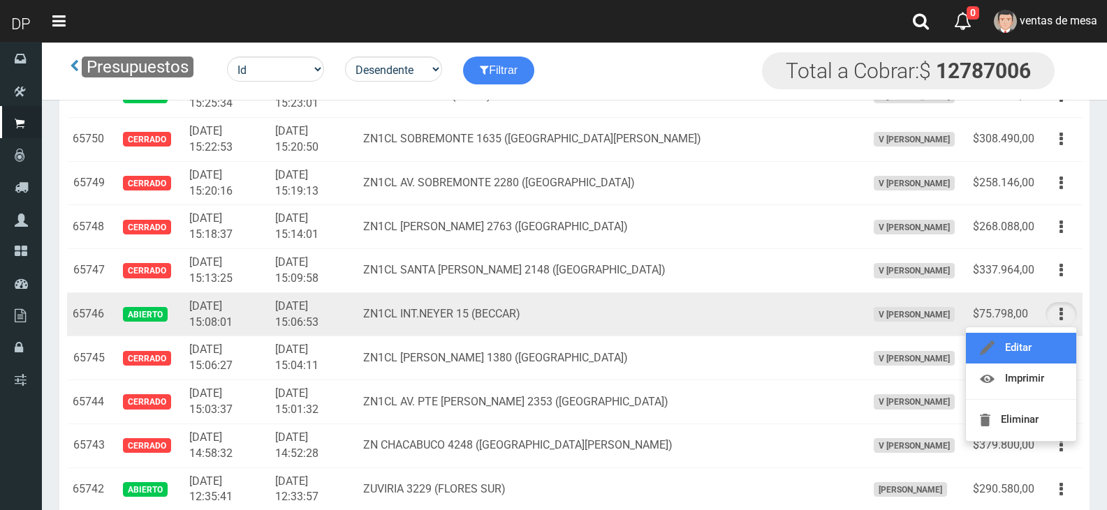
click at [1051, 334] on link "Editar" at bounding box center [1021, 348] width 110 height 31
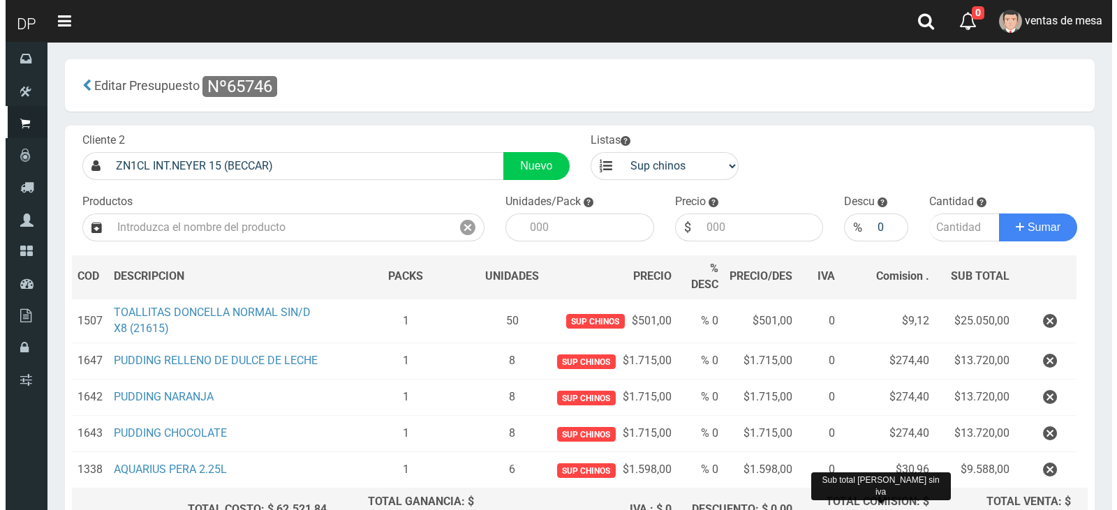
scroll to position [148, 0]
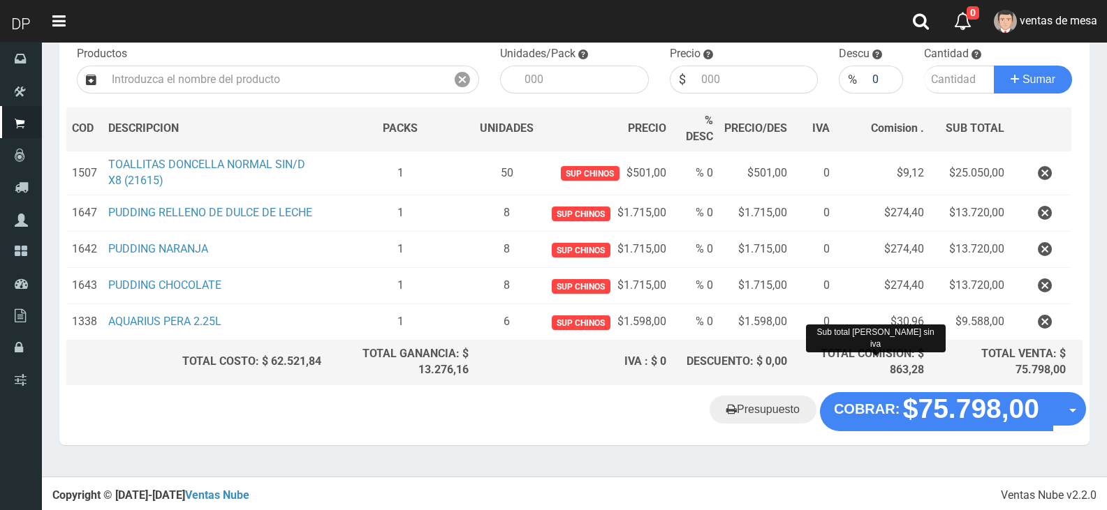
click at [862, 386] on div "Cliente 2 ZN1CL INT.NEYER 15 (BECCAR) Nuevo Listas venta publico Sup chinos rev…" at bounding box center [574, 185] width 1030 height 415
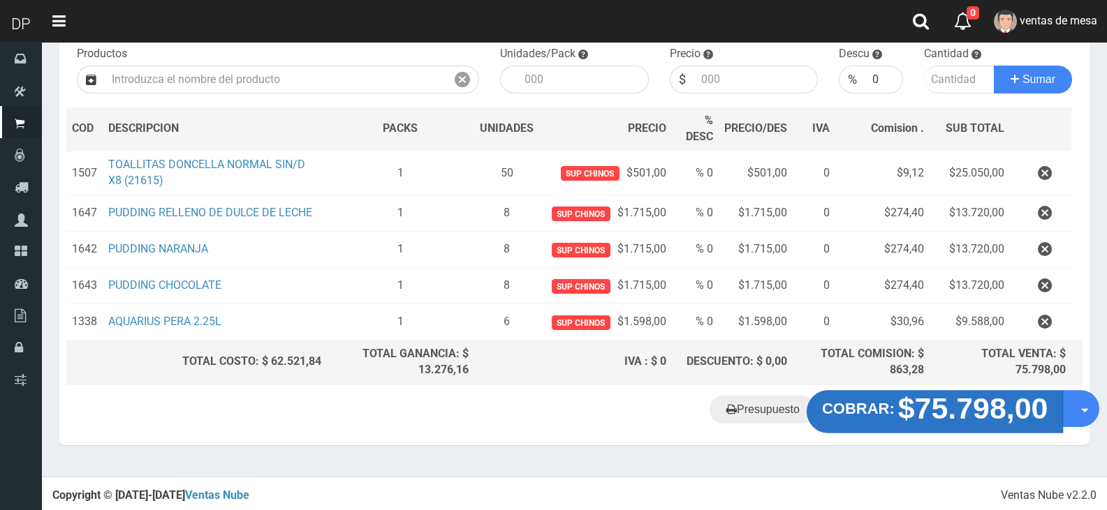
click at [867, 401] on strong "COBRAR:" at bounding box center [858, 408] width 73 height 17
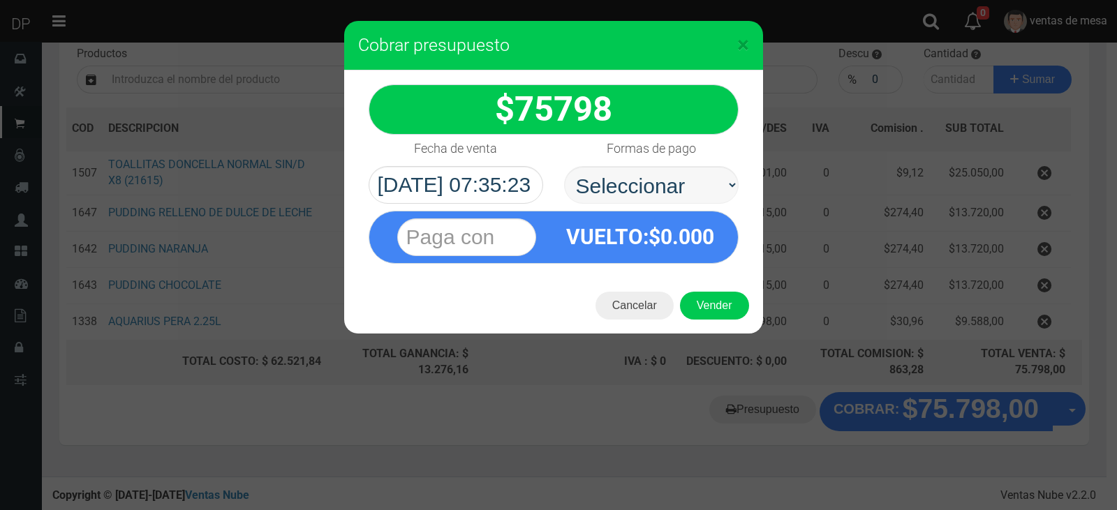
click at [693, 193] on select "Seleccionar Efectivo Tarjeta de Crédito Depósito Débito" at bounding box center [651, 185] width 175 height 38
select select "Efectivo"
click at [564, 166] on select "Seleccionar Efectivo Tarjeta de Crédito Depósito Débito" at bounding box center [651, 185] width 175 height 38
click at [711, 294] on button "Vender" at bounding box center [714, 306] width 69 height 28
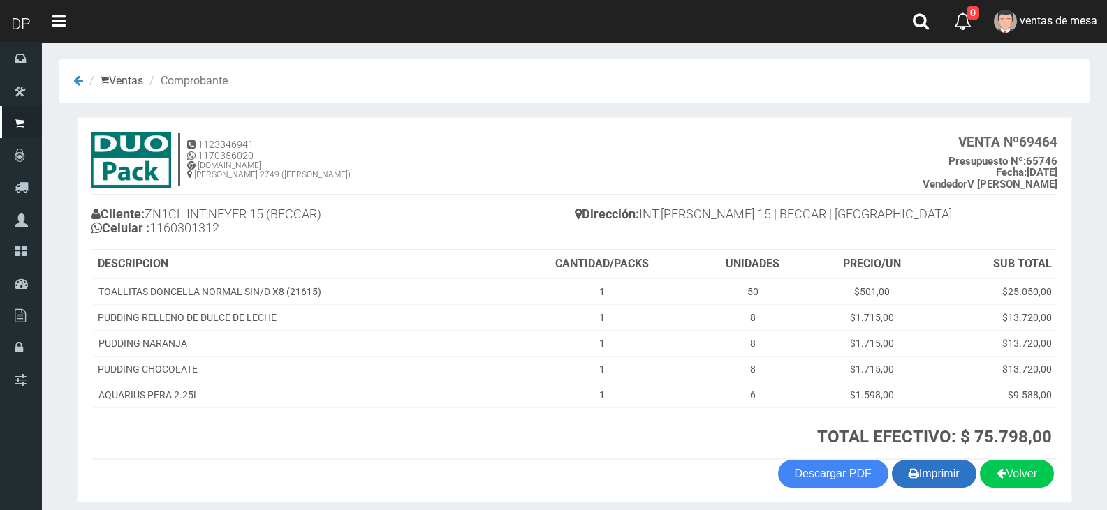
scroll to position [54, 0]
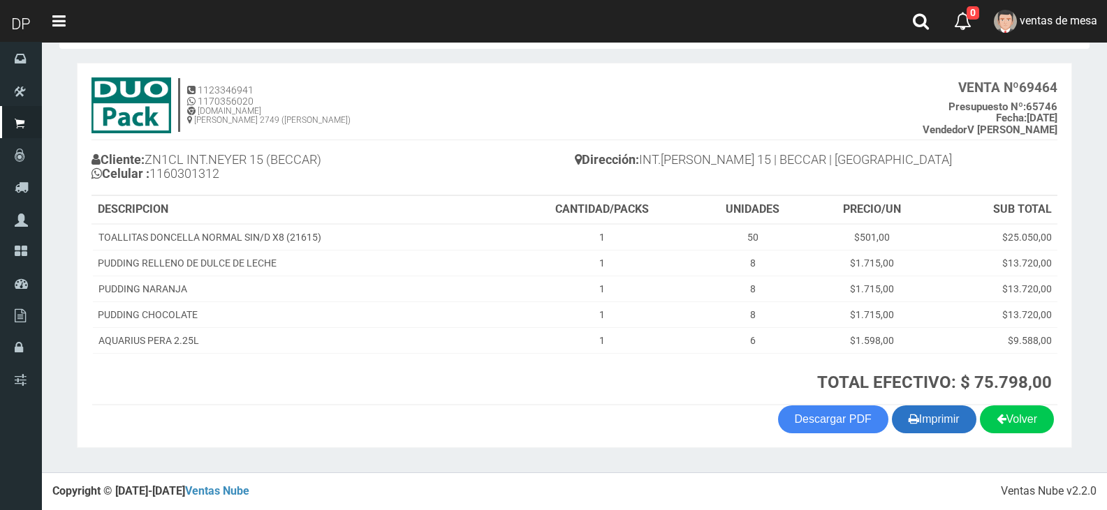
click at [896, 413] on button "Imprimir" at bounding box center [934, 420] width 84 height 28
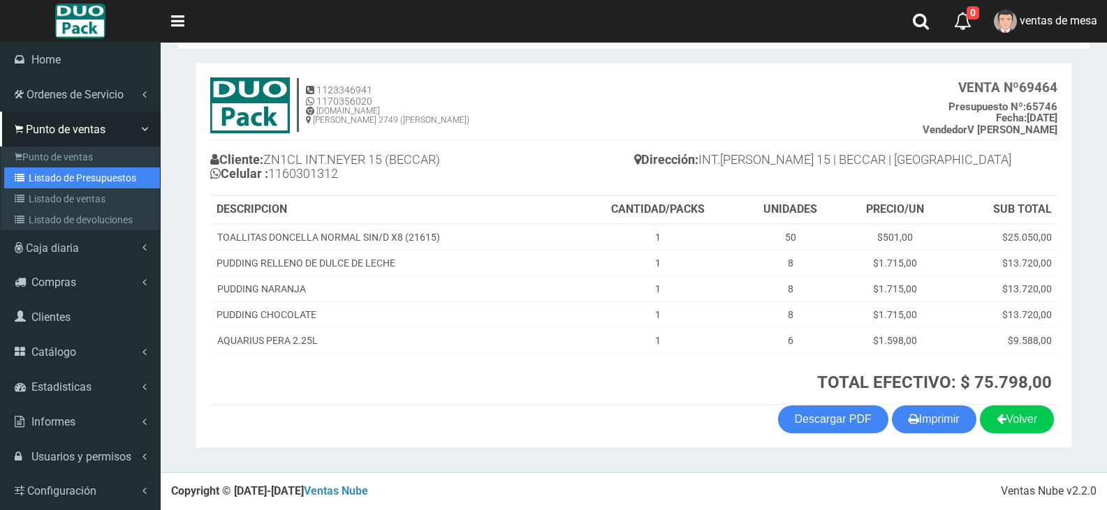
drag, startPoint x: 39, startPoint y: 174, endPoint x: 117, endPoint y: 120, distance: 94.9
click at [39, 174] on link "Listado de Presupuestos" at bounding box center [82, 178] width 156 height 21
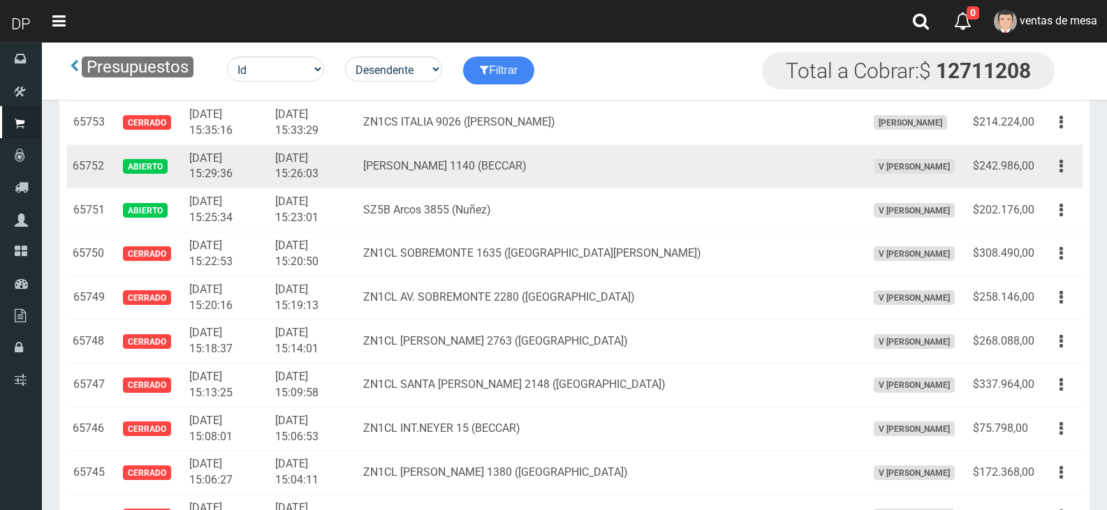
scroll to position [2619, 0]
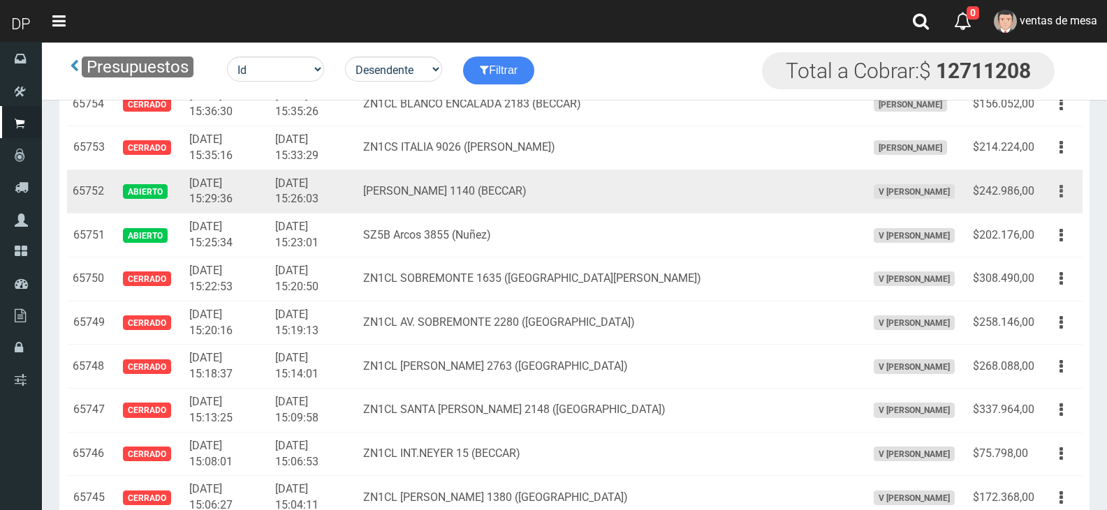
click at [1053, 188] on button "button" at bounding box center [1060, 191] width 31 height 24
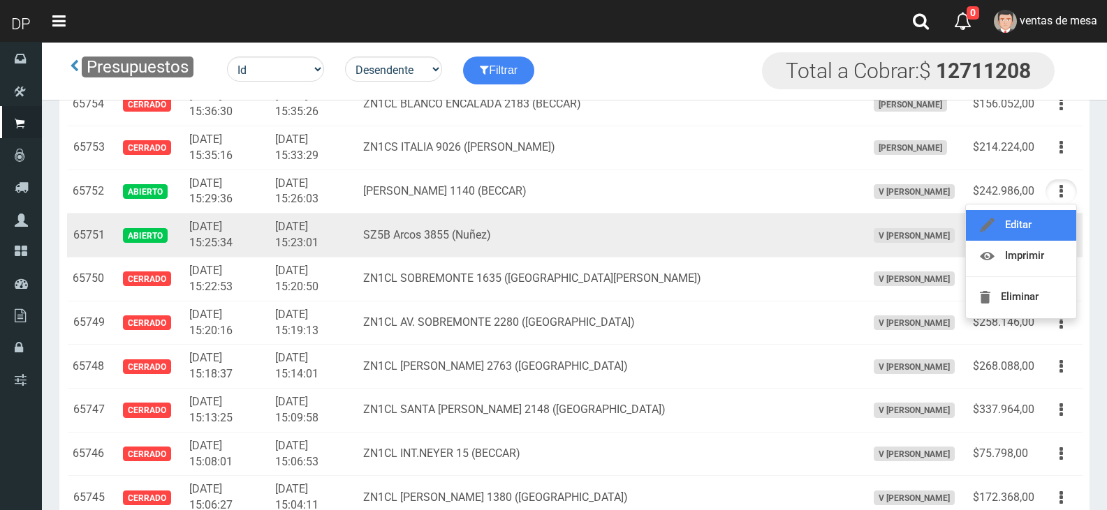
click at [1047, 212] on link "Editar" at bounding box center [1021, 225] width 110 height 31
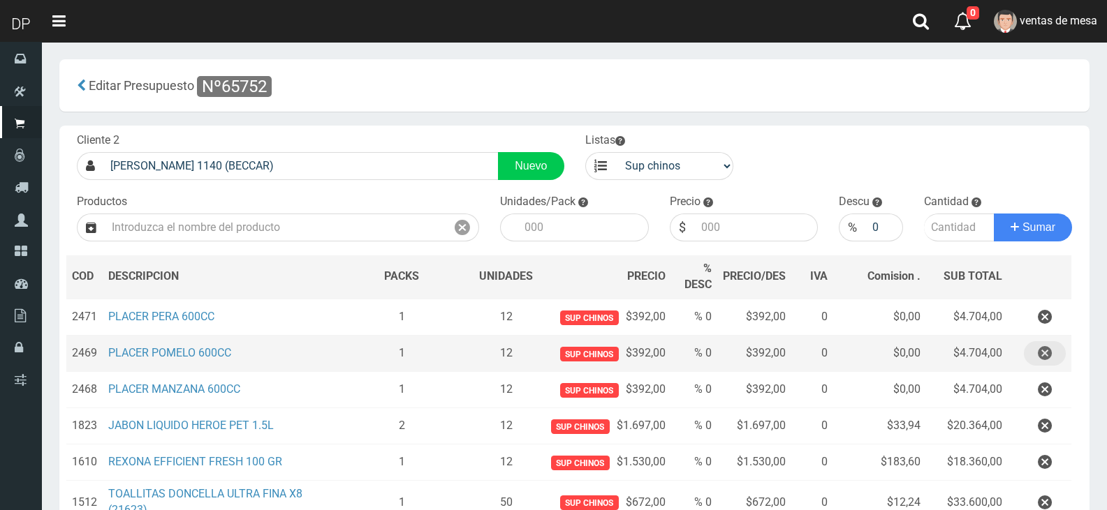
click at [1052, 358] on button "button" at bounding box center [1045, 353] width 42 height 24
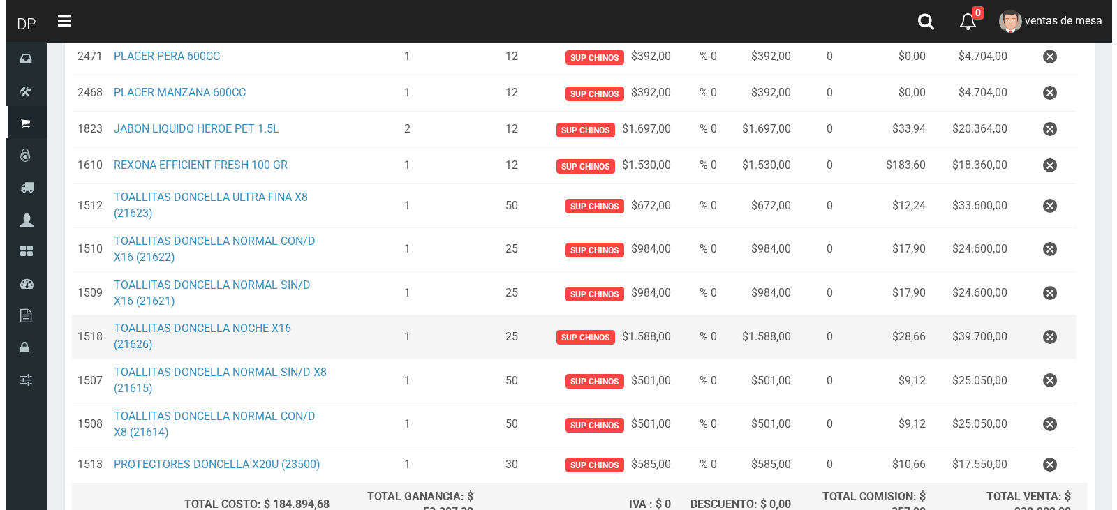
scroll to position [403, 0]
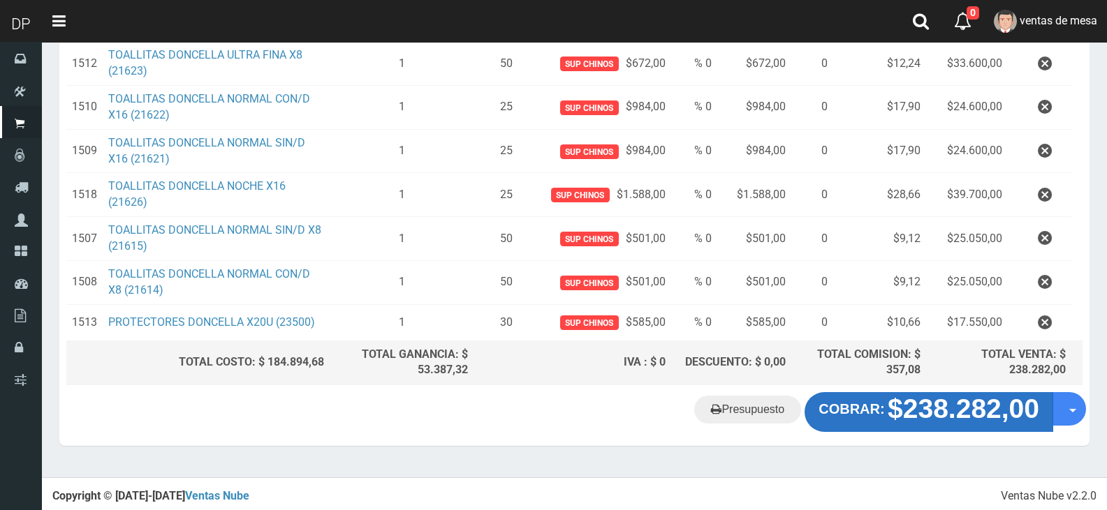
click at [887, 415] on strong "$238.282,00" at bounding box center [963, 410] width 152 height 30
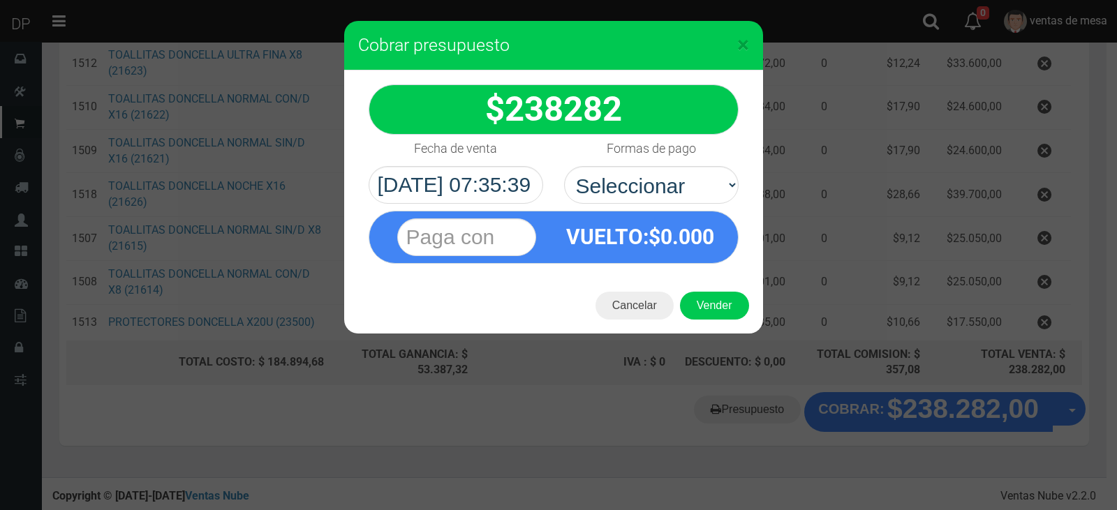
select select "Efectivo"
click at [564, 166] on select "Seleccionar Efectivo Tarjeta de Crédito Depósito Débito" at bounding box center [651, 185] width 175 height 38
click at [703, 307] on button "Vender" at bounding box center [714, 306] width 69 height 28
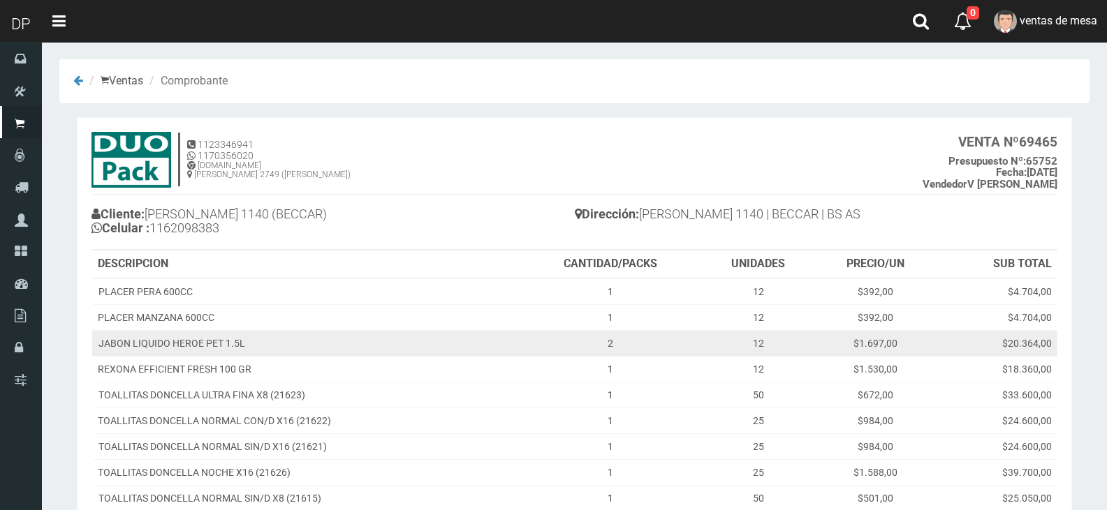
scroll to position [209, 0]
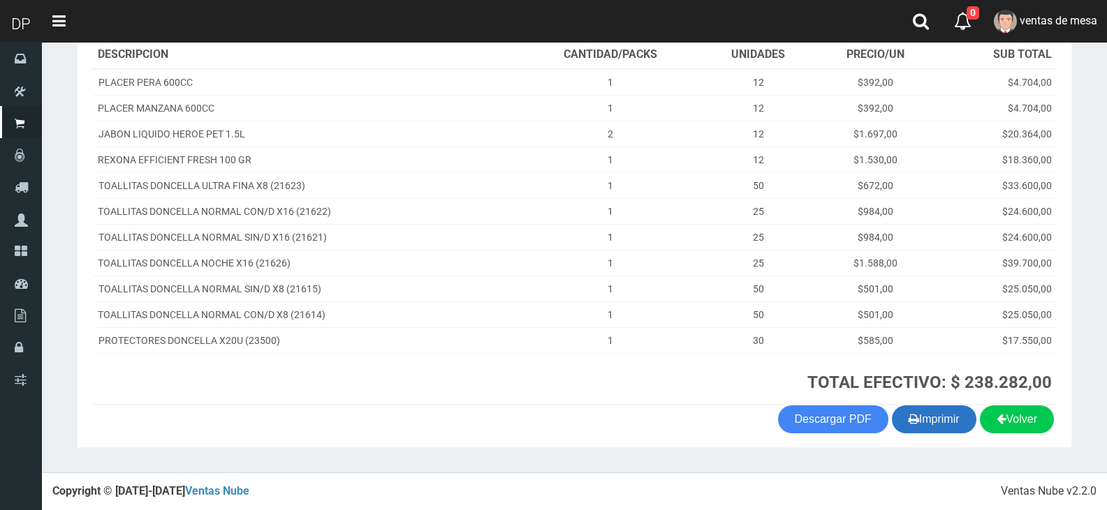
click at [908, 422] on icon "button" at bounding box center [913, 419] width 10 height 20
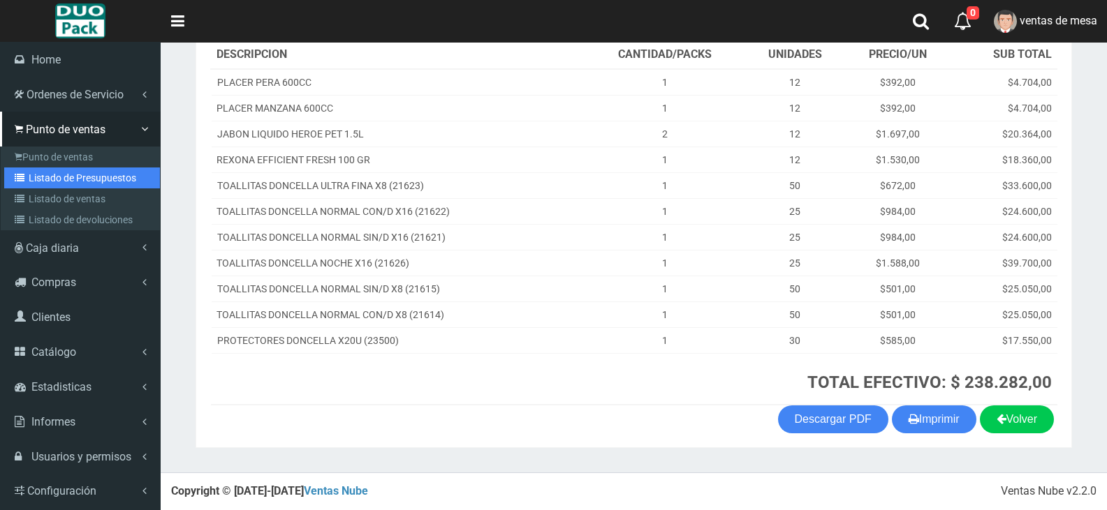
click at [31, 179] on link "Listado de Presupuestos" at bounding box center [82, 178] width 156 height 21
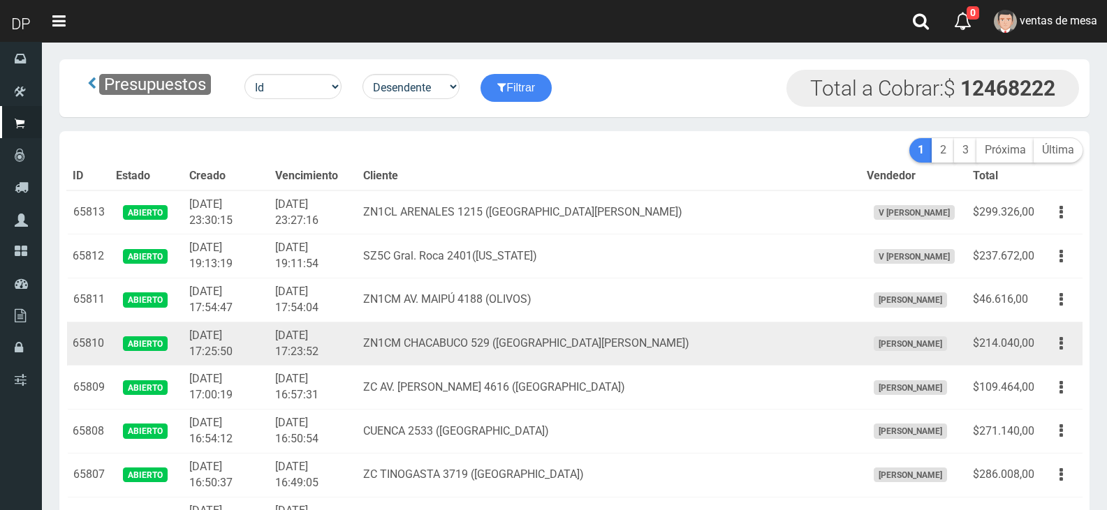
click at [498, 323] on td "ZN1CM CHACABUCO 529 (SAN ISIDRO)" at bounding box center [609, 344] width 503 height 44
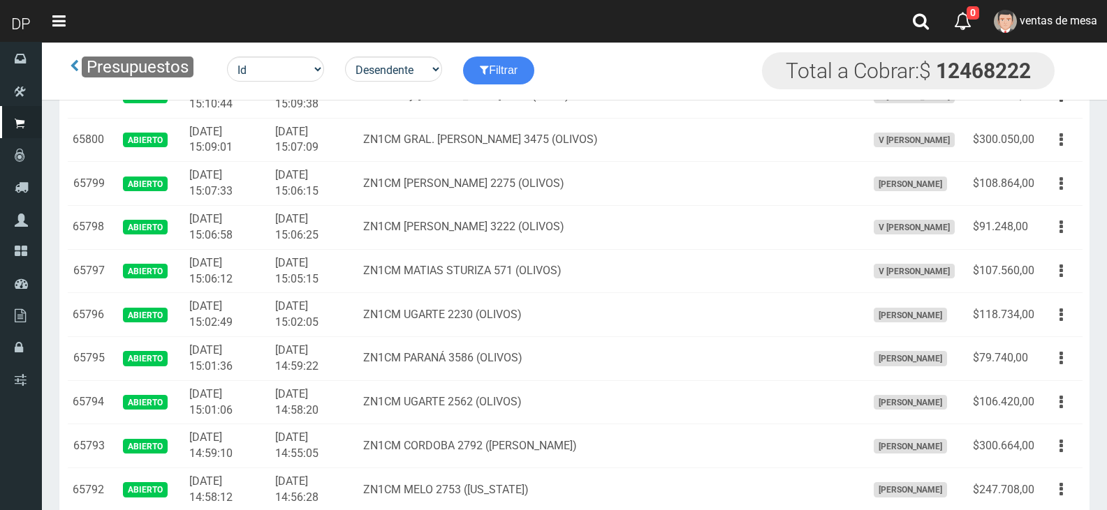
scroll to position [1811, 0]
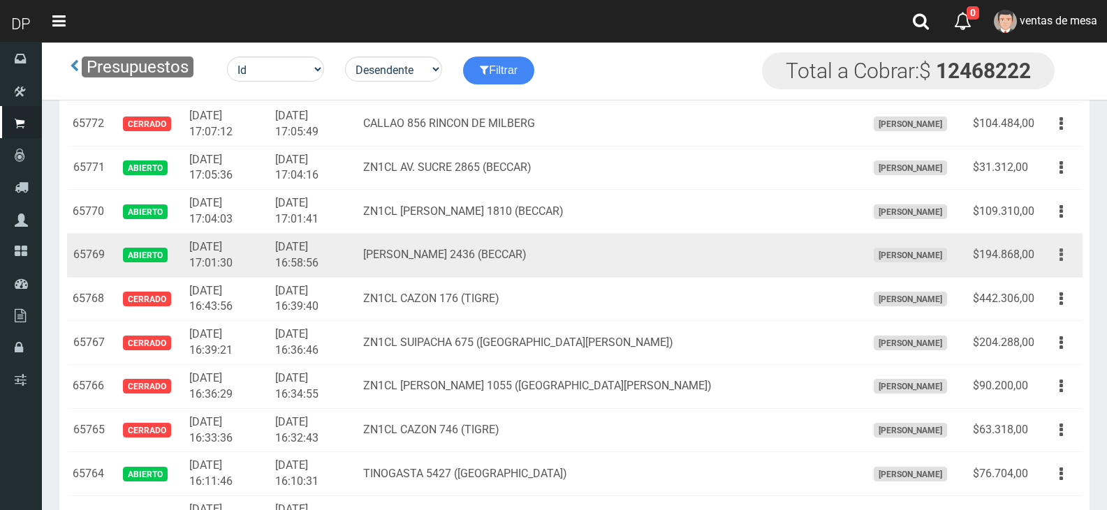
click at [1053, 262] on button "button" at bounding box center [1060, 255] width 31 height 24
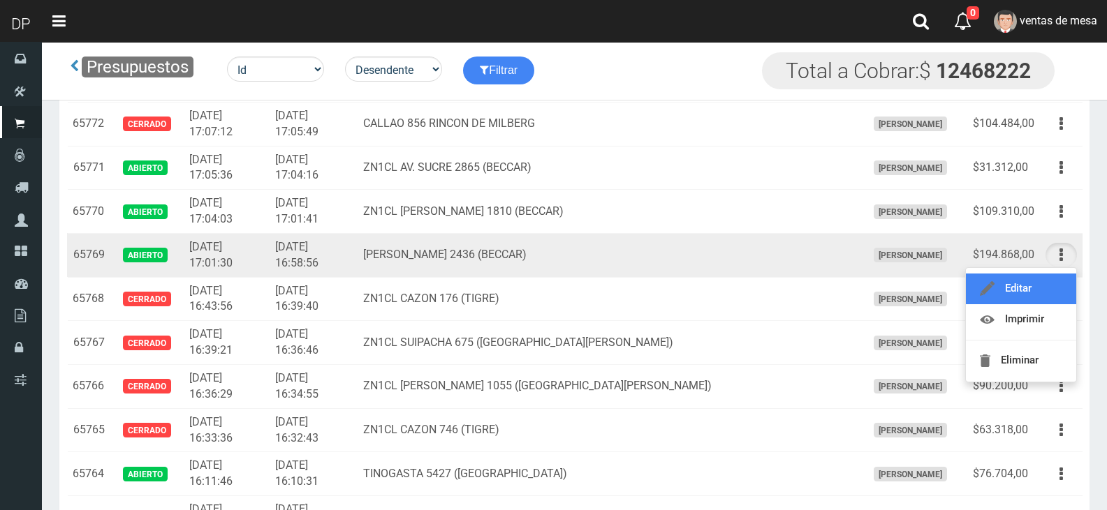
click at [1048, 285] on link "Editar" at bounding box center [1021, 289] width 110 height 31
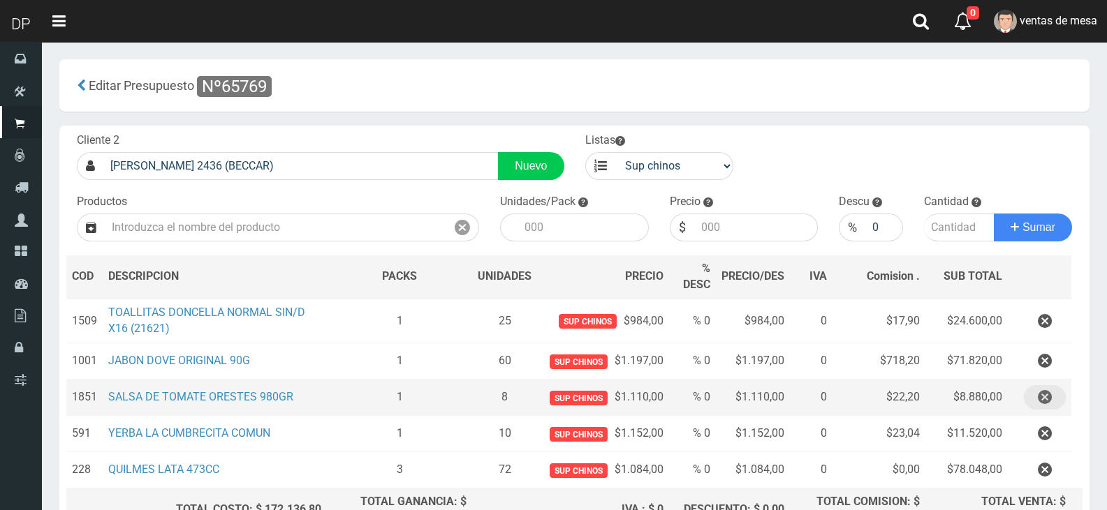
click at [1047, 397] on icon "button" at bounding box center [1045, 397] width 14 height 24
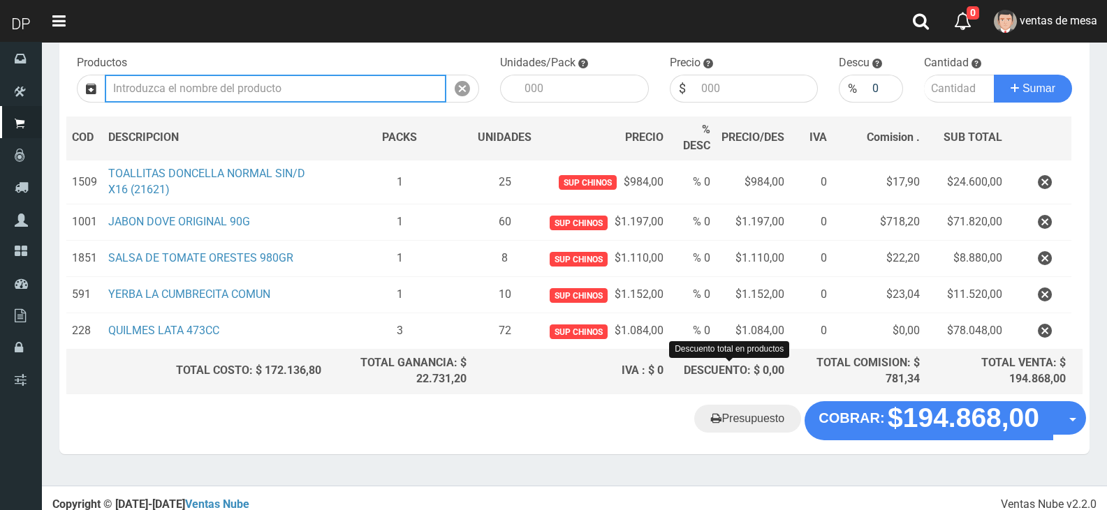
scroll to position [112, 0]
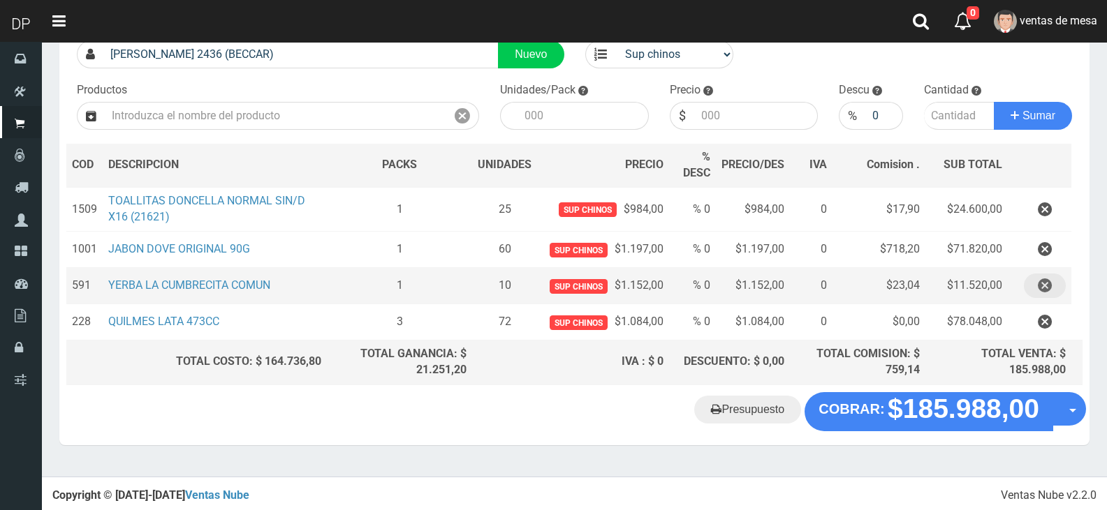
click at [1054, 288] on button "button" at bounding box center [1045, 286] width 42 height 24
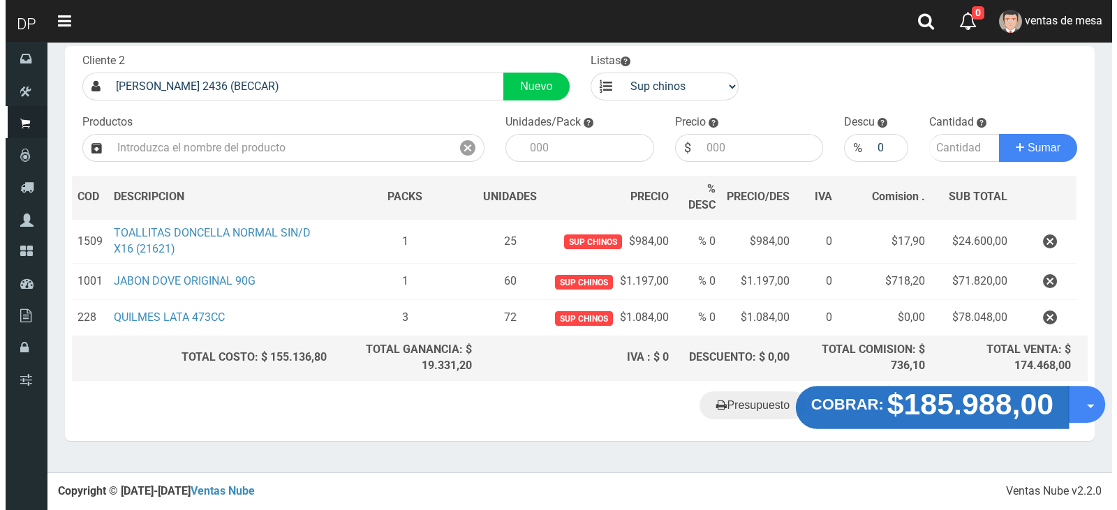
scroll to position [75, 0]
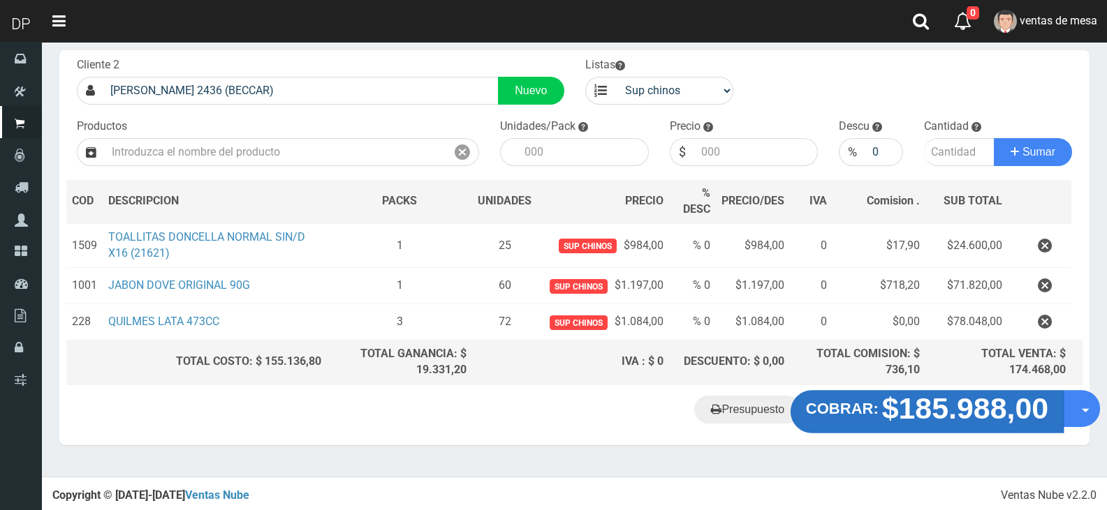
click at [898, 406] on strong "$185.988,00" at bounding box center [965, 408] width 167 height 33
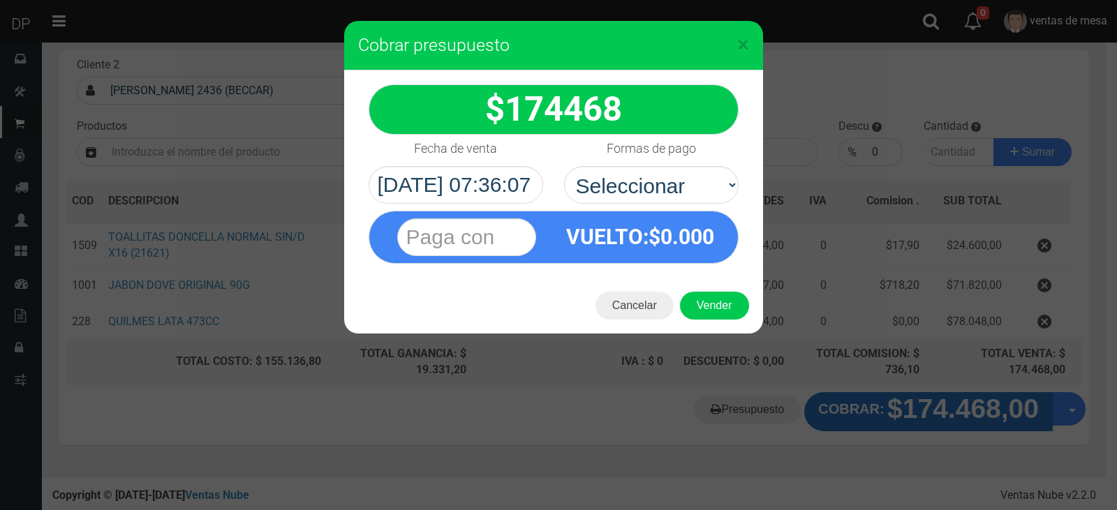
drag, startPoint x: 599, startPoint y: 161, endPoint x: 615, endPoint y: 193, distance: 35.9
click at [600, 162] on div "Formas de pago Seleccionar Efectivo Tarjeta de Crédito Depósito Débito" at bounding box center [652, 169] width 196 height 69
click at [616, 193] on select "Seleccionar Efectivo Tarjeta de Crédito Depósito Débito" at bounding box center [651, 185] width 175 height 38
select select "Efectivo"
click at [564, 166] on select "Seleccionar Efectivo Tarjeta de Crédito Depósito Débito" at bounding box center [651, 185] width 175 height 38
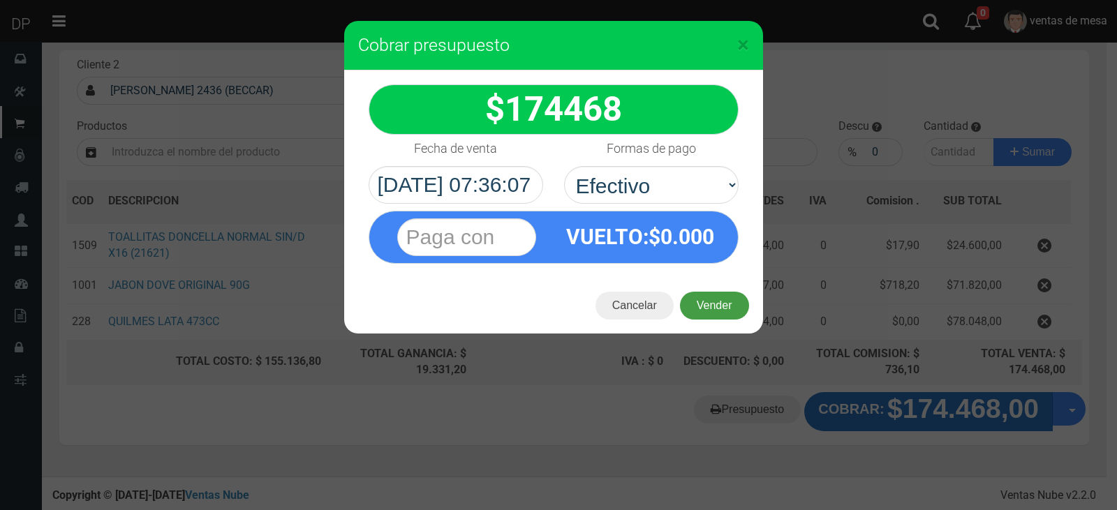
drag, startPoint x: 695, startPoint y: 295, endPoint x: 702, endPoint y: 298, distance: 8.4
click at [698, 297] on button "Vender" at bounding box center [714, 306] width 69 height 28
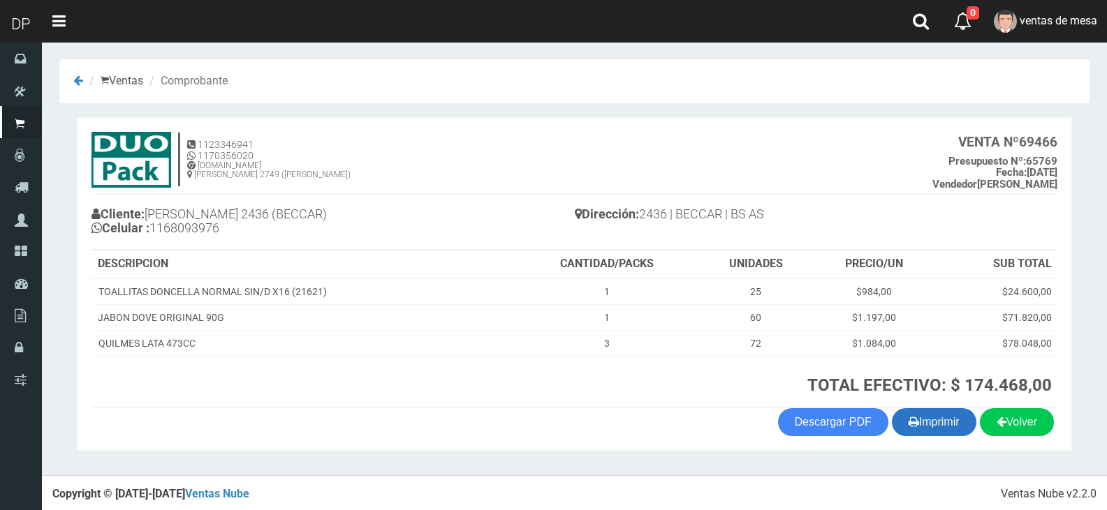
click at [922, 414] on button "Imprimir" at bounding box center [934, 422] width 84 height 28
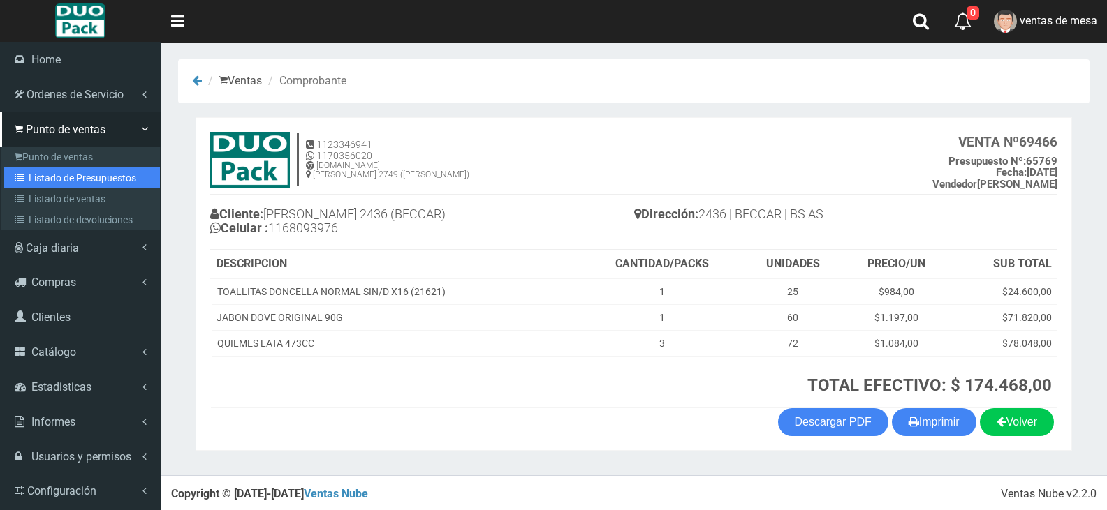
click at [75, 185] on link "Listado de Presupuestos" at bounding box center [82, 178] width 156 height 21
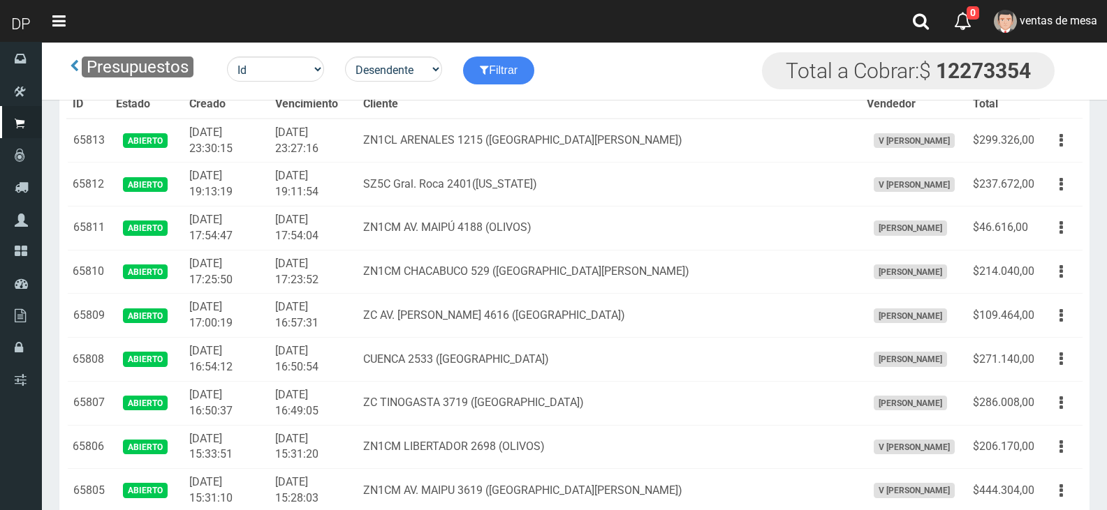
scroll to position [1883, 0]
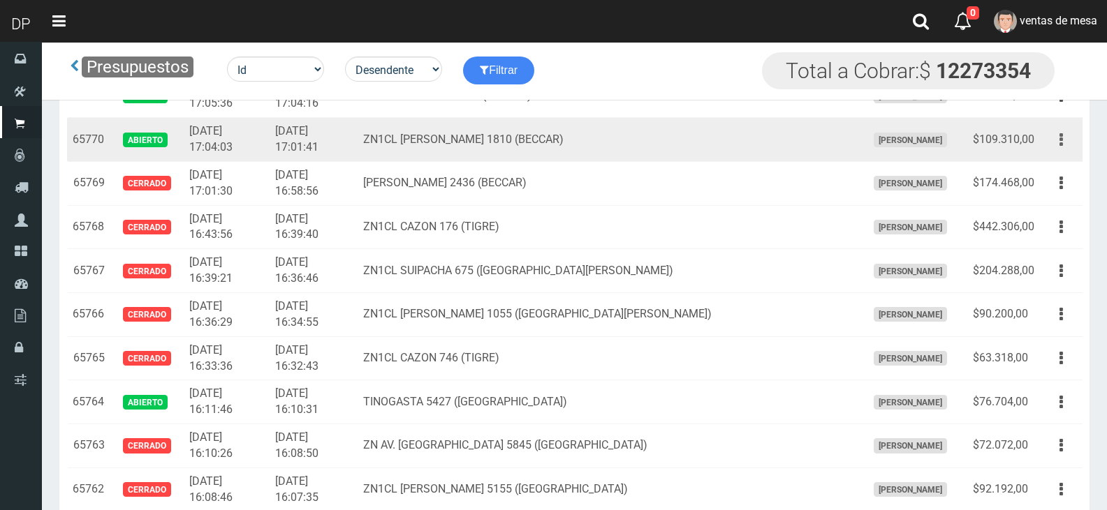
click at [1049, 136] on button "button" at bounding box center [1060, 140] width 31 height 24
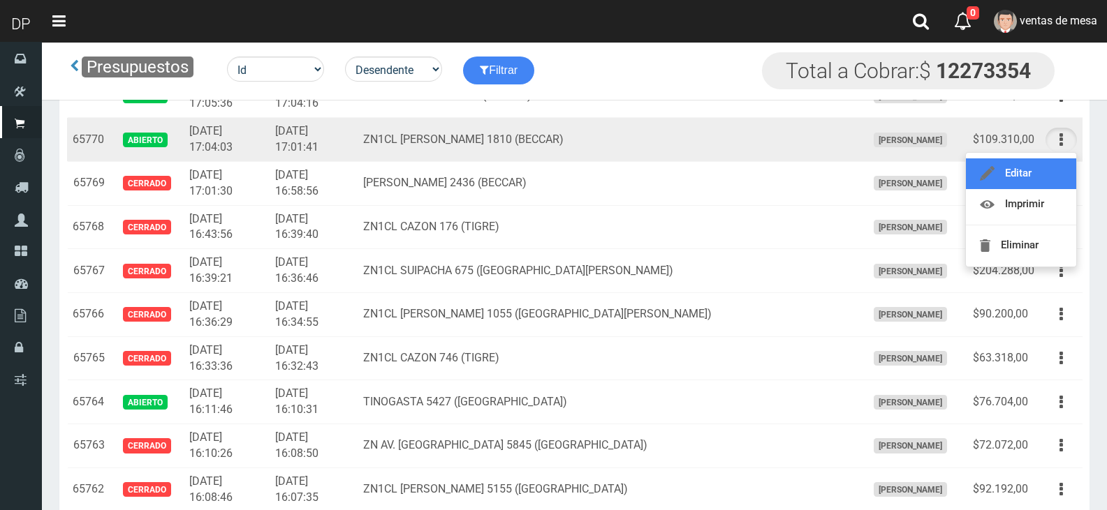
click at [1047, 164] on link "Editar" at bounding box center [1021, 174] width 110 height 31
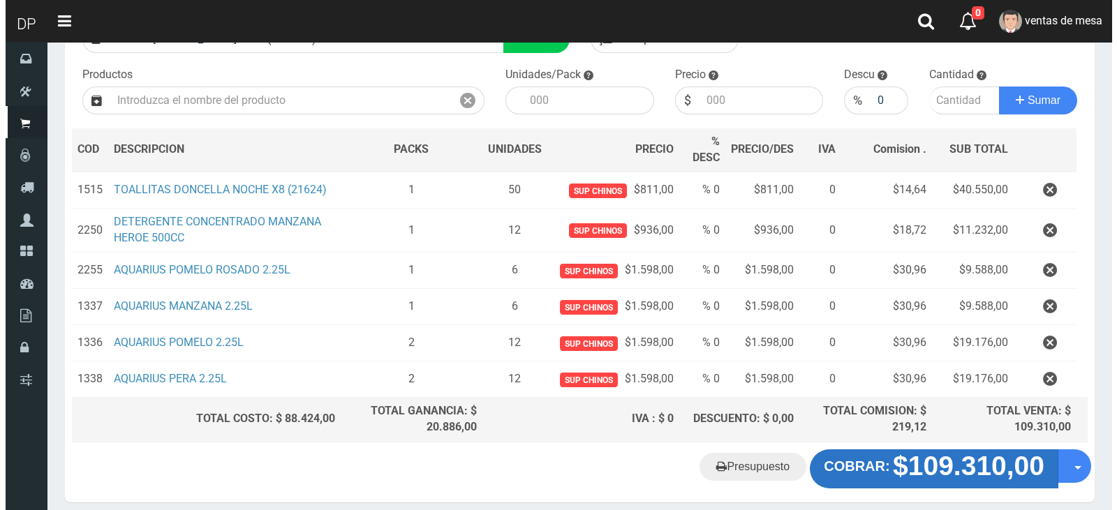
scroll to position [184, 0]
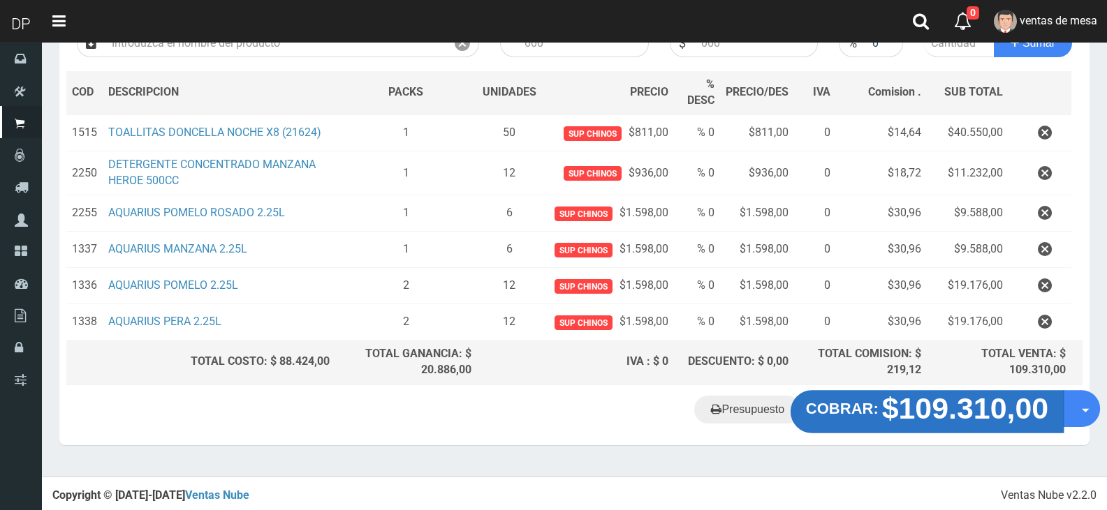
click at [918, 423] on strong "$109.310,00" at bounding box center [965, 408] width 167 height 33
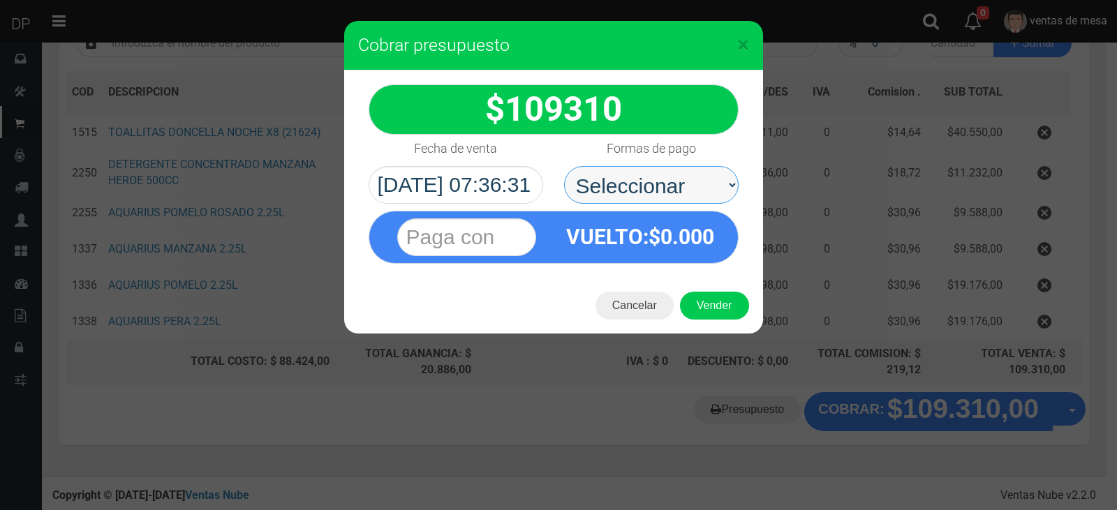
click at [634, 191] on select "Seleccionar Efectivo Tarjeta de Crédito Depósito Débito" at bounding box center [651, 185] width 175 height 38
select select "Efectivo"
click at [564, 166] on select "Seleccionar Efectivo Tarjeta de Crédito Depósito Débito" at bounding box center [651, 185] width 175 height 38
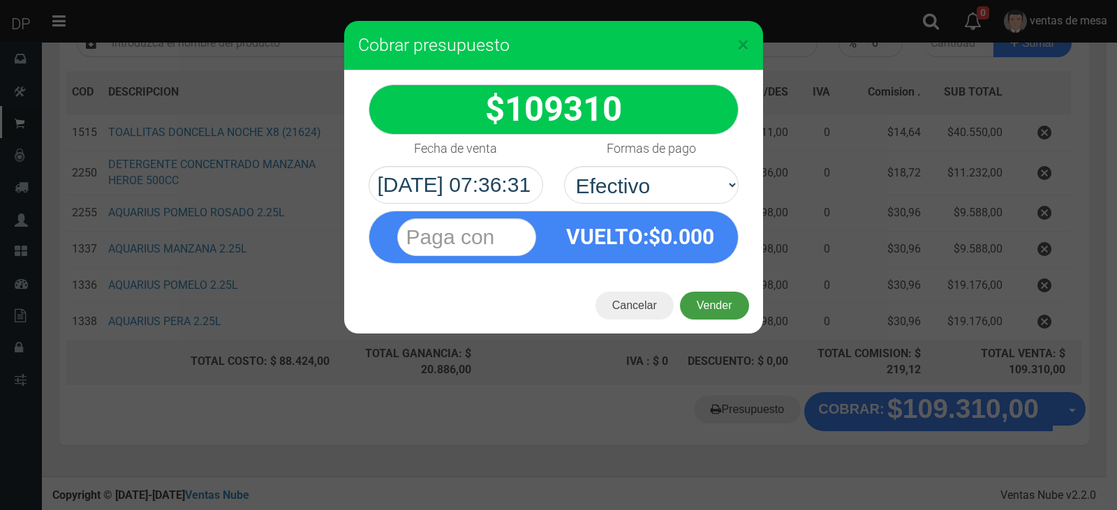
click at [710, 303] on button "Vender" at bounding box center [714, 306] width 69 height 28
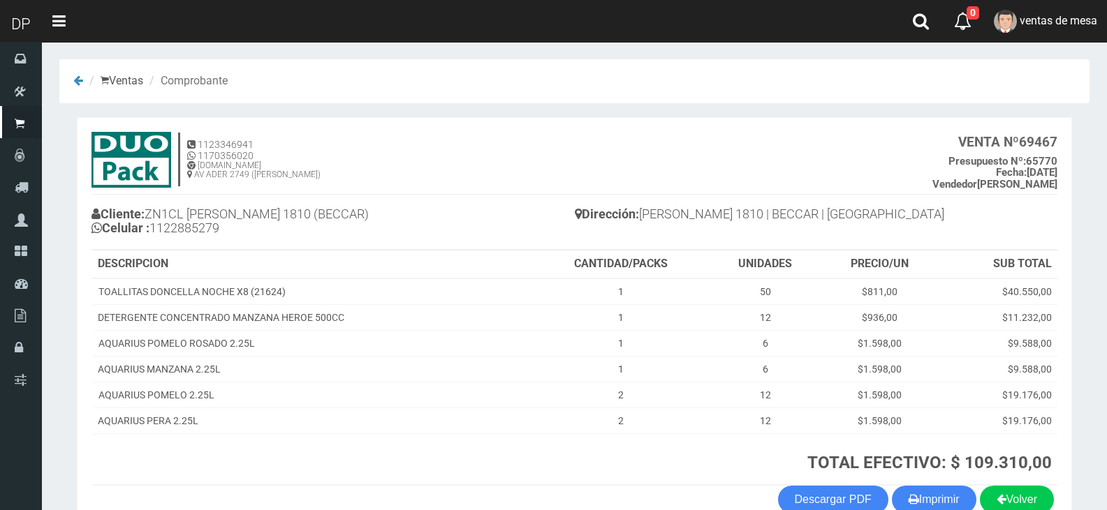
scroll to position [80, 0]
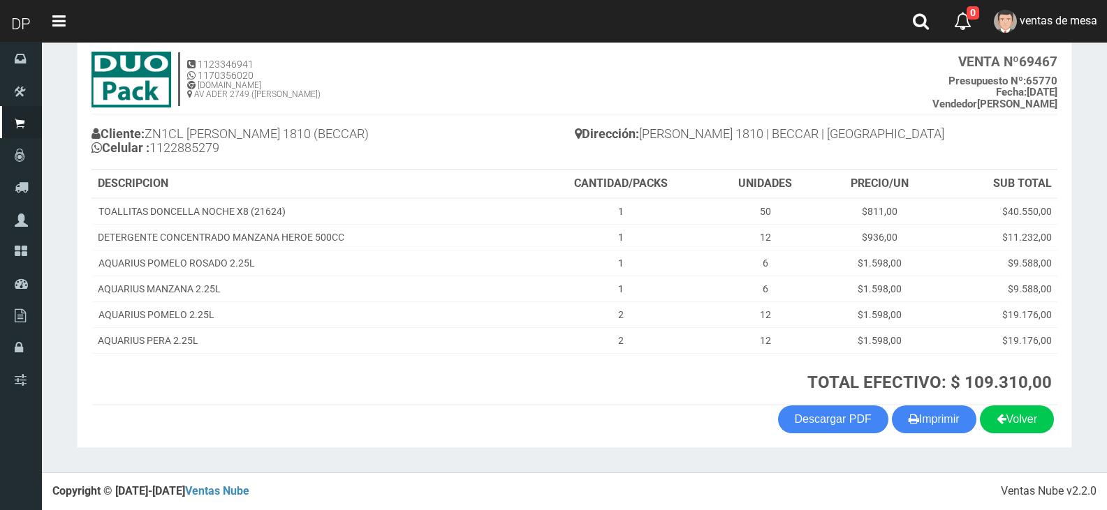
click at [931, 445] on section "1123346941 1170356020 [DOMAIN_NAME] AV ADER 2749 ([PERSON_NAME]) VENTA Nº 69467…" at bounding box center [574, 242] width 995 height 411
click at [934, 430] on button "Imprimir" at bounding box center [934, 420] width 84 height 28
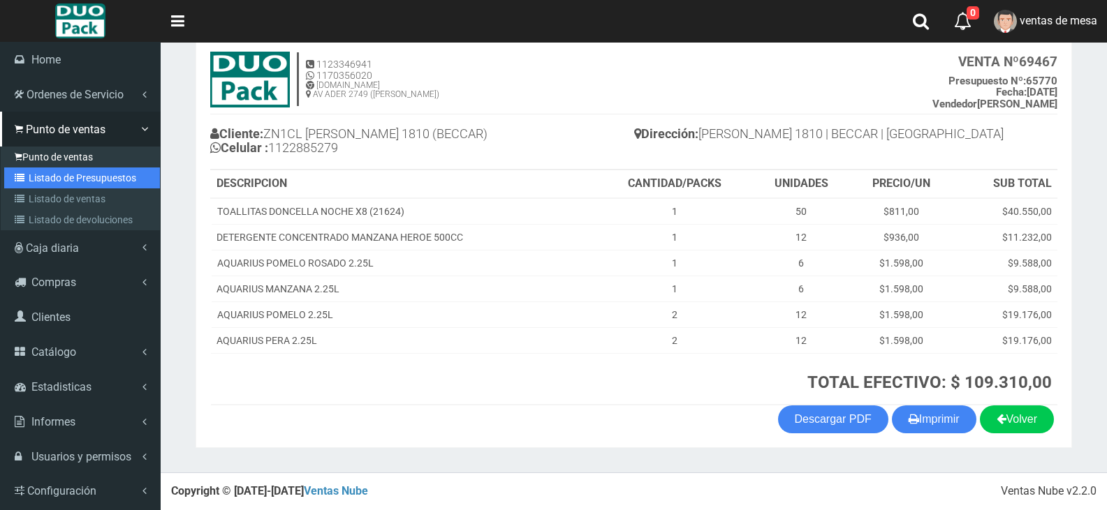
drag, startPoint x: 42, startPoint y: 179, endPoint x: 60, endPoint y: 146, distance: 37.5
click at [42, 179] on link "Listado de Presupuestos" at bounding box center [82, 178] width 156 height 21
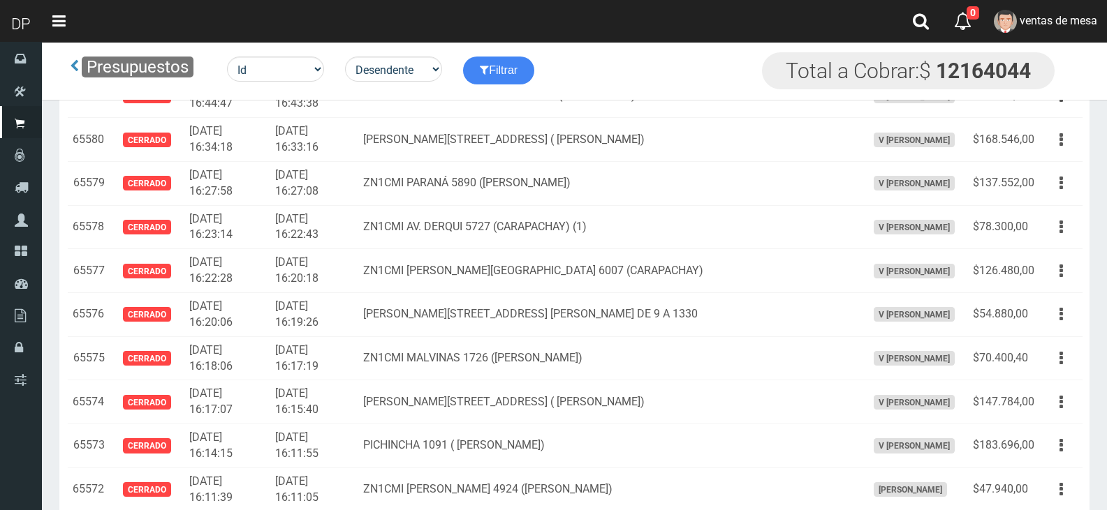
scroll to position [1723, 0]
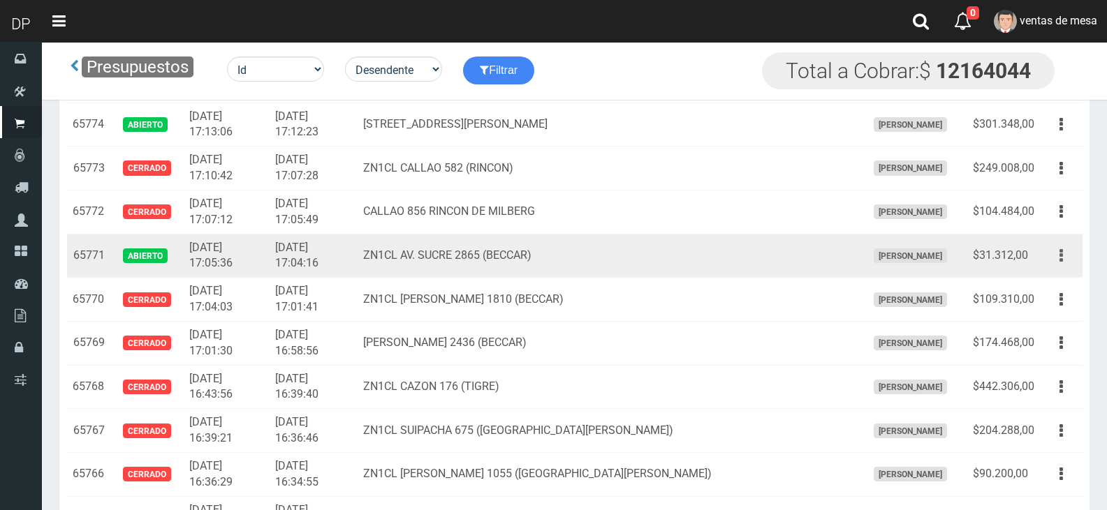
click at [1046, 258] on button "button" at bounding box center [1060, 256] width 31 height 24
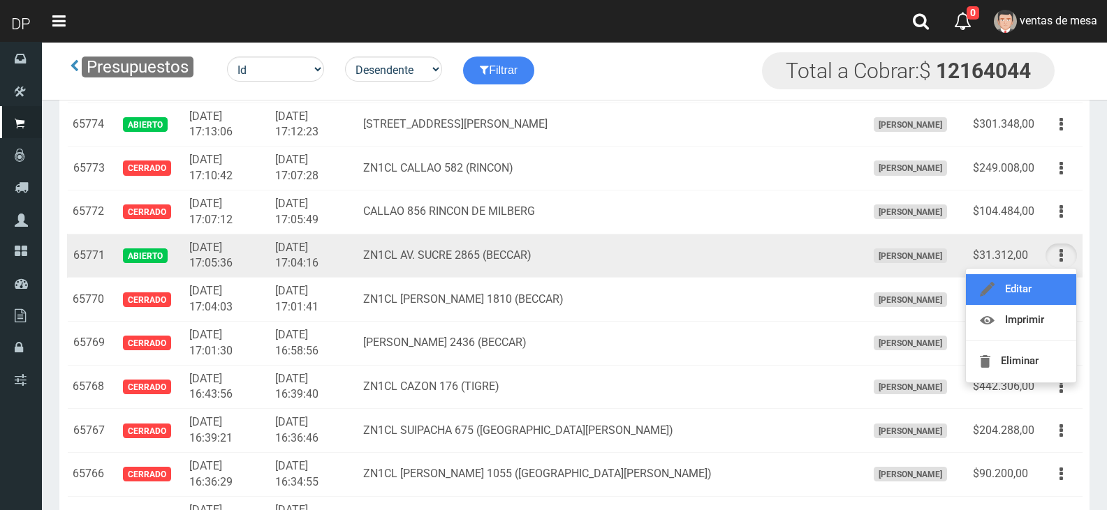
click at [1039, 294] on link "Editar" at bounding box center [1021, 289] width 110 height 31
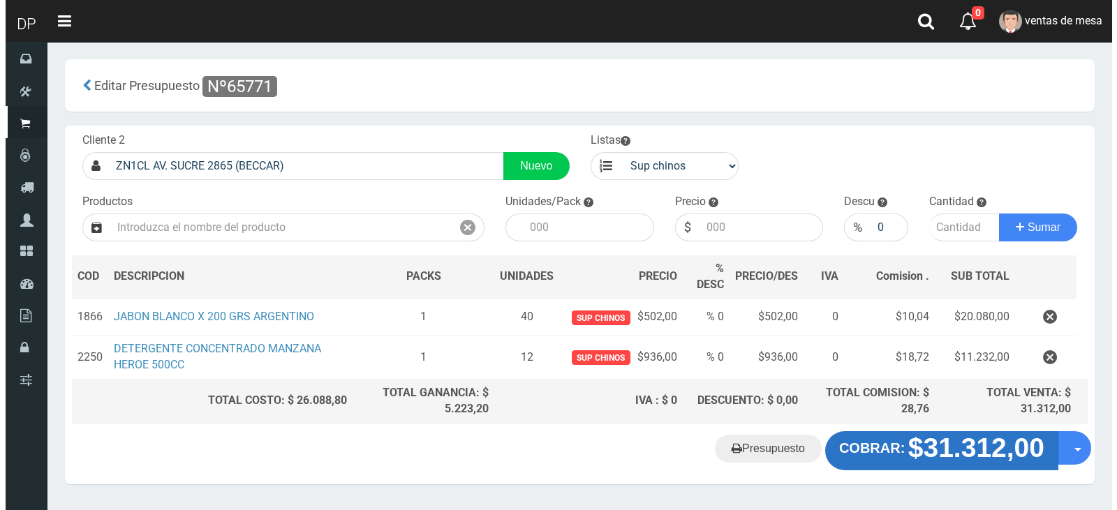
scroll to position [39, 0]
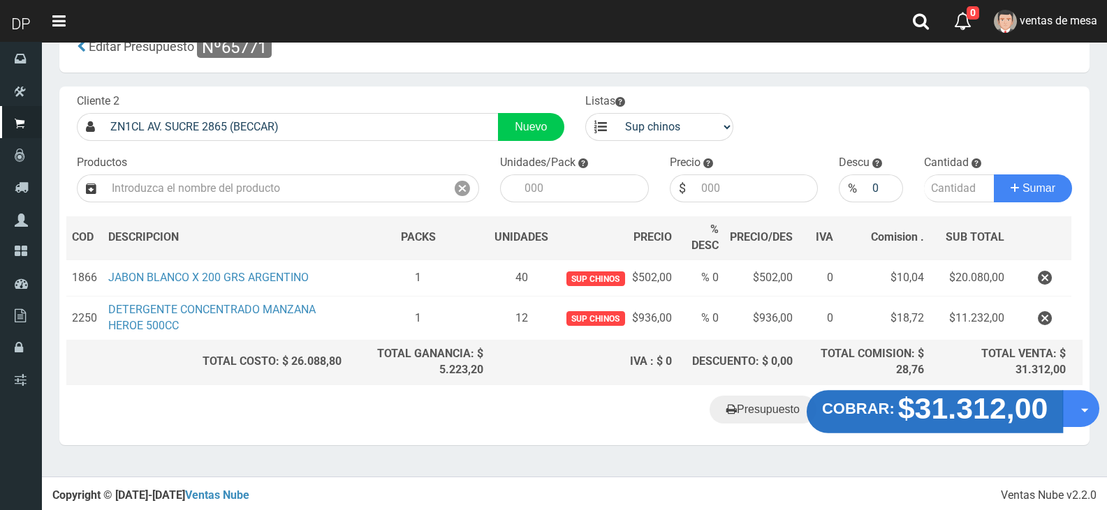
click at [871, 416] on strong "COBRAR:" at bounding box center [858, 408] width 73 height 17
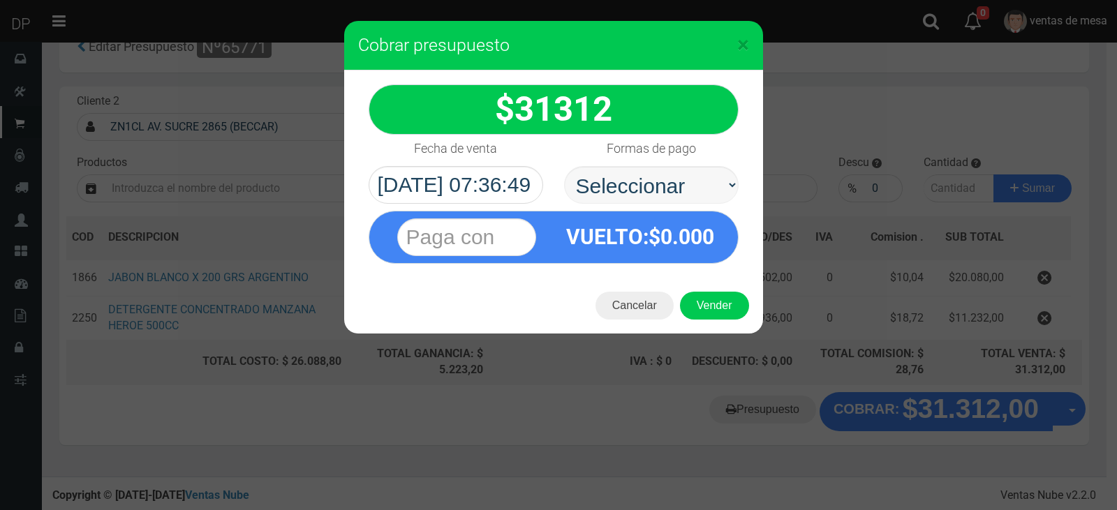
click at [666, 196] on select "Seleccionar Efectivo Tarjeta de Crédito Depósito Débito" at bounding box center [651, 185] width 175 height 38
select select "Efectivo"
click at [564, 166] on select "Seleccionar Efectivo Tarjeta de Crédito Depósito Débito" at bounding box center [651, 185] width 175 height 38
click at [714, 315] on button "Vender" at bounding box center [714, 306] width 69 height 28
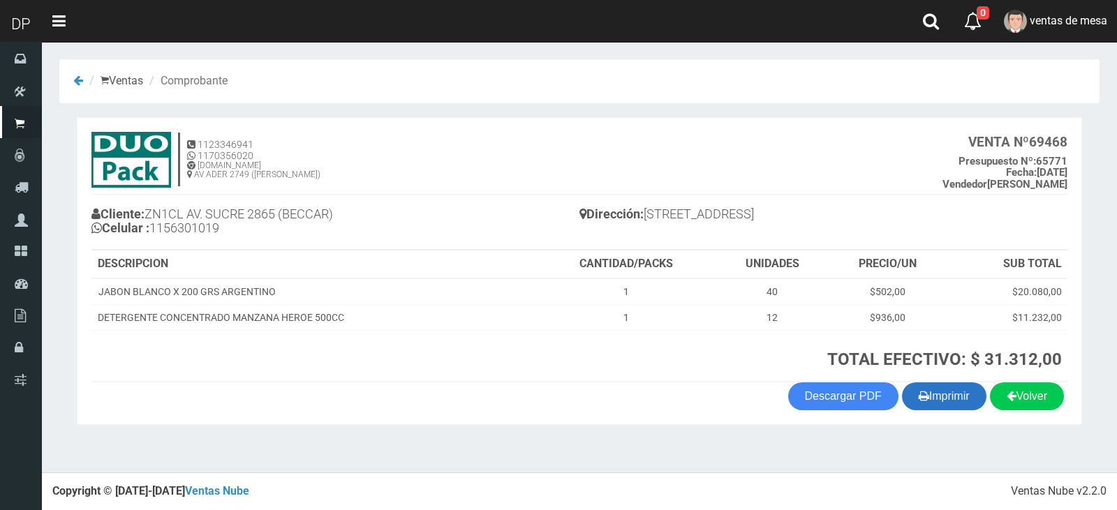
click at [946, 393] on button "Imprimir" at bounding box center [944, 397] width 84 height 28
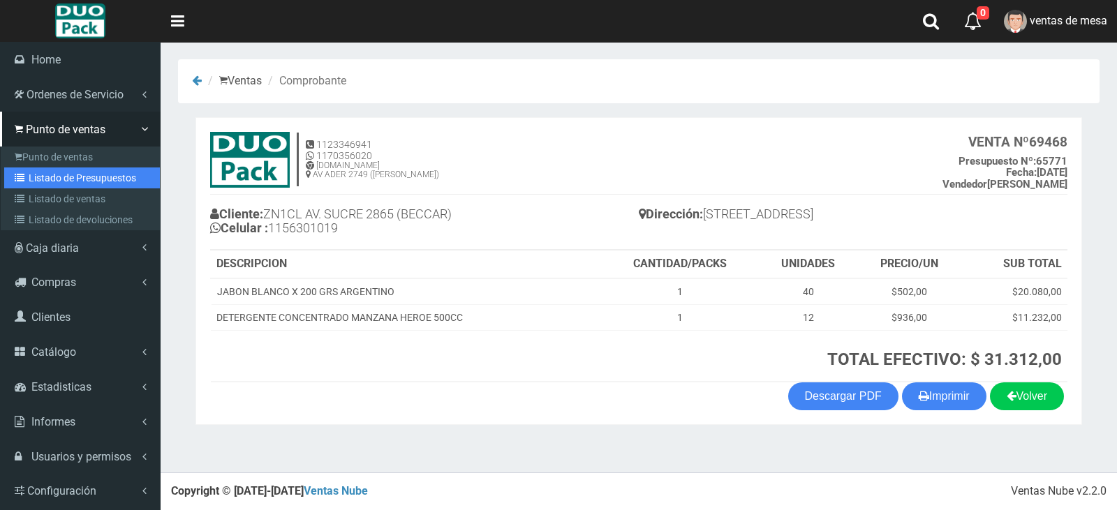
click at [29, 177] on link "Listado de Presupuestos" at bounding box center [82, 178] width 156 height 21
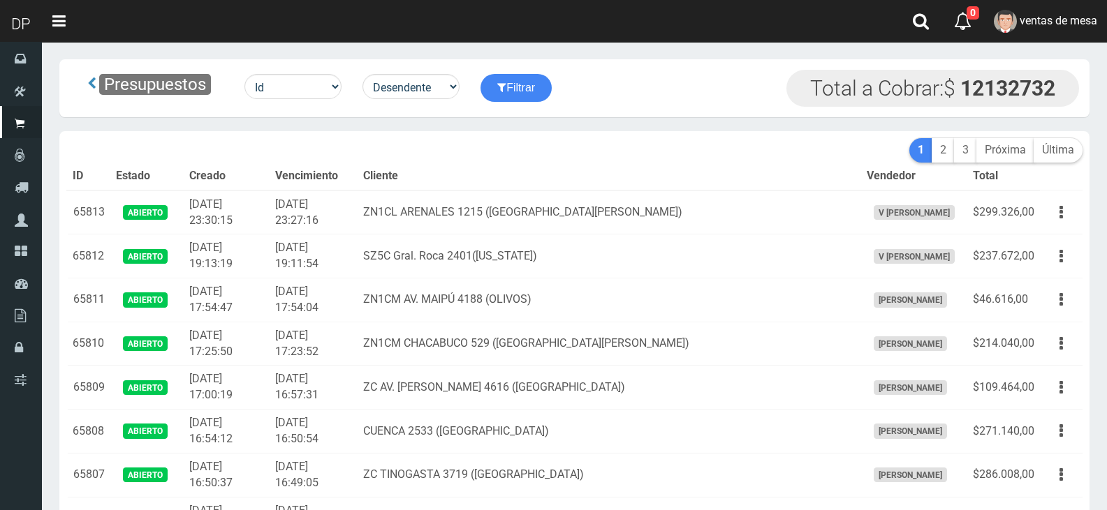
click at [535, 191] on td "ZN1CL ARENALES 1215 (SAN FERNANDO)" at bounding box center [609, 213] width 503 height 44
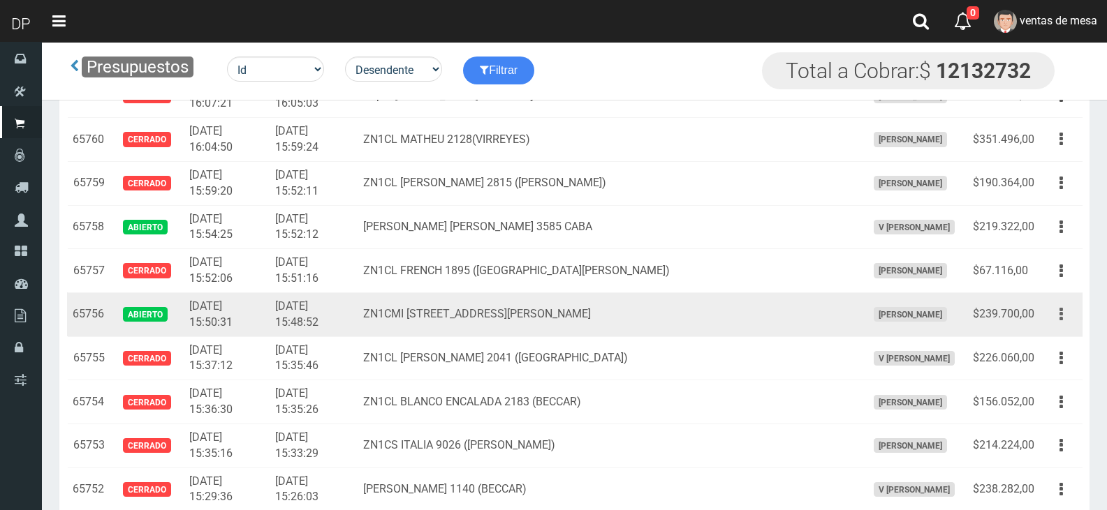
click at [1040, 313] on tr "65756 Abierto 2025-08-25 15:50:31 2025-08-25 15:48:52 ZN1CMI AV.BERNARDO ADER 3…" at bounding box center [574, 315] width 1015 height 44
click at [1058, 328] on td "Editar Imprimir Eliminar" at bounding box center [1061, 315] width 43 height 44
click at [1061, 317] on icon "button" at bounding box center [1060, 314] width 3 height 24
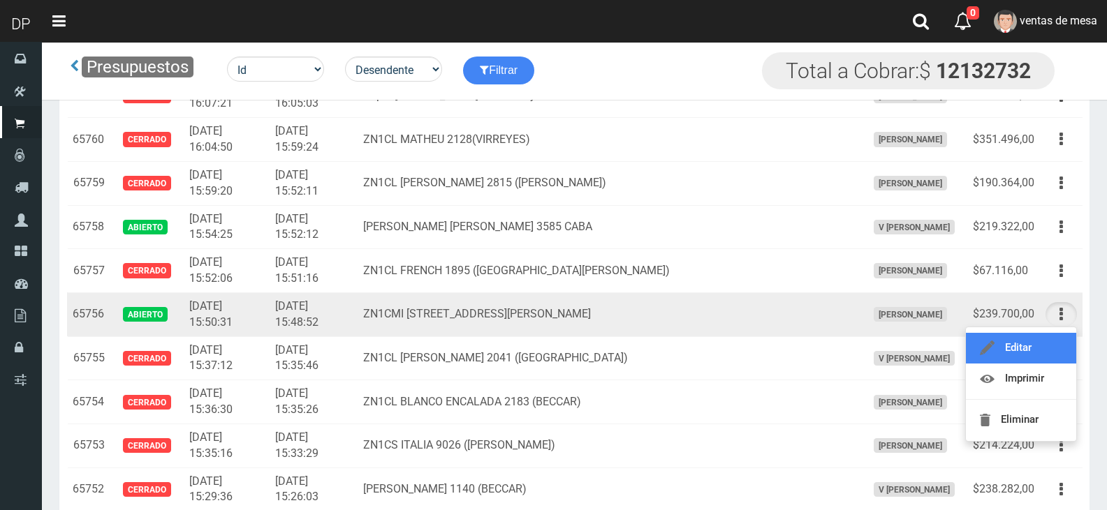
click at [1055, 343] on link "Editar" at bounding box center [1021, 348] width 110 height 31
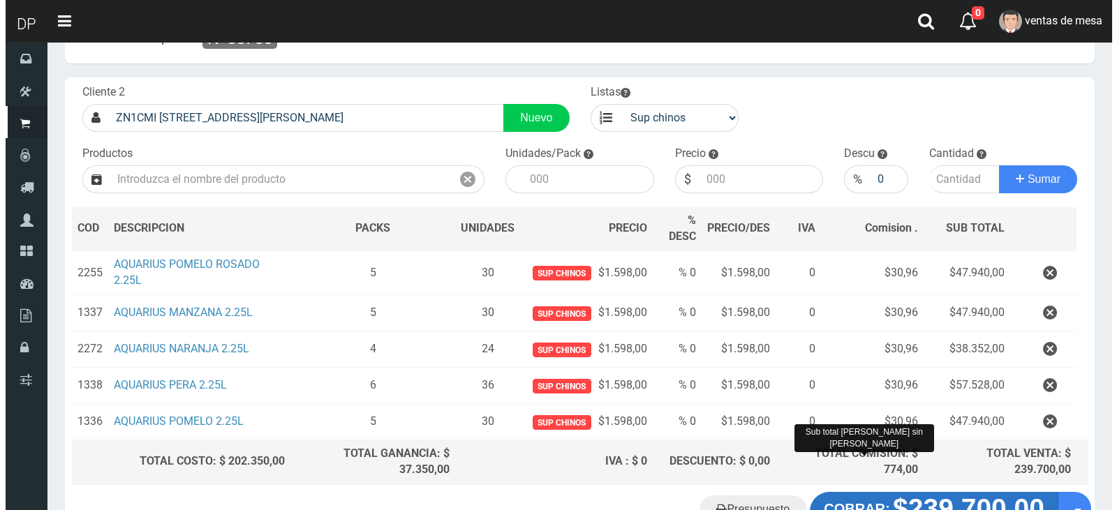
scroll to position [148, 0]
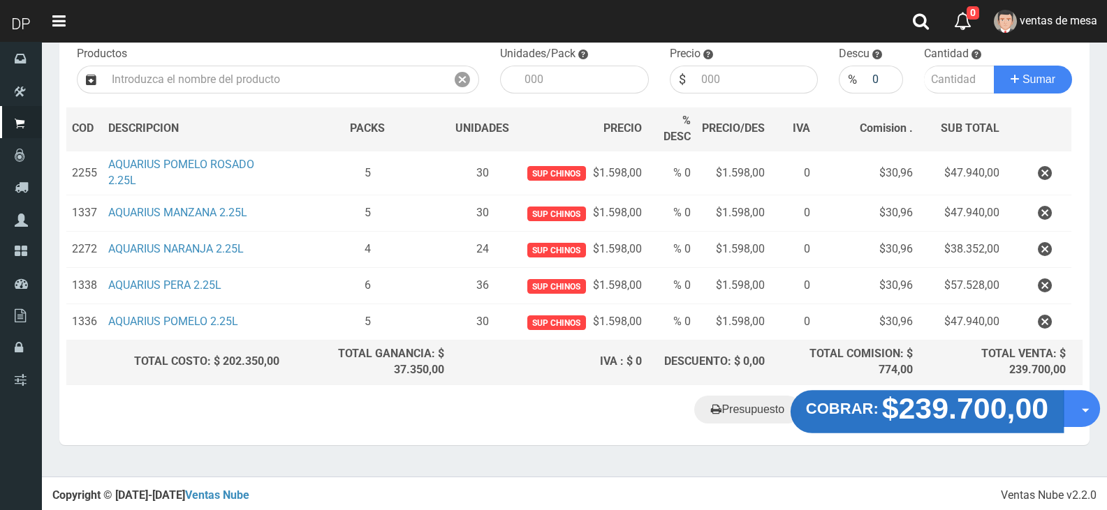
click at [873, 414] on strong "COBRAR:" at bounding box center [842, 408] width 73 height 17
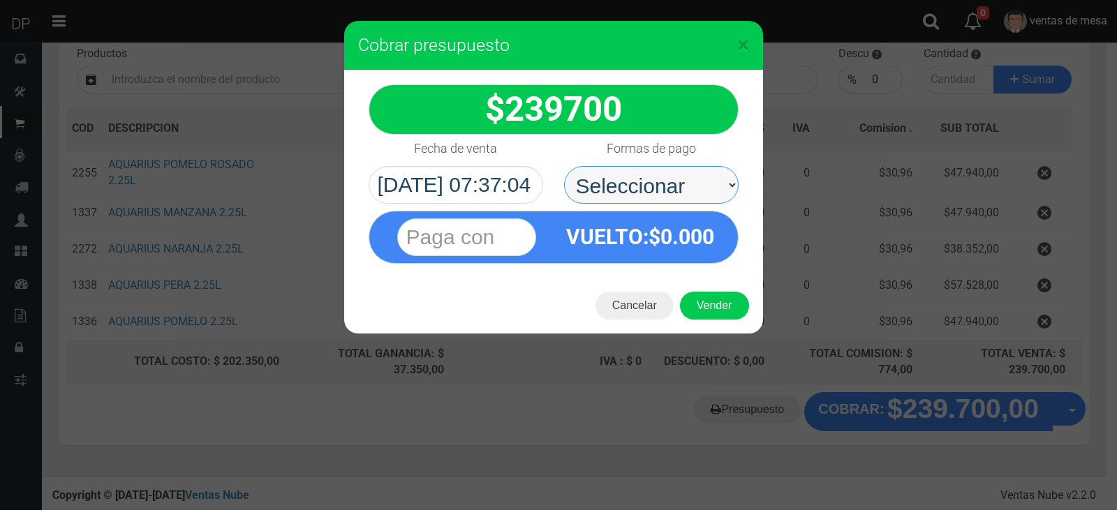
click at [657, 201] on select "Seleccionar Efectivo Tarjeta de Crédito Depósito Débito" at bounding box center [651, 185] width 175 height 38
select select "Efectivo"
click at [564, 166] on select "Seleccionar Efectivo Tarjeta de Crédito Depósito Débito" at bounding box center [651, 185] width 175 height 38
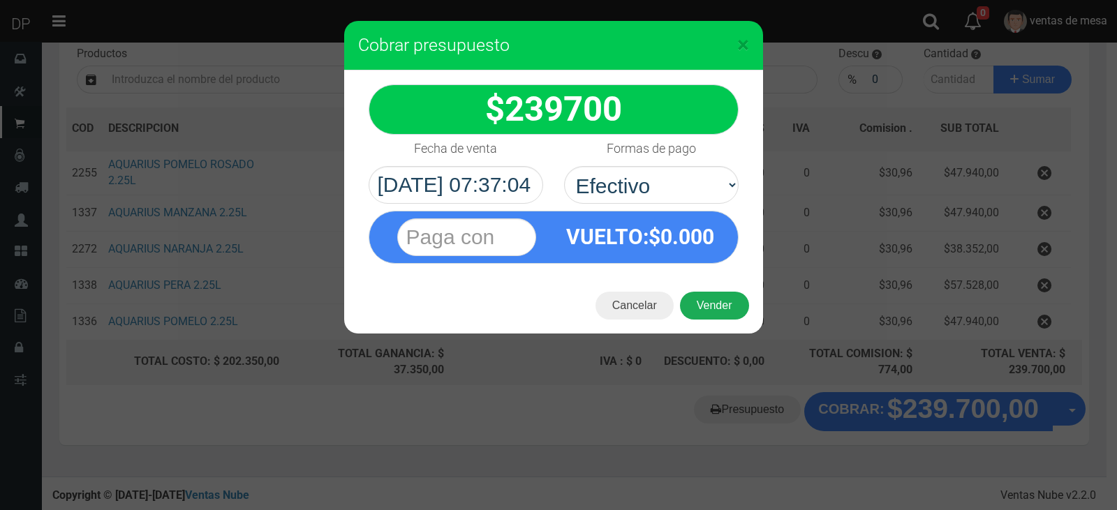
click at [725, 305] on button "Vender" at bounding box center [714, 306] width 69 height 28
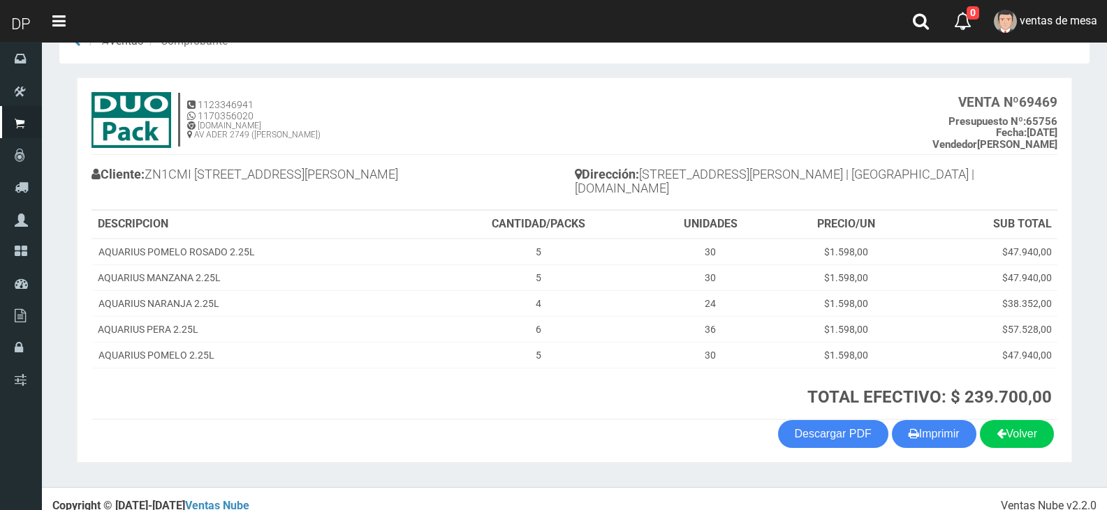
scroll to position [40, 0]
click at [897, 434] on div "Volver Imprimir Descargar PDF" at bounding box center [574, 434] width 987 height 28
click at [925, 427] on button "Imprimir" at bounding box center [934, 434] width 84 height 28
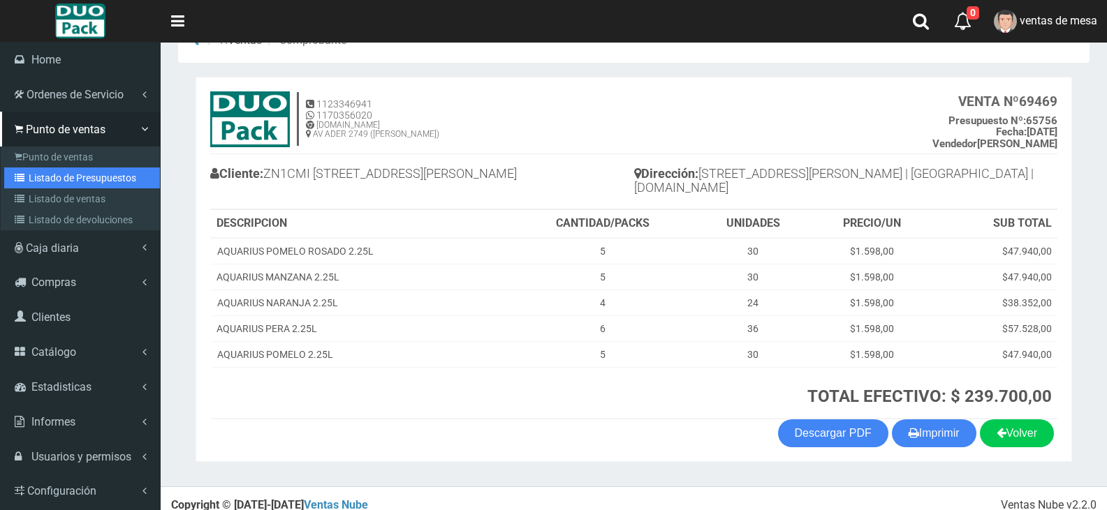
click at [41, 179] on link "Listado de Presupuestos" at bounding box center [82, 178] width 156 height 21
